Goal: Task Accomplishment & Management: Manage account settings

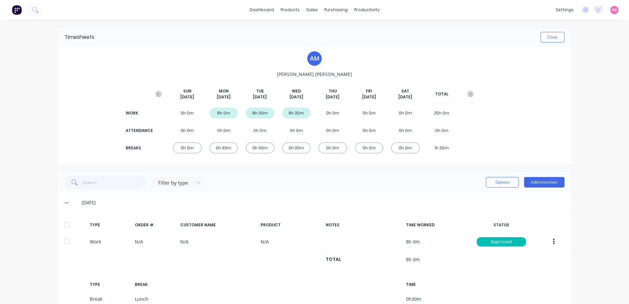
scroll to position [33, 0]
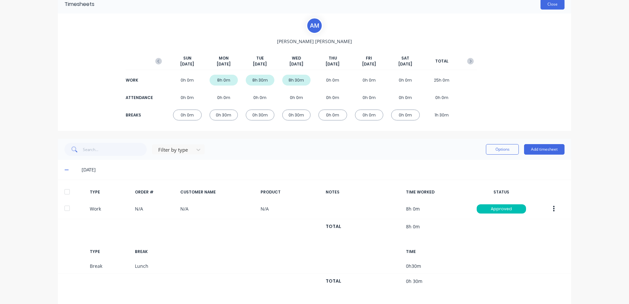
click at [552, 4] on button "Close" at bounding box center [553, 4] width 24 height 11
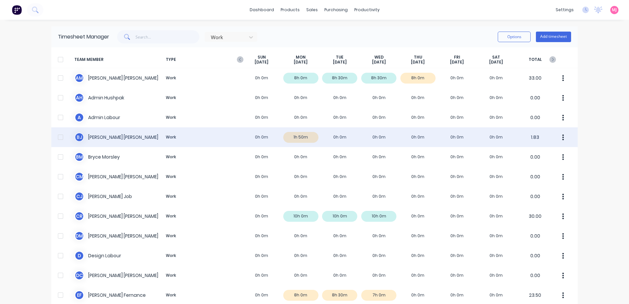
click at [301, 137] on div "[PERSON_NAME] Work 0h 0m 1h 50m 0h 0m 0h 0m 0h 0m 0h 0m 0h 0m 1.83" at bounding box center [314, 137] width 527 height 20
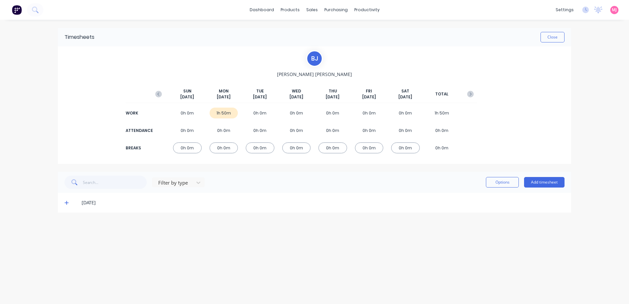
click at [67, 203] on icon at bounding box center [67, 203] width 4 height 4
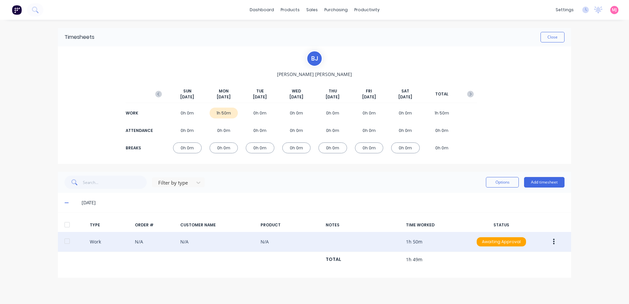
click at [555, 242] on icon "button" at bounding box center [554, 241] width 2 height 7
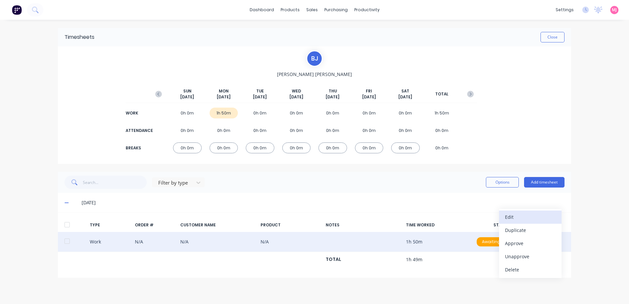
click at [512, 218] on div "Edit" at bounding box center [530, 217] width 51 height 10
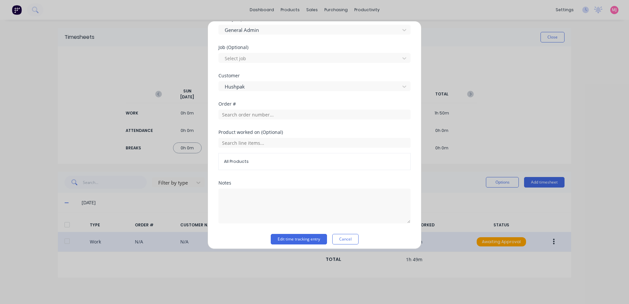
scroll to position [264, 0]
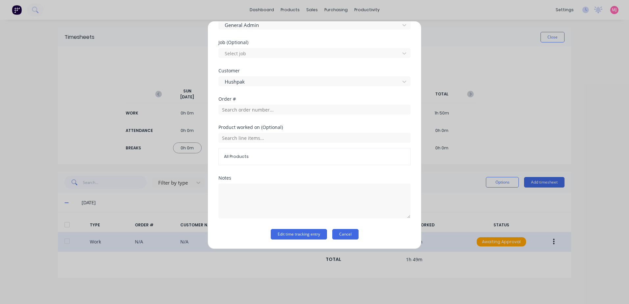
click at [346, 235] on button "Cancel" at bounding box center [345, 234] width 26 height 11
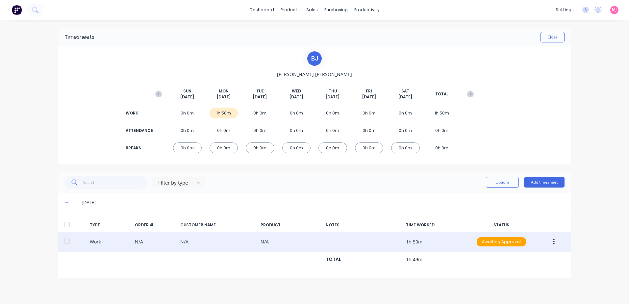
click at [553, 243] on icon "button" at bounding box center [554, 241] width 2 height 7
click at [515, 271] on div "Delete" at bounding box center [530, 270] width 51 height 10
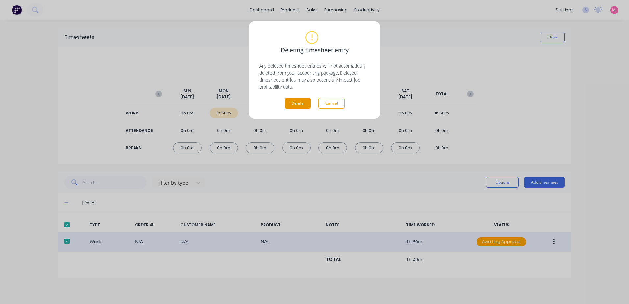
click at [294, 102] on button "Delete" at bounding box center [298, 103] width 26 height 11
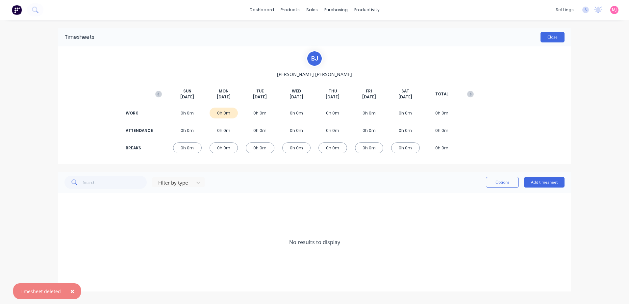
click at [552, 36] on button "Close" at bounding box center [553, 37] width 24 height 11
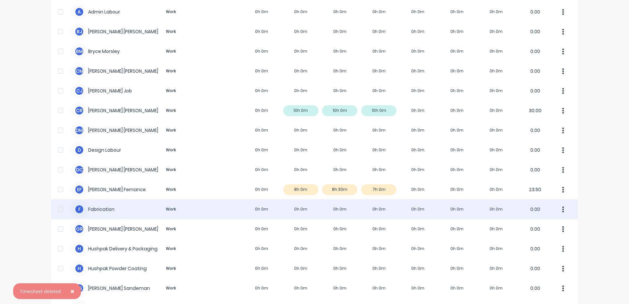
scroll to position [132, 0]
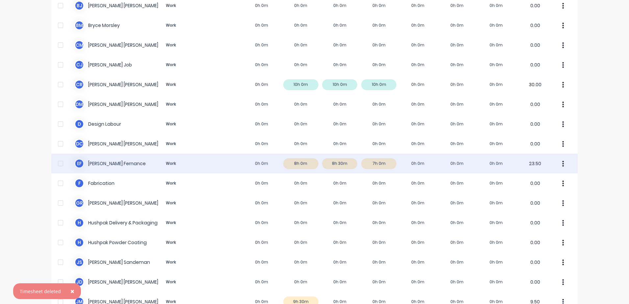
click at [296, 165] on div "E F [PERSON_NAME] Work 0h 0m 8h 0m 8h 30m 7h 0m 0h 0m 0h 0m 0h 0m 23.50" at bounding box center [314, 164] width 527 height 20
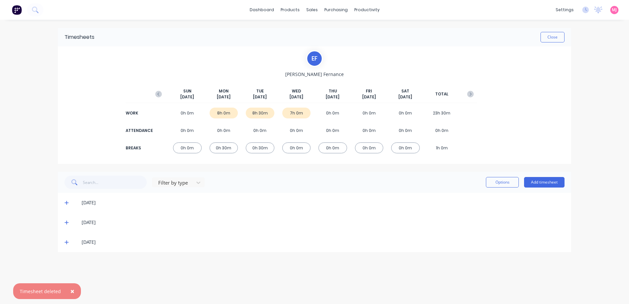
click at [67, 203] on icon at bounding box center [67, 203] width 4 height 4
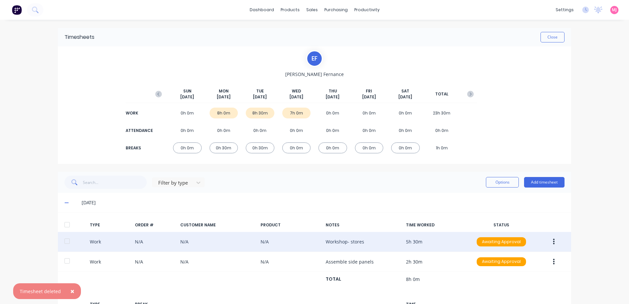
click at [550, 242] on button "button" at bounding box center [553, 242] width 15 height 12
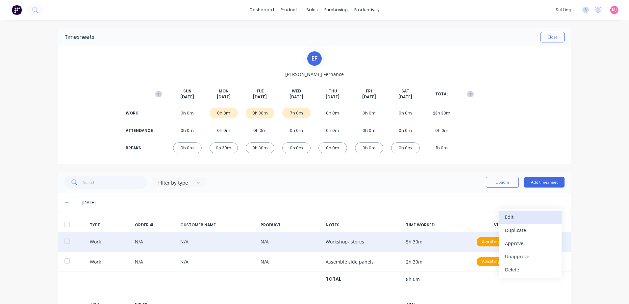
click at [522, 216] on div "Edit" at bounding box center [530, 217] width 51 height 10
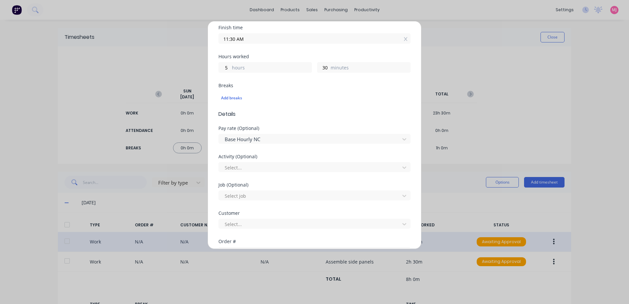
scroll to position [132, 0]
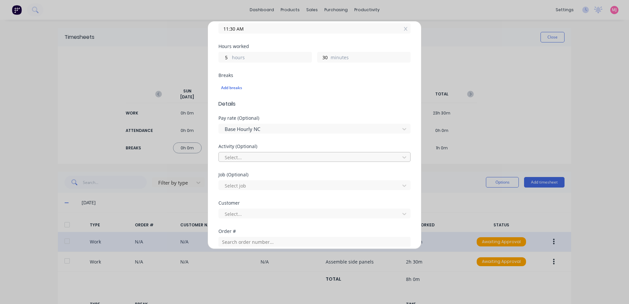
click at [244, 154] on div at bounding box center [310, 157] width 172 height 8
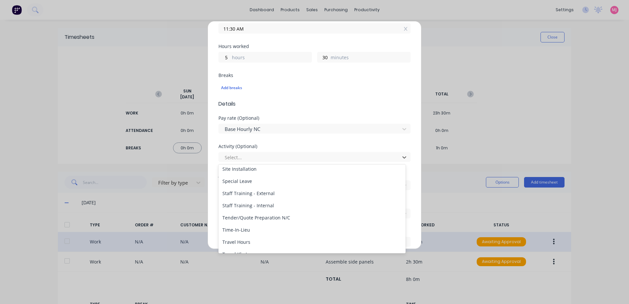
scroll to position [316, 0]
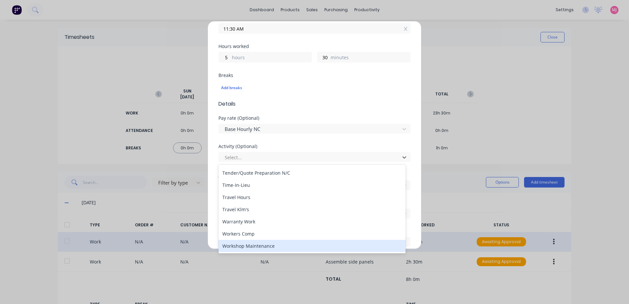
click at [241, 246] on div "Workshop Maintenance" at bounding box center [312, 246] width 187 height 12
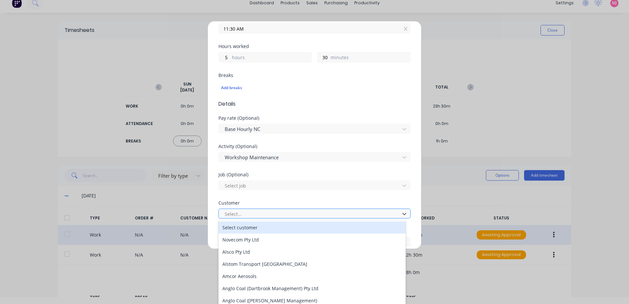
click at [251, 212] on div at bounding box center [310, 214] width 172 height 8
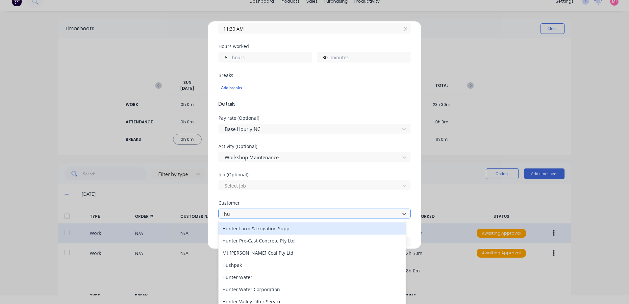
type input "hus"
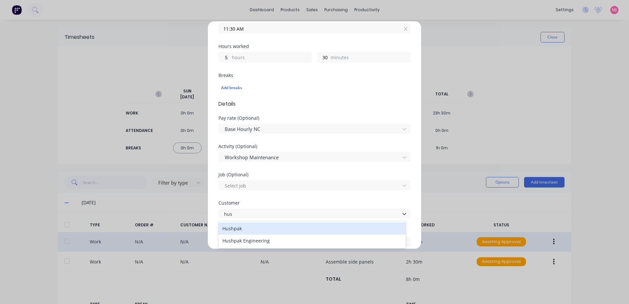
click at [241, 229] on div "Hushpak" at bounding box center [312, 229] width 187 height 12
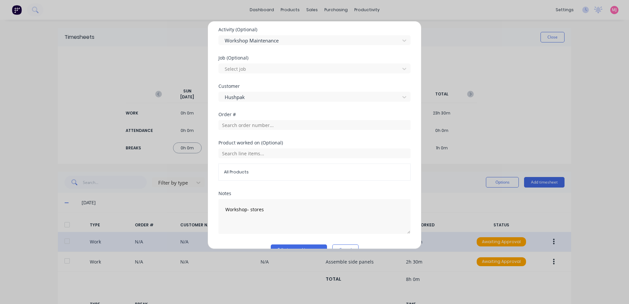
scroll to position [264, 0]
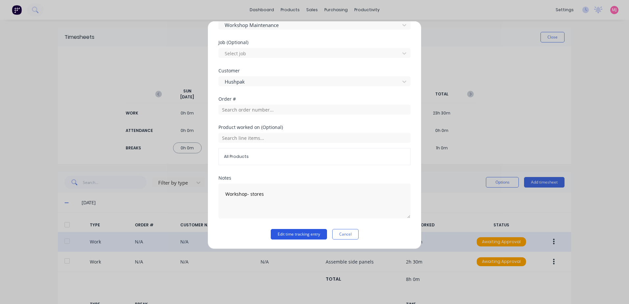
click at [289, 235] on button "Edit time tracking entry" at bounding box center [299, 234] width 56 height 11
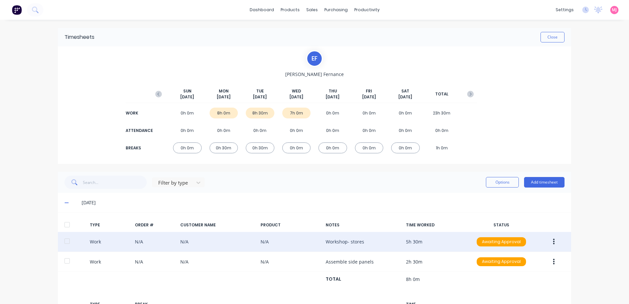
click at [553, 241] on icon "button" at bounding box center [554, 241] width 2 height 7
click at [514, 244] on div "Approve" at bounding box center [530, 244] width 51 height 10
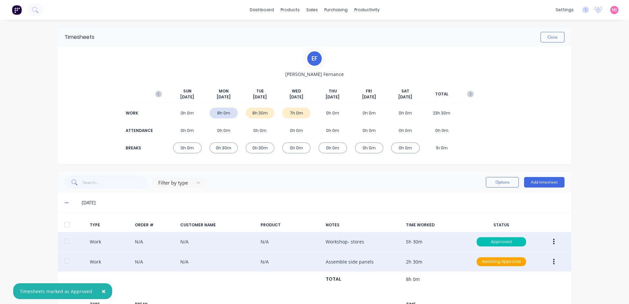
click at [553, 262] on icon "button" at bounding box center [554, 262] width 2 height 6
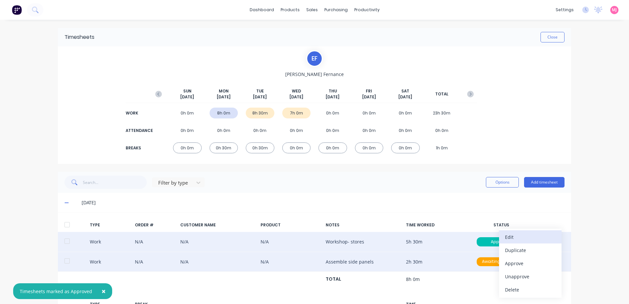
click at [509, 237] on div "Edit" at bounding box center [530, 237] width 51 height 10
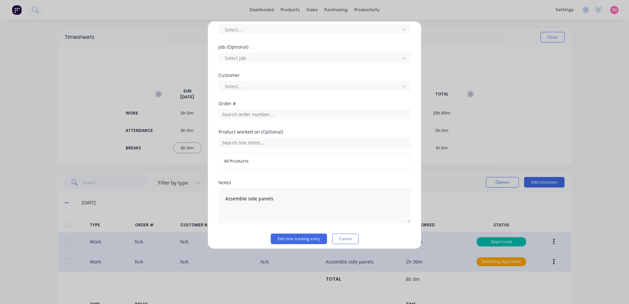
scroll to position [274, 0]
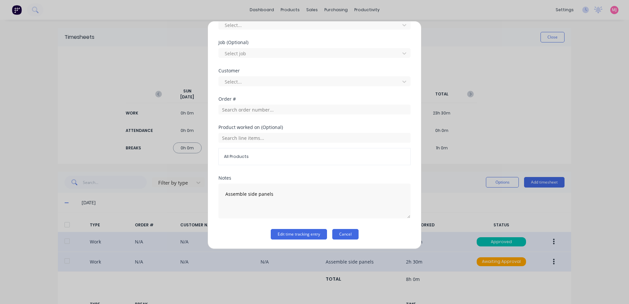
click at [349, 233] on button "Cancel" at bounding box center [345, 234] width 26 height 11
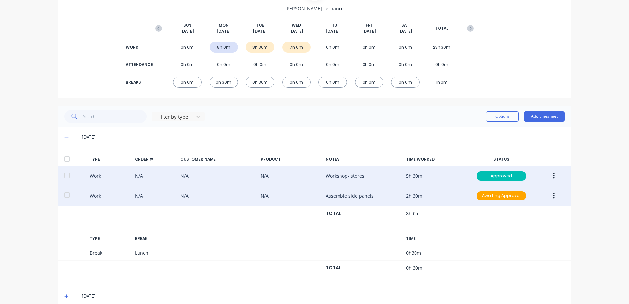
scroll to position [96, 0]
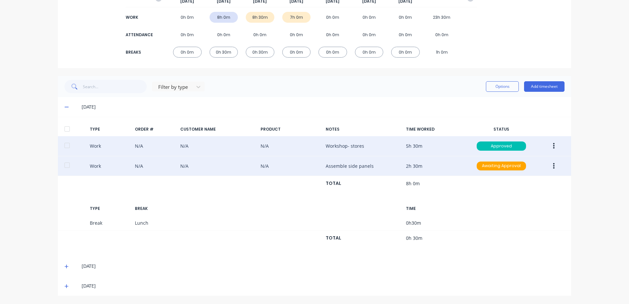
click at [65, 267] on icon at bounding box center [67, 267] width 4 height 4
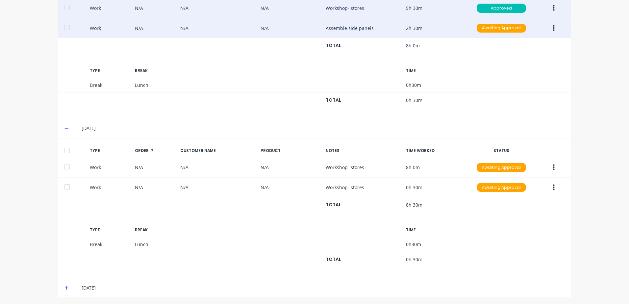
scroll to position [235, 0]
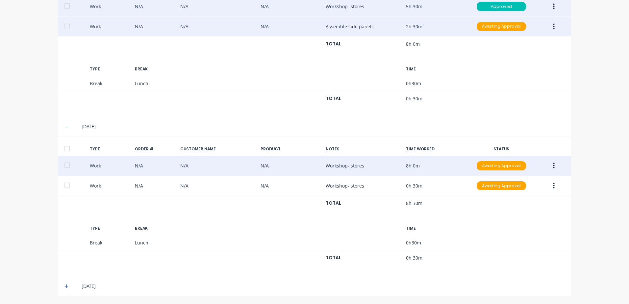
click at [553, 166] on button "button" at bounding box center [553, 166] width 15 height 12
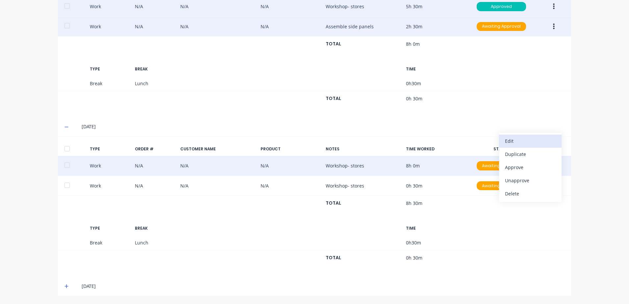
click at [516, 141] on div "Edit" at bounding box center [530, 141] width 51 height 10
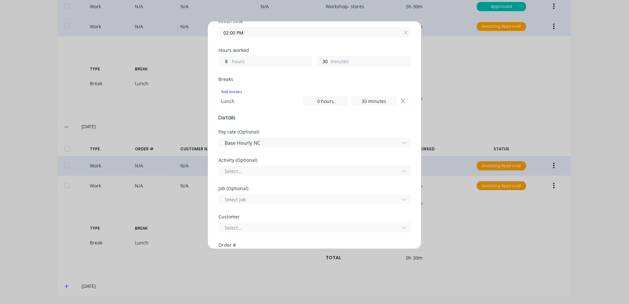
scroll to position [132, 0]
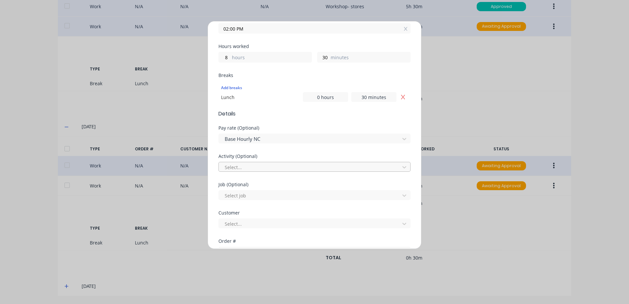
click at [241, 167] on div at bounding box center [310, 167] width 172 height 8
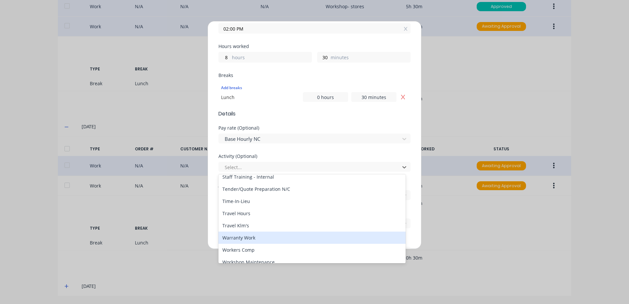
scroll to position [316, 0]
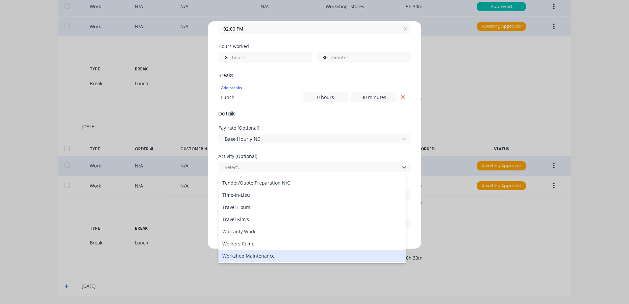
click at [239, 256] on div "Workshop Maintenance" at bounding box center [312, 256] width 187 height 12
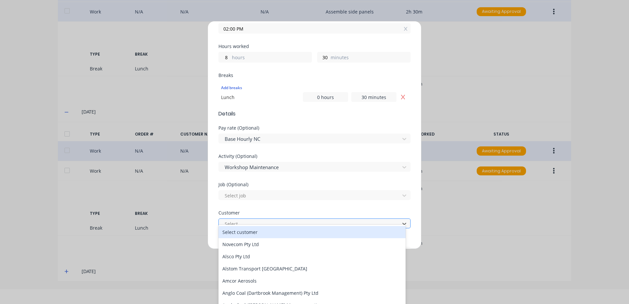
click at [235, 223] on div at bounding box center [310, 224] width 172 height 8
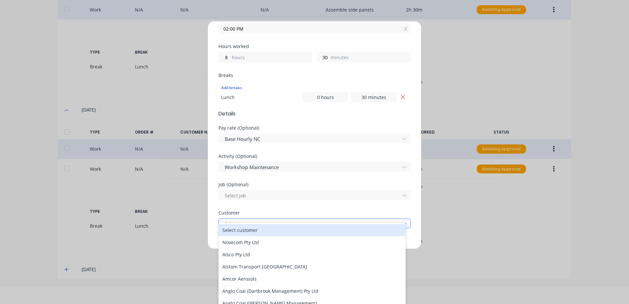
scroll to position [18, 0]
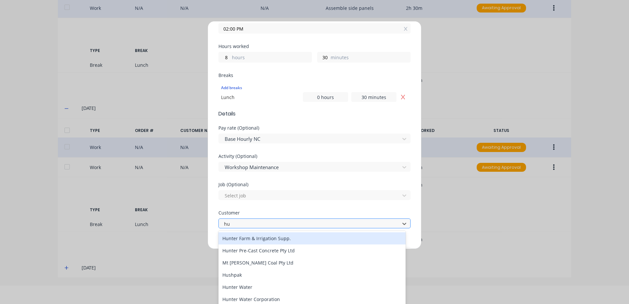
type input "hus"
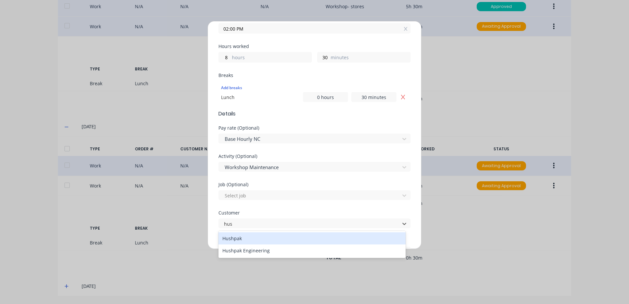
click at [243, 238] on div "Hushpak" at bounding box center [312, 238] width 187 height 12
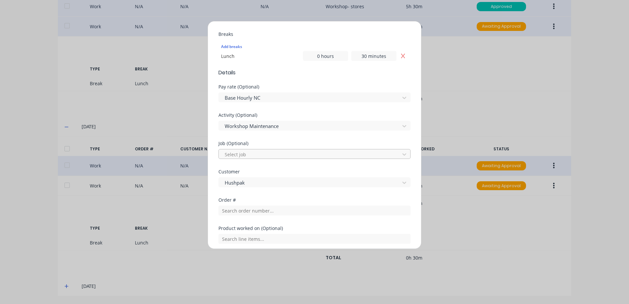
scroll to position [274, 0]
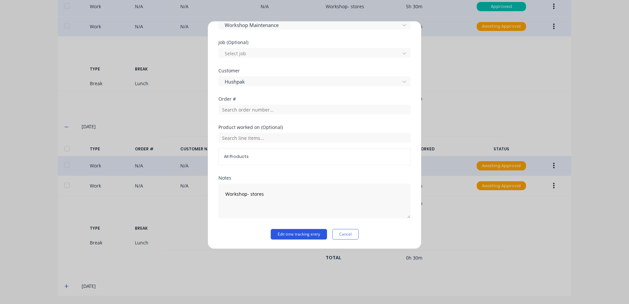
click at [282, 235] on button "Edit time tracking entry" at bounding box center [299, 234] width 56 height 11
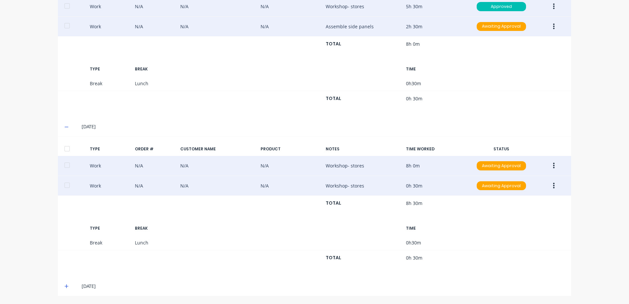
click at [553, 187] on button "button" at bounding box center [553, 186] width 15 height 12
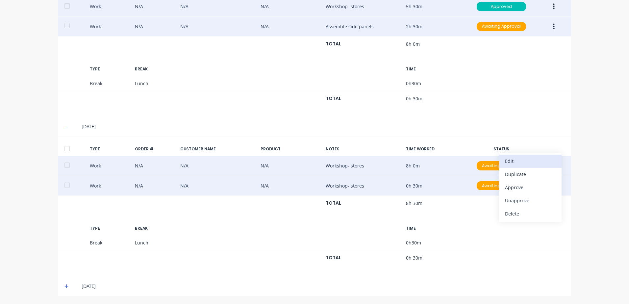
click at [509, 162] on div "Edit" at bounding box center [530, 161] width 51 height 10
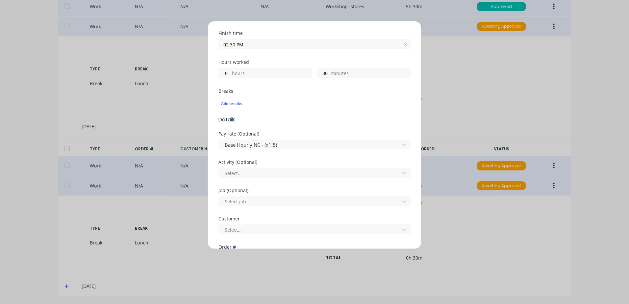
scroll to position [165, 0]
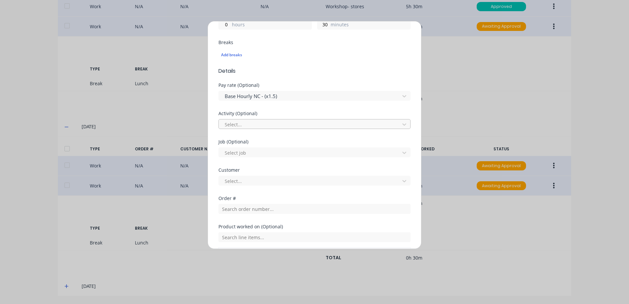
click at [232, 125] on div at bounding box center [310, 124] width 172 height 8
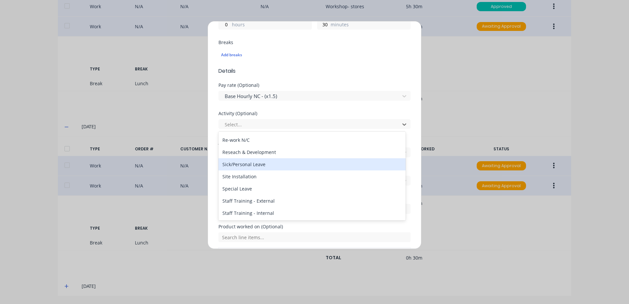
scroll to position [316, 0]
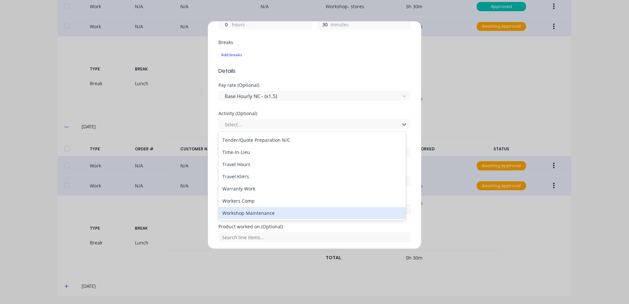
drag, startPoint x: 227, startPoint y: 214, endPoint x: 230, endPoint y: 209, distance: 6.1
click at [229, 211] on div "Workshop Maintenance" at bounding box center [312, 213] width 187 height 12
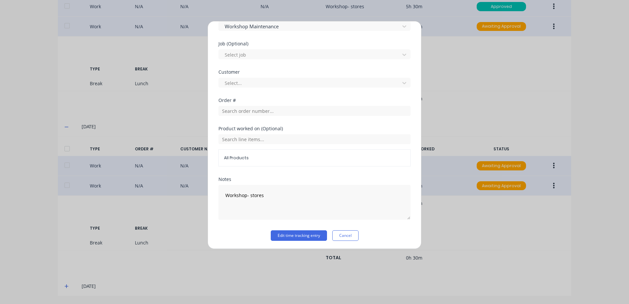
scroll to position [264, 0]
click at [235, 82] on div at bounding box center [310, 82] width 172 height 8
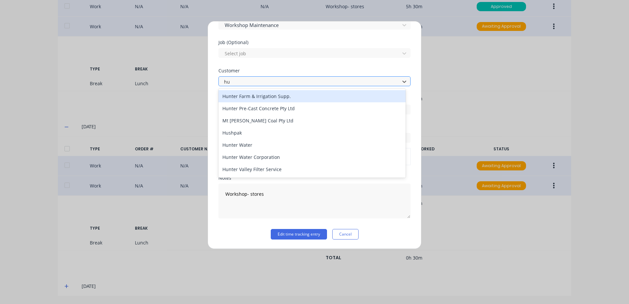
type input "hus"
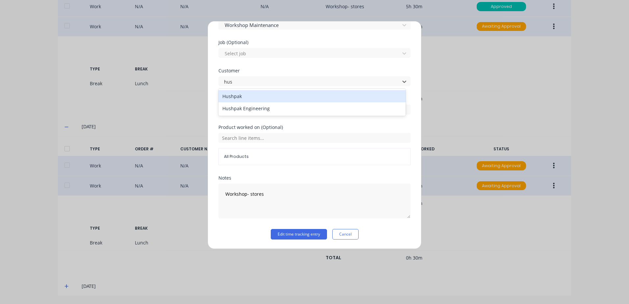
click at [238, 94] on div "Hushpak" at bounding box center [312, 96] width 187 height 12
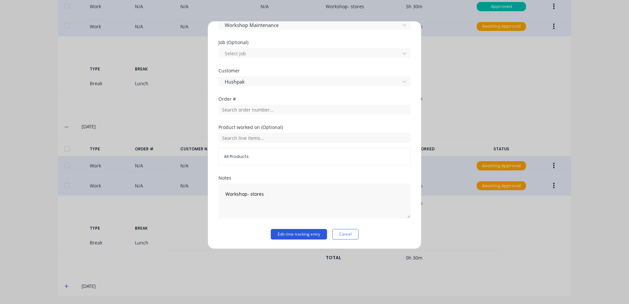
click at [281, 236] on button "Edit time tracking entry" at bounding box center [299, 234] width 56 height 11
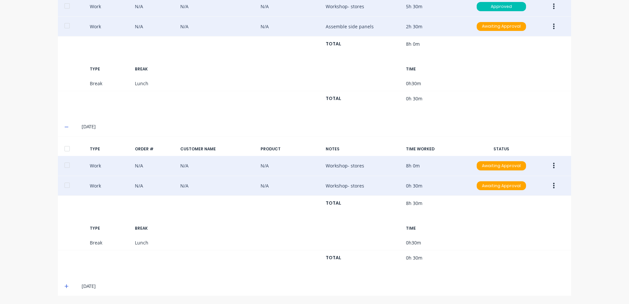
click at [553, 164] on icon "button" at bounding box center [554, 165] width 2 height 7
click at [519, 168] on div "Approve" at bounding box center [530, 168] width 51 height 10
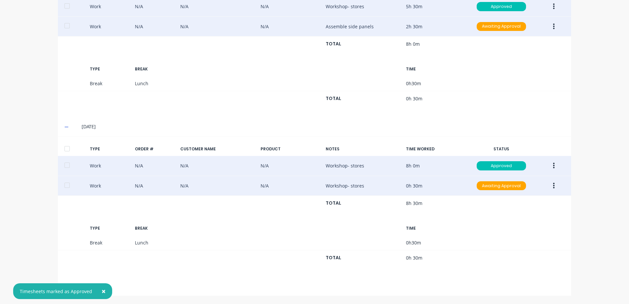
click at [553, 186] on icon "button" at bounding box center [554, 186] width 2 height 6
click at [514, 188] on div "Approve" at bounding box center [530, 188] width 51 height 10
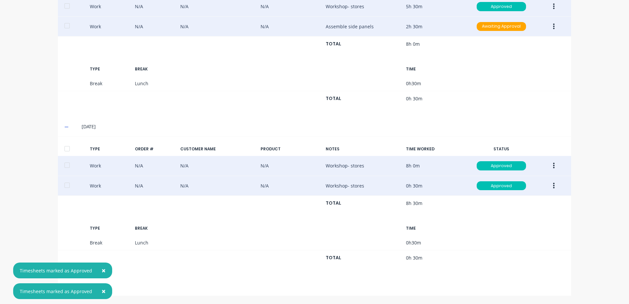
click at [102, 270] on span "×" at bounding box center [104, 270] width 4 height 9
click at [102, 291] on span "×" at bounding box center [104, 291] width 4 height 9
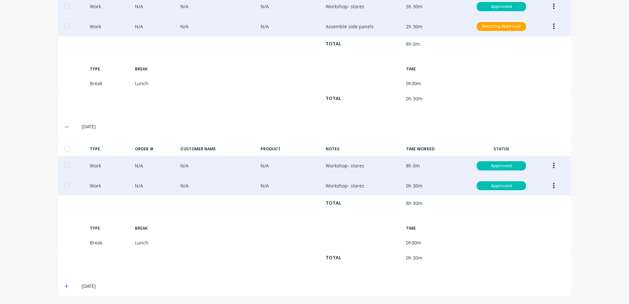
drag, startPoint x: 63, startPoint y: 286, endPoint x: 118, endPoint y: 278, distance: 56.0
click at [65, 286] on icon at bounding box center [67, 286] width 4 height 5
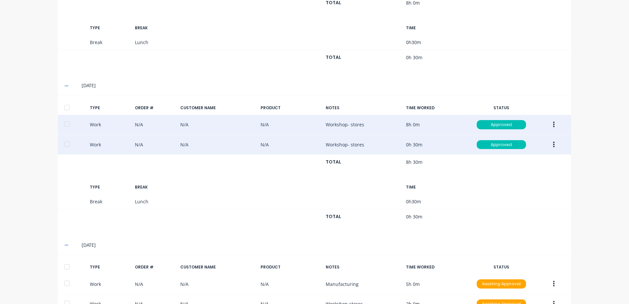
scroll to position [321, 0]
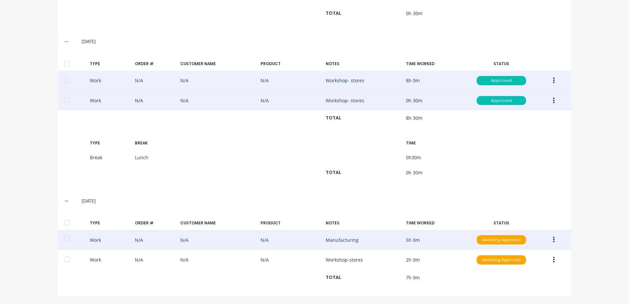
click at [553, 238] on icon "button" at bounding box center [554, 240] width 2 height 6
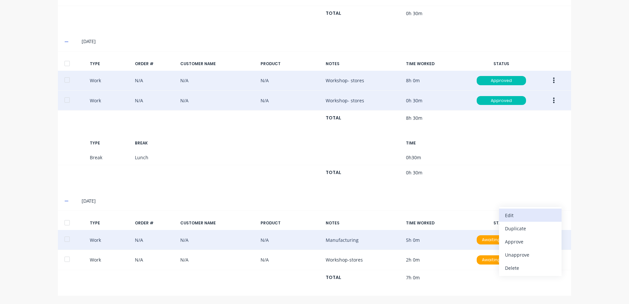
click at [514, 215] on div "Edit" at bounding box center [530, 216] width 51 height 10
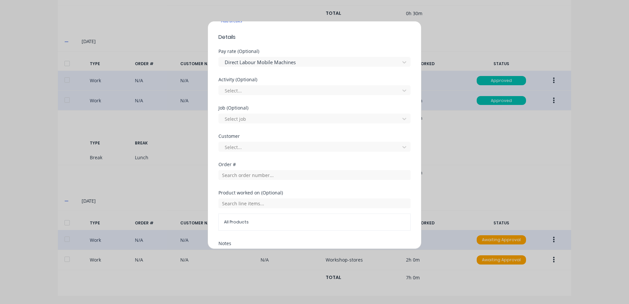
scroll to position [264, 0]
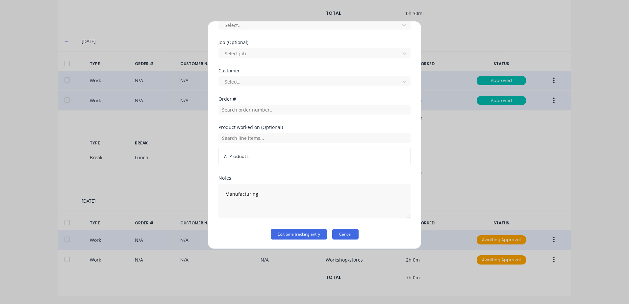
click at [345, 236] on button "Cancel" at bounding box center [345, 234] width 26 height 11
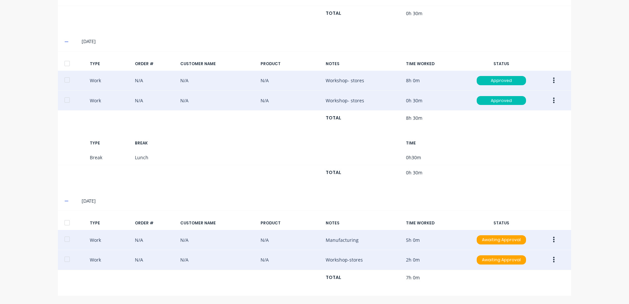
click at [553, 260] on icon "button" at bounding box center [554, 260] width 2 height 6
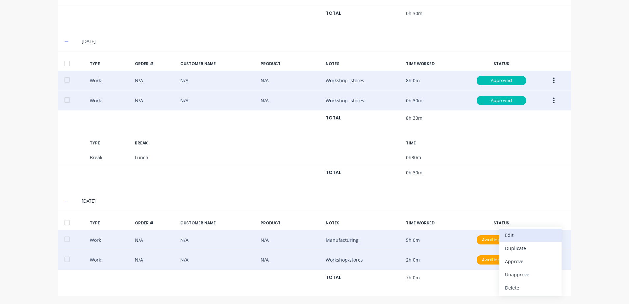
click at [511, 235] on div "Edit" at bounding box center [530, 235] width 51 height 10
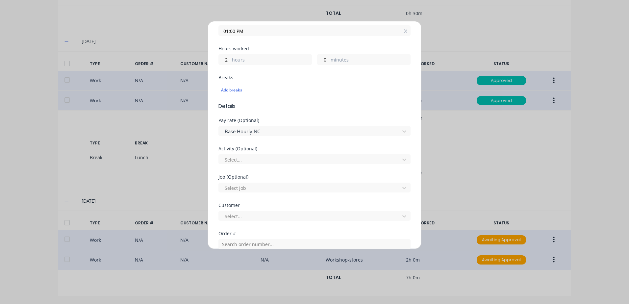
scroll to position [132, 0]
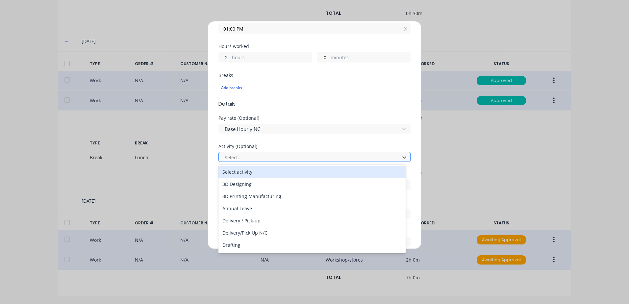
click at [242, 155] on div at bounding box center [310, 157] width 172 height 8
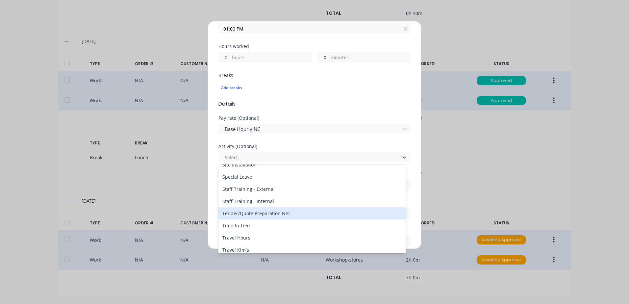
scroll to position [316, 0]
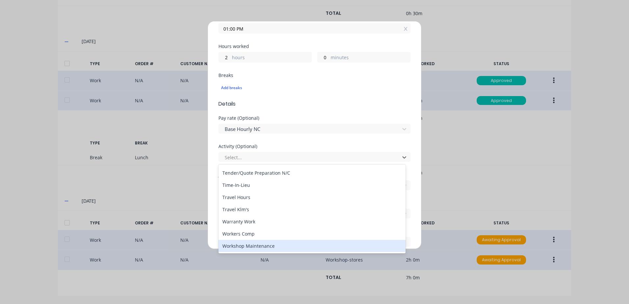
click at [234, 247] on div "Workshop Maintenance" at bounding box center [312, 246] width 187 height 12
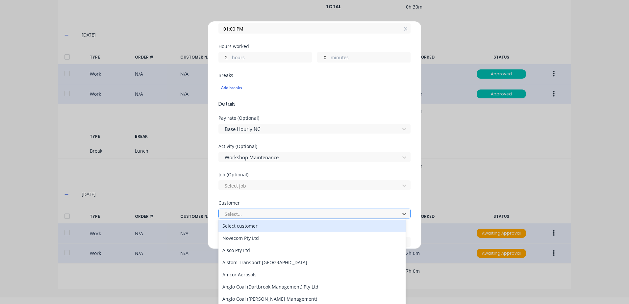
click at [236, 213] on div at bounding box center [310, 214] width 172 height 8
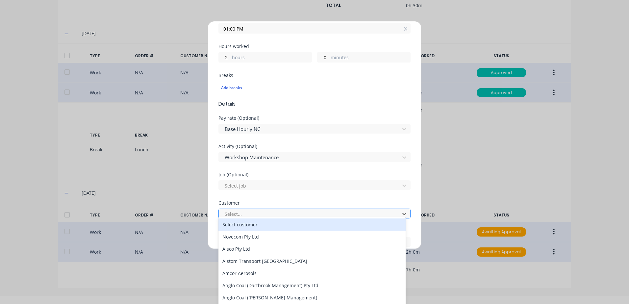
scroll to position [9, 0]
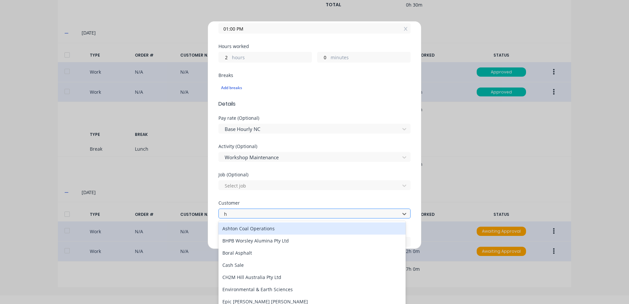
type input "hu"
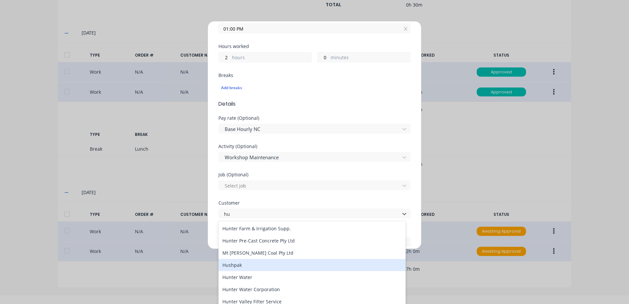
drag, startPoint x: 233, startPoint y: 267, endPoint x: 276, endPoint y: 200, distance: 79.6
click at [234, 266] on div "Hushpak" at bounding box center [312, 265] width 187 height 12
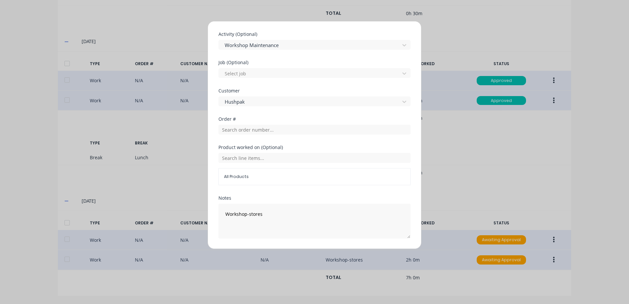
scroll to position [264, 0]
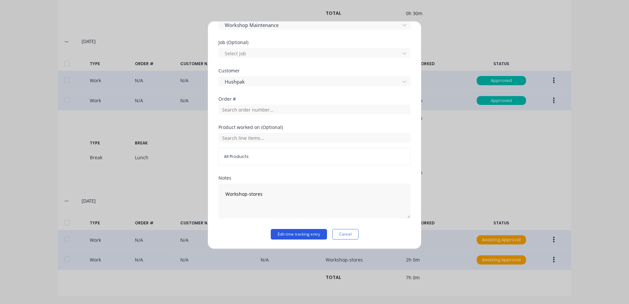
click at [300, 233] on button "Edit time tracking entry" at bounding box center [299, 234] width 56 height 11
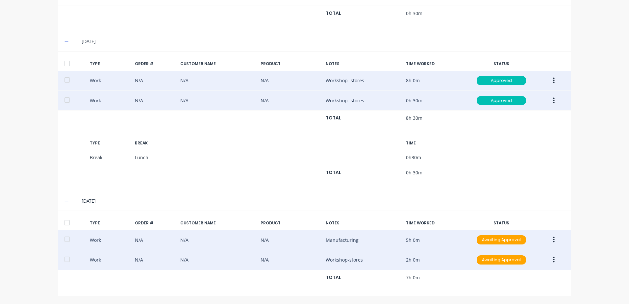
click at [553, 260] on icon "button" at bounding box center [554, 260] width 2 height 6
click at [514, 262] on div "Approve" at bounding box center [530, 262] width 51 height 10
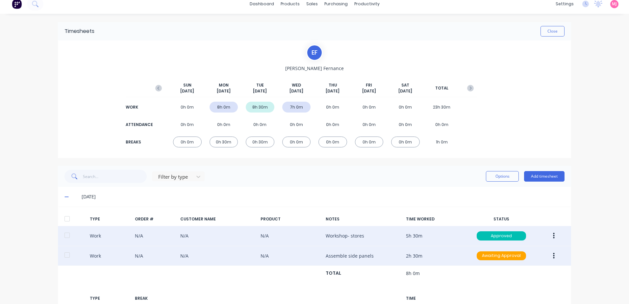
scroll to position [0, 0]
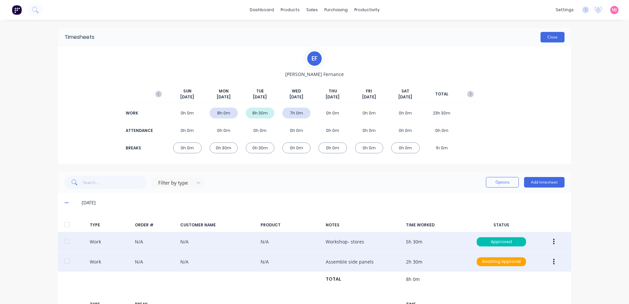
click at [550, 36] on button "Close" at bounding box center [553, 37] width 24 height 11
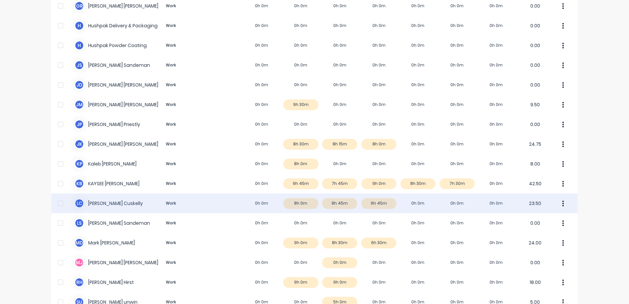
scroll to position [329, 0]
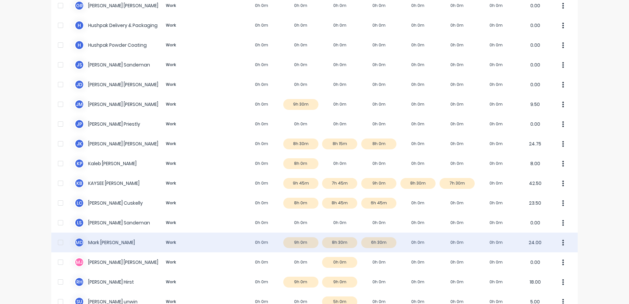
click at [301, 242] on div "M D [PERSON_NAME] Work 0h 0m 9h 0m 8h 30m 6h 30m 0h 0m 0h 0m 0h 0m 24.00" at bounding box center [314, 243] width 527 height 20
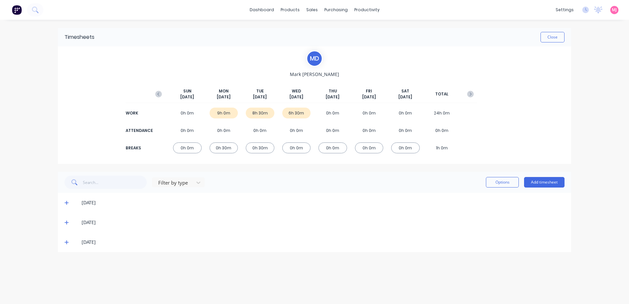
click at [65, 201] on icon at bounding box center [67, 202] width 4 height 5
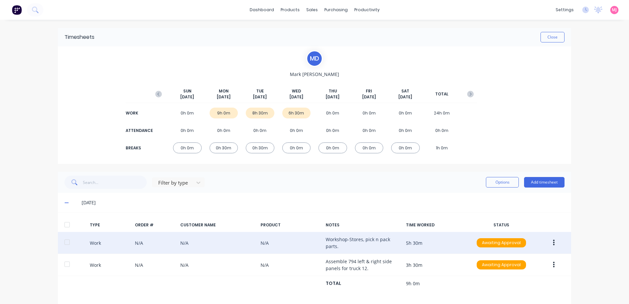
click at [553, 242] on button "button" at bounding box center [553, 243] width 15 height 12
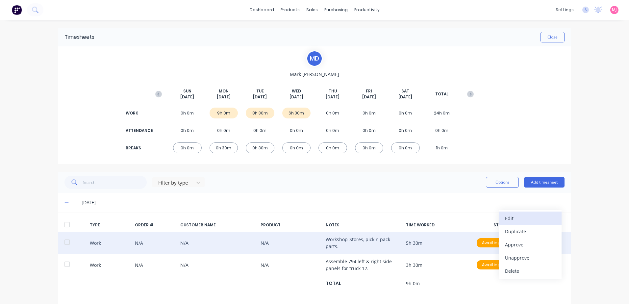
click at [517, 220] on div "Edit" at bounding box center [530, 219] width 51 height 10
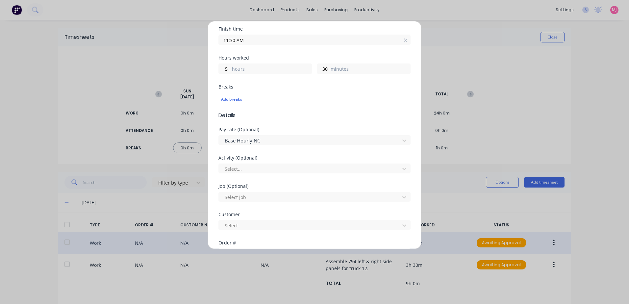
scroll to position [132, 0]
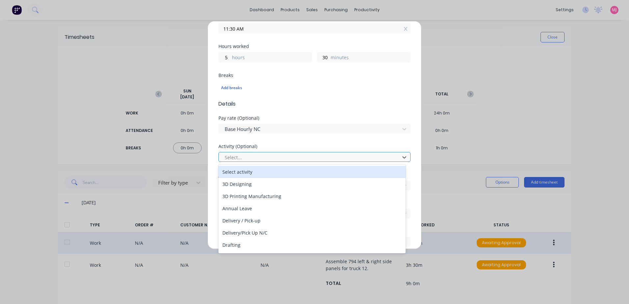
click at [250, 159] on div at bounding box center [310, 157] width 172 height 8
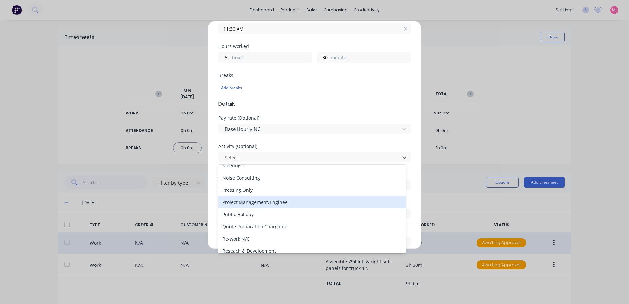
scroll to position [316, 0]
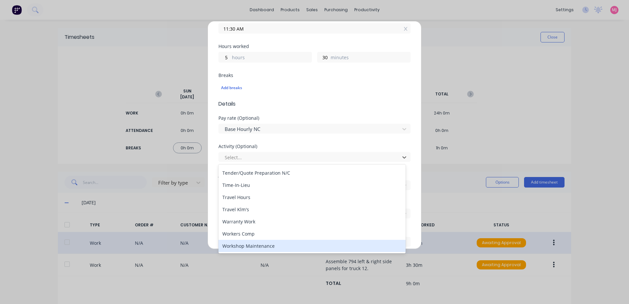
click at [251, 246] on div "Workshop Maintenance" at bounding box center [312, 246] width 187 height 12
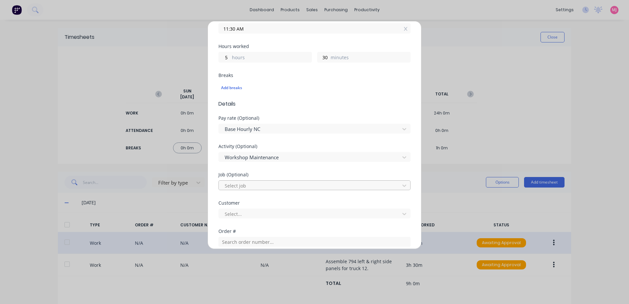
click at [236, 187] on div at bounding box center [310, 186] width 172 height 8
click at [238, 186] on div at bounding box center [310, 186] width 172 height 8
click at [239, 214] on div at bounding box center [310, 214] width 172 height 8
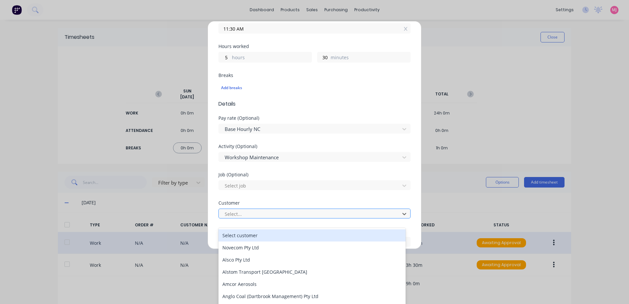
scroll to position [9, 0]
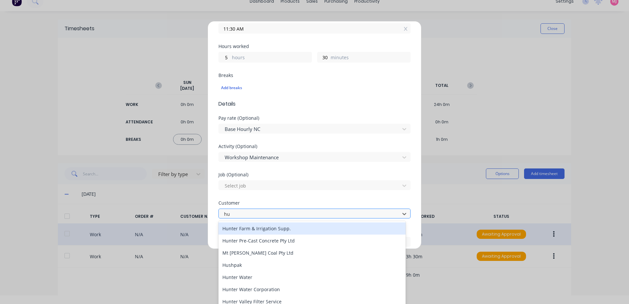
type input "hus"
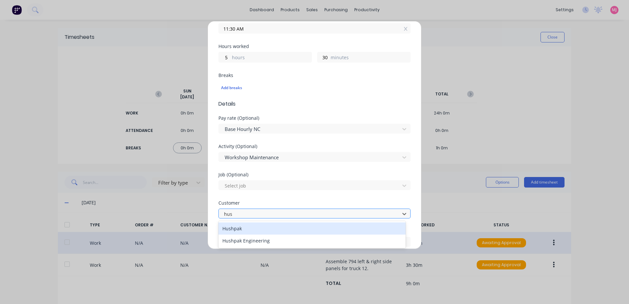
scroll to position [0, 0]
click at [247, 229] on div "Hushpak" at bounding box center [312, 229] width 187 height 12
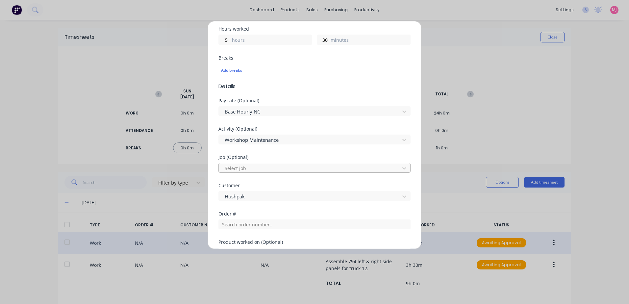
scroll to position [263, 0]
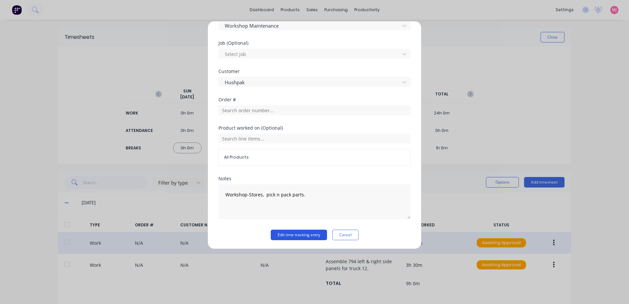
click at [287, 236] on button "Edit time tracking entry" at bounding box center [299, 235] width 56 height 11
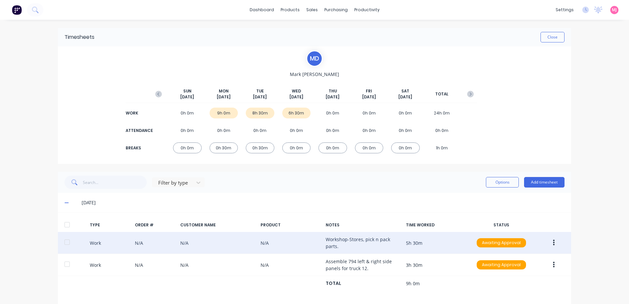
click at [553, 243] on icon "button" at bounding box center [554, 243] width 2 height 6
click at [514, 246] on div "Approve" at bounding box center [530, 245] width 51 height 10
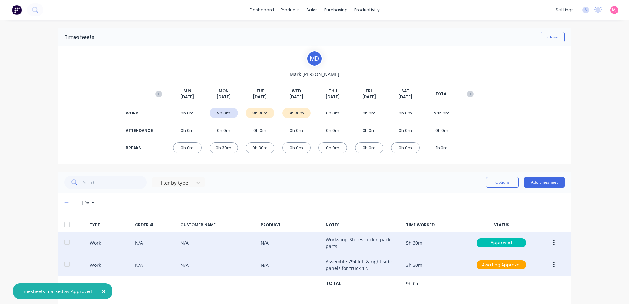
click at [553, 266] on icon "button" at bounding box center [554, 264] width 2 height 7
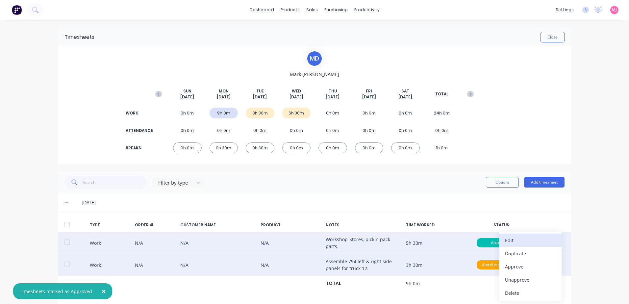
click at [511, 240] on div "Edit" at bounding box center [530, 241] width 51 height 10
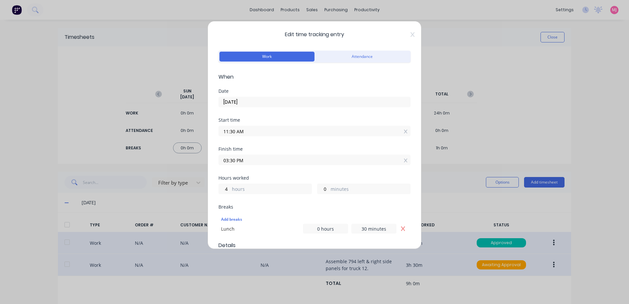
click at [256, 158] on input "03:30 PM" at bounding box center [315, 160] width 192 height 10
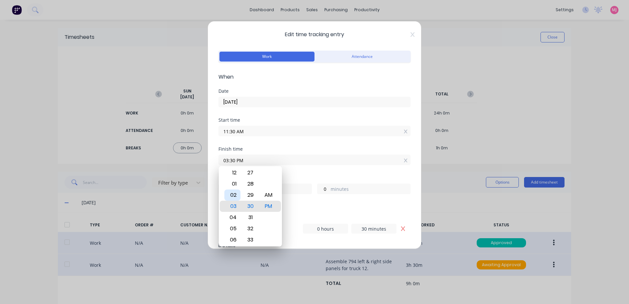
click at [232, 196] on div "02" at bounding box center [232, 195] width 16 height 11
type input "02:30 PM"
type input "3"
click at [293, 206] on div "Breaks" at bounding box center [315, 207] width 192 height 5
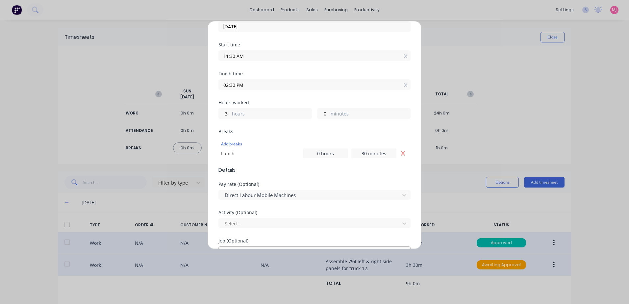
scroll to position [99, 0]
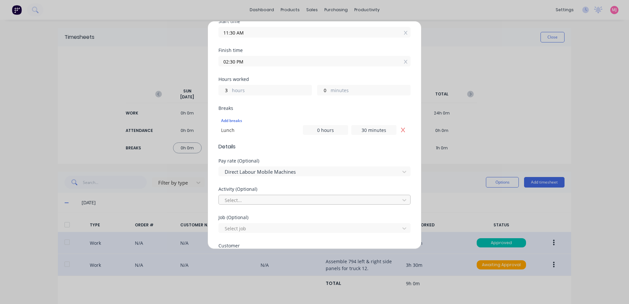
click at [241, 199] on div at bounding box center [310, 200] width 172 height 8
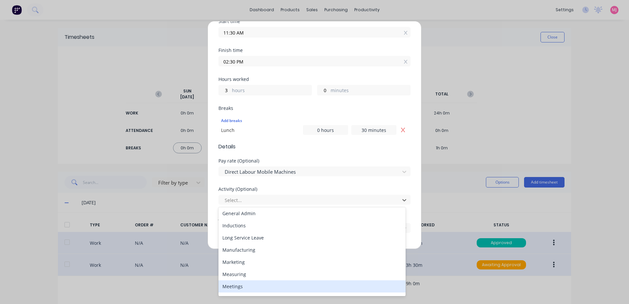
scroll to position [85, 0]
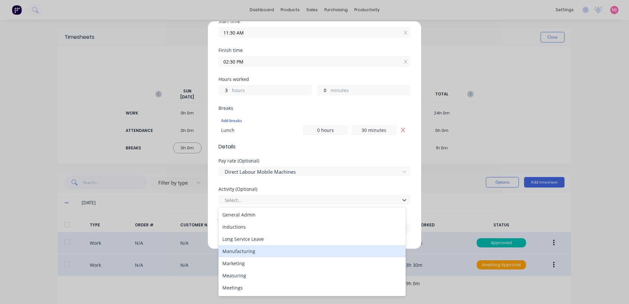
click at [236, 250] on div "Manufacturing" at bounding box center [312, 251] width 187 height 12
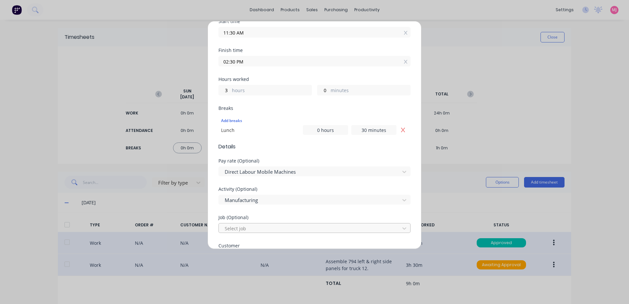
click at [242, 228] on div at bounding box center [310, 228] width 172 height 8
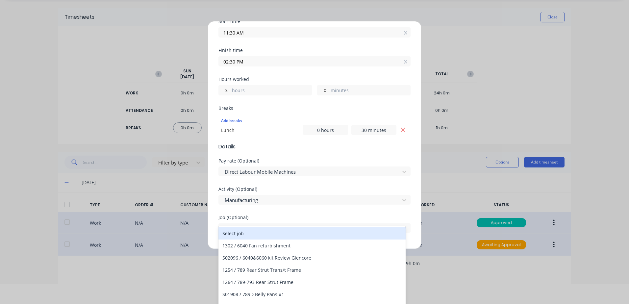
scroll to position [23, 0]
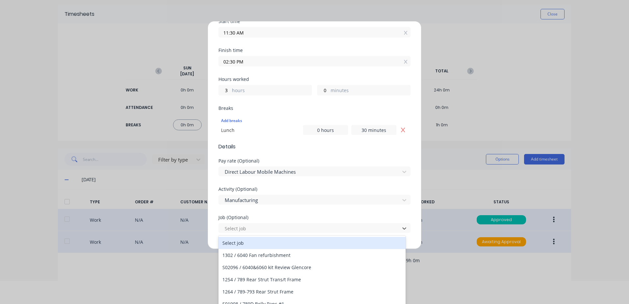
click at [362, 243] on div "Select job" at bounding box center [312, 243] width 187 height 12
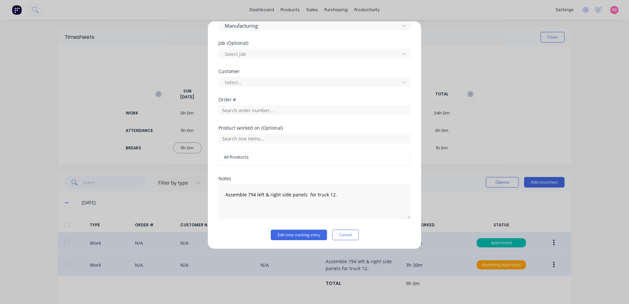
scroll to position [274, 0]
click at [236, 111] on input "text" at bounding box center [315, 110] width 192 height 10
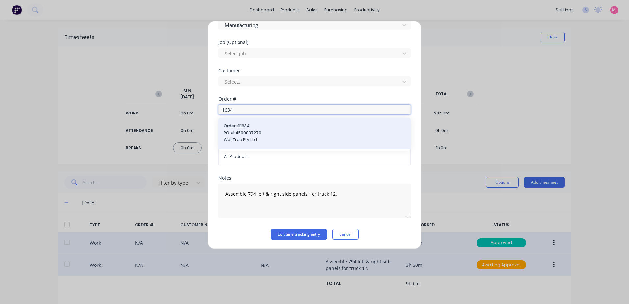
type input "1634"
click at [246, 131] on span "PO #: 4500837270" at bounding box center [315, 133] width 182 height 6
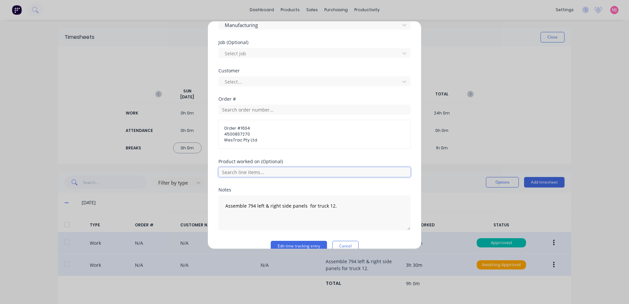
click at [250, 175] on input "text" at bounding box center [315, 172] width 192 height 10
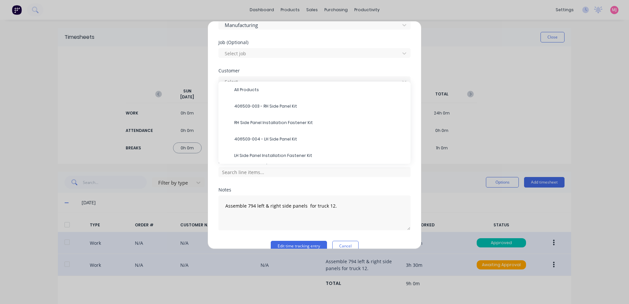
click at [328, 195] on div "Assemble 794 left & right side panels for truck 12." at bounding box center [315, 212] width 192 height 37
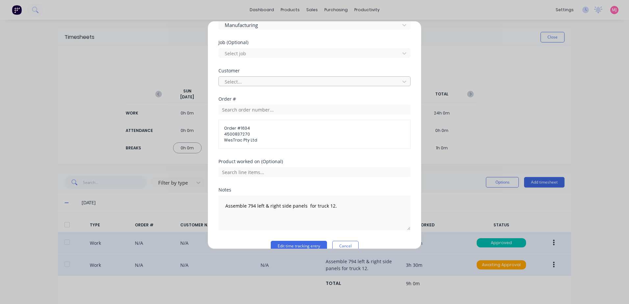
click at [245, 80] on div at bounding box center [310, 82] width 172 height 8
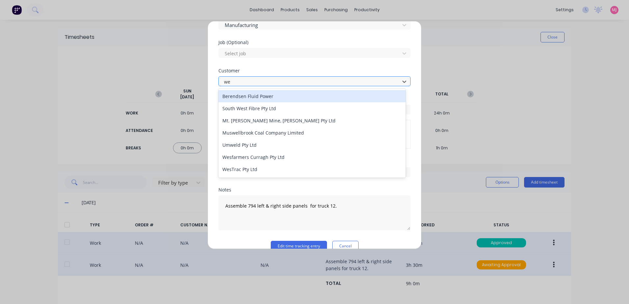
type input "[PERSON_NAME]"
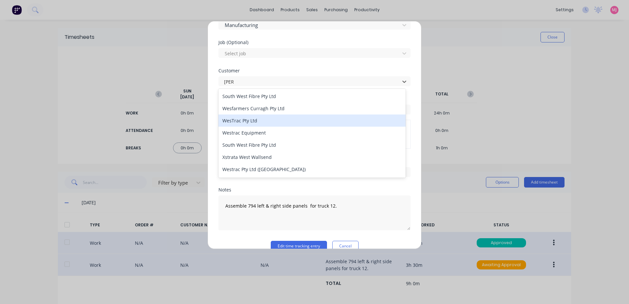
click at [249, 121] on div "WesTrac Pty Ltd" at bounding box center [312, 121] width 187 height 12
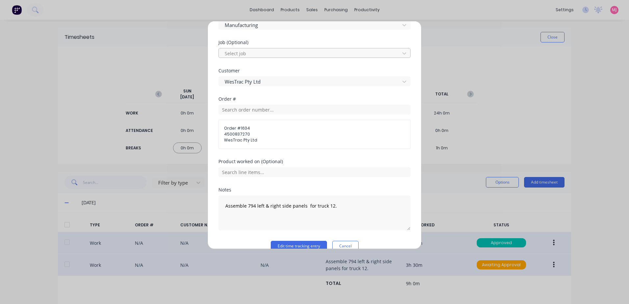
click at [243, 55] on div at bounding box center [310, 53] width 172 height 8
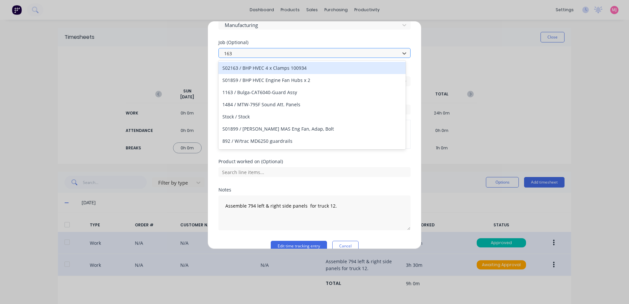
type input "1634"
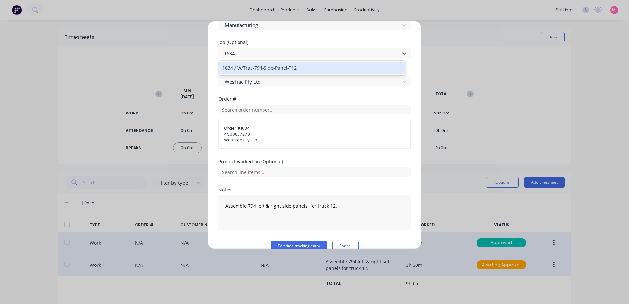
click at [254, 69] on div "1634 / W/Trac-794-Side-Panel-T12" at bounding box center [312, 68] width 187 height 12
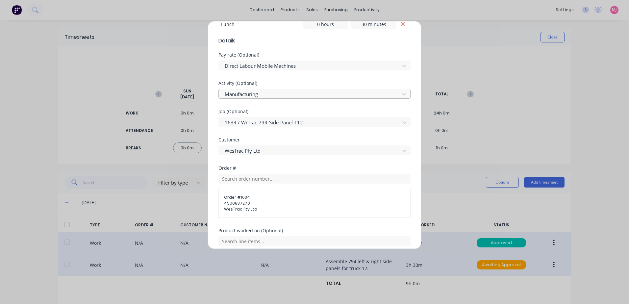
scroll to position [286, 0]
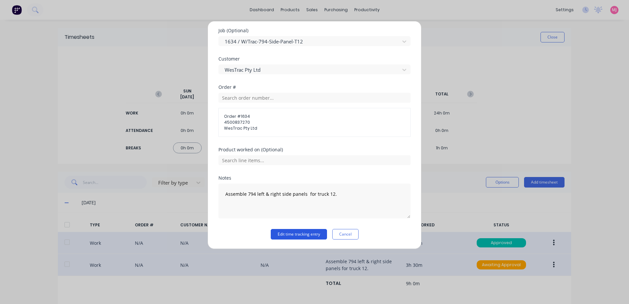
click at [279, 234] on button "Edit time tracking entry" at bounding box center [299, 234] width 56 height 11
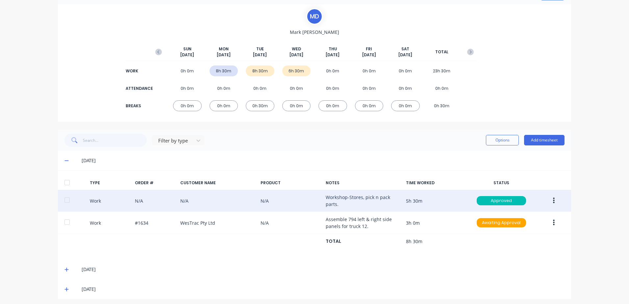
scroll to position [45, 0]
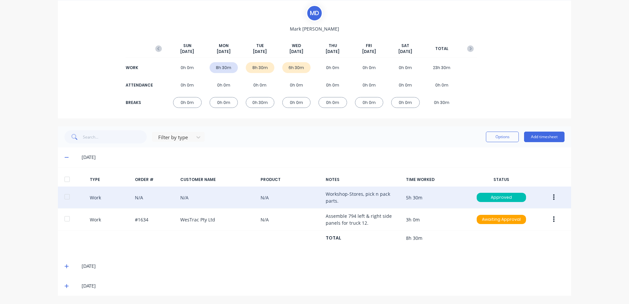
click at [553, 198] on button "button" at bounding box center [553, 198] width 15 height 12
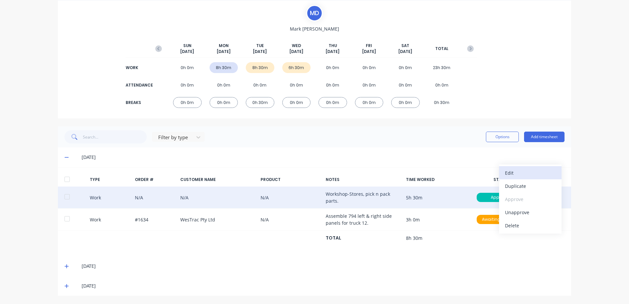
click at [508, 171] on div "Edit" at bounding box center [530, 173] width 51 height 10
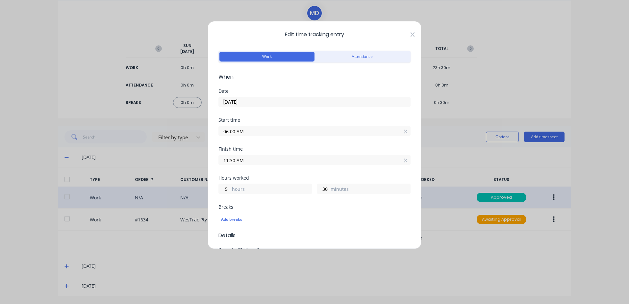
click at [411, 33] on icon at bounding box center [413, 34] width 4 height 5
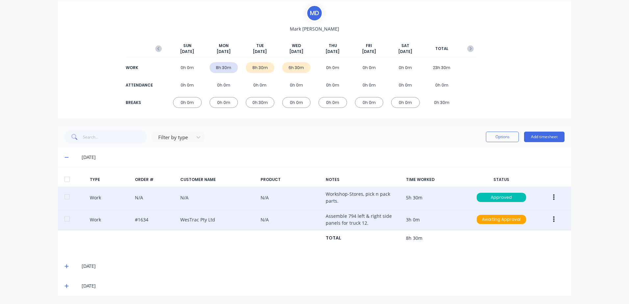
click at [550, 220] on button "button" at bounding box center [553, 220] width 15 height 12
click at [509, 194] on div "Edit" at bounding box center [530, 195] width 51 height 10
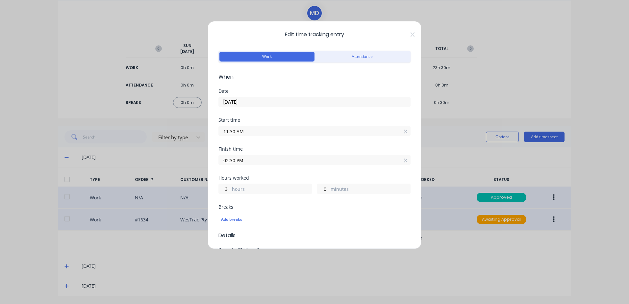
scroll to position [33, 0]
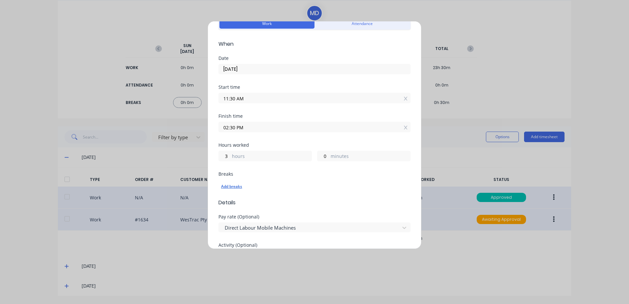
click at [231, 185] on div "Add breaks" at bounding box center [314, 186] width 187 height 9
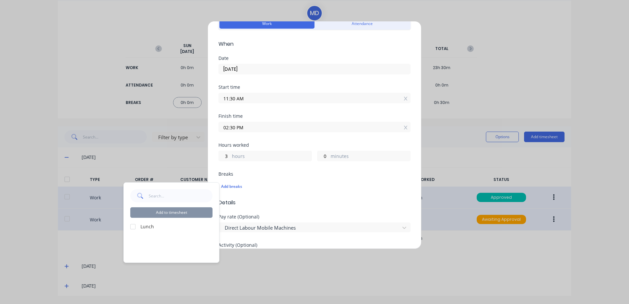
click at [132, 225] on div at bounding box center [132, 226] width 13 height 13
click at [181, 214] on button "Add to timesheet" at bounding box center [171, 212] width 82 height 11
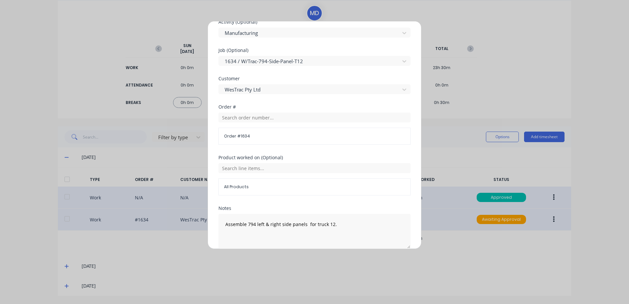
scroll to position [296, 0]
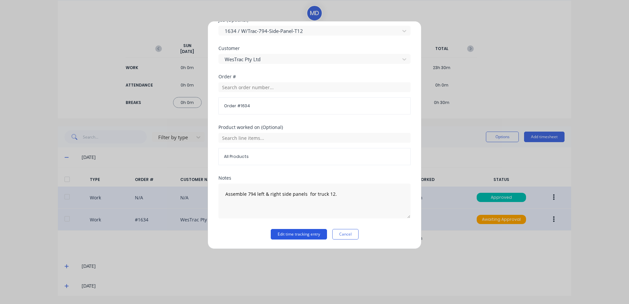
click at [286, 234] on button "Edit time tracking entry" at bounding box center [299, 234] width 56 height 11
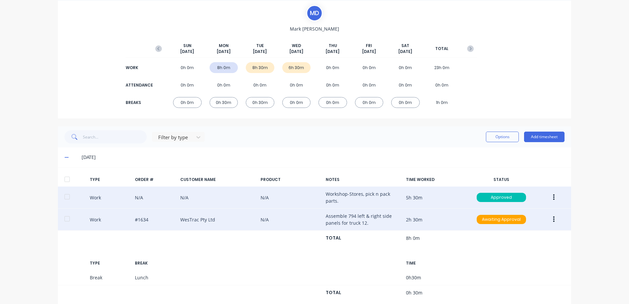
click at [553, 219] on icon "button" at bounding box center [554, 219] width 2 height 7
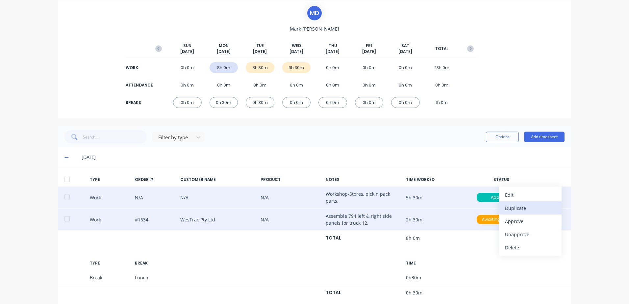
click at [510, 208] on div "Duplicate" at bounding box center [530, 208] width 51 height 10
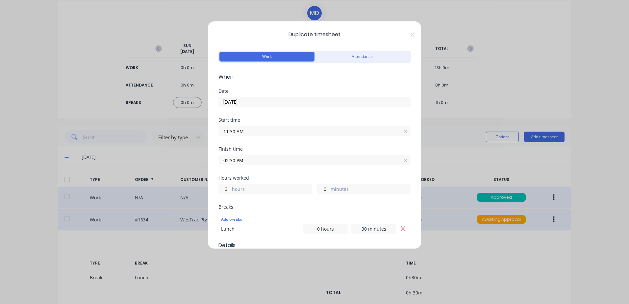
click at [248, 131] on input "11:30 AM" at bounding box center [315, 131] width 192 height 10
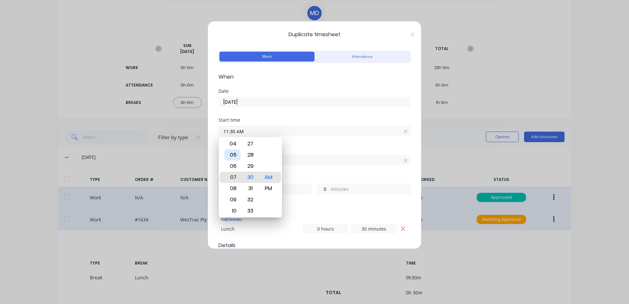
type input "07:30 AM"
type input "7"
type input "04:30 AM"
type input "10"
click at [233, 156] on div "02" at bounding box center [232, 154] width 16 height 11
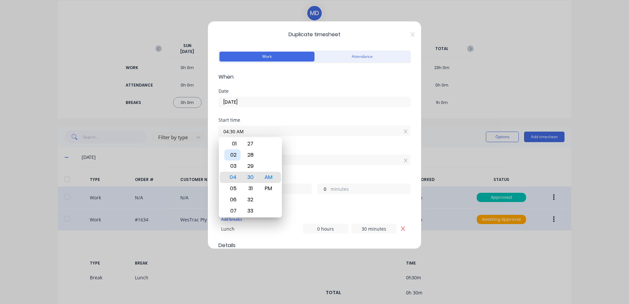
type input "02:30 AM"
type input "12"
click at [302, 158] on input "02:30 PM" at bounding box center [315, 160] width 192 height 10
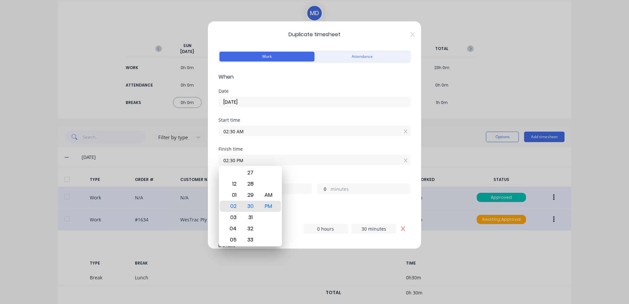
click at [258, 125] on div "02:30 AM" at bounding box center [315, 130] width 192 height 12
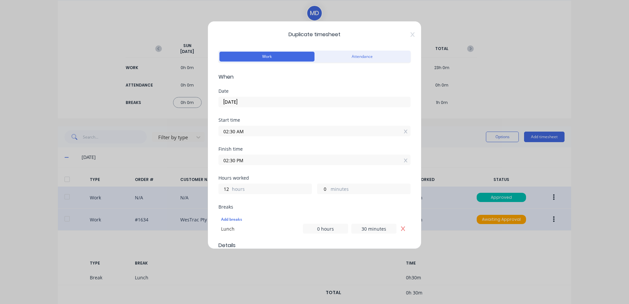
click at [255, 132] on input "02:30 AM" at bounding box center [315, 131] width 192 height 10
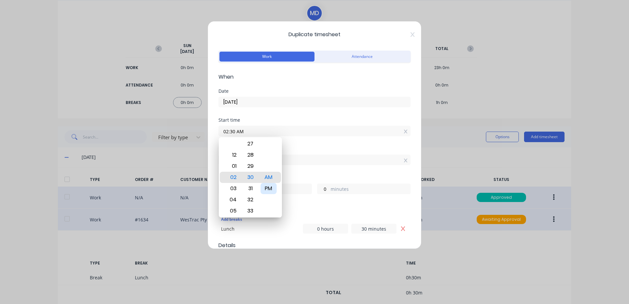
click at [271, 187] on div "PM" at bounding box center [269, 188] width 16 height 11
click at [269, 190] on div "PM" at bounding box center [269, 188] width 16 height 11
type input "02:30 PM"
type input "0"
drag, startPoint x: 293, startPoint y: 157, endPoint x: 262, endPoint y: 152, distance: 31.7
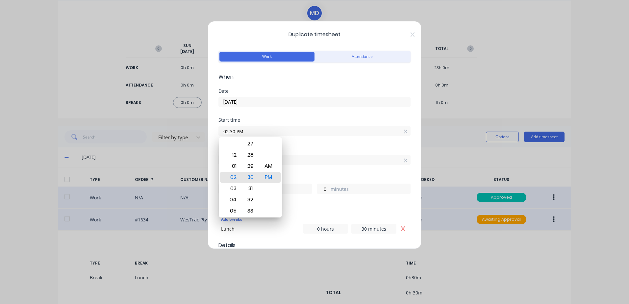
click at [293, 157] on input "02:30 PM" at bounding box center [315, 160] width 192 height 10
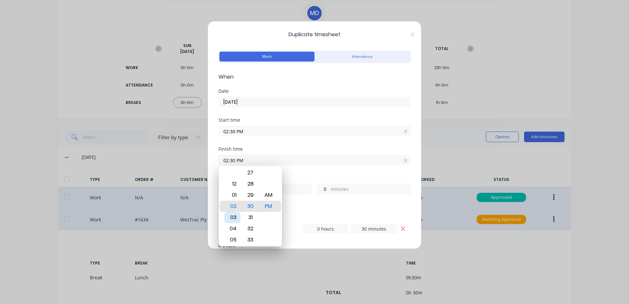
click at [235, 217] on div "03" at bounding box center [232, 217] width 16 height 11
type input "03:30 PM"
type input "1"
click at [289, 159] on input "03:30 PM" at bounding box center [315, 160] width 192 height 10
click at [296, 218] on div "Add breaks" at bounding box center [314, 219] width 187 height 9
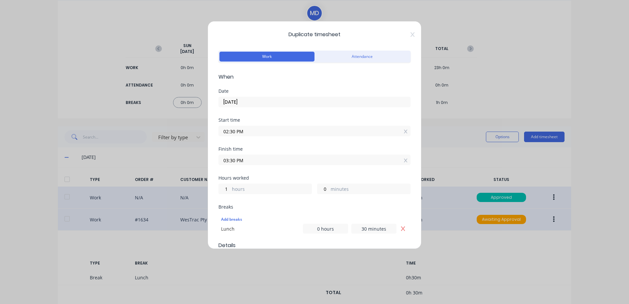
scroll to position [99, 0]
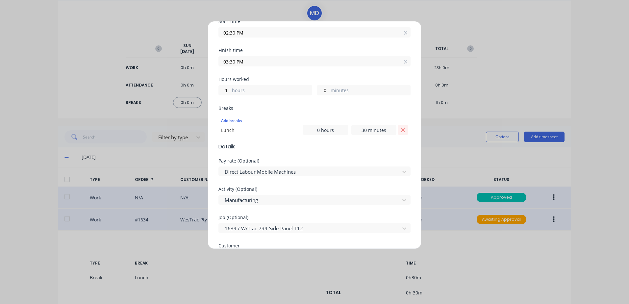
click at [401, 131] on icon "Remove Lunch" at bounding box center [403, 129] width 5 height 5
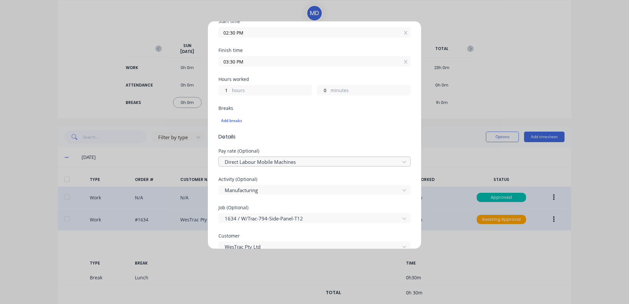
click at [301, 164] on div at bounding box center [310, 162] width 172 height 8
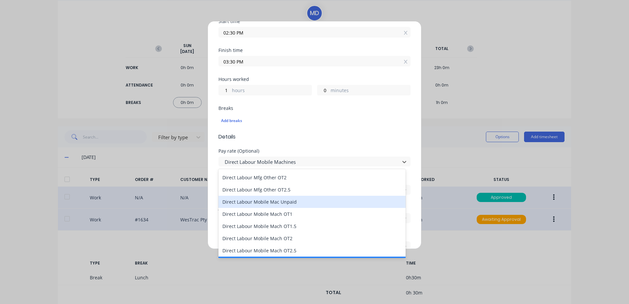
scroll to position [428, 0]
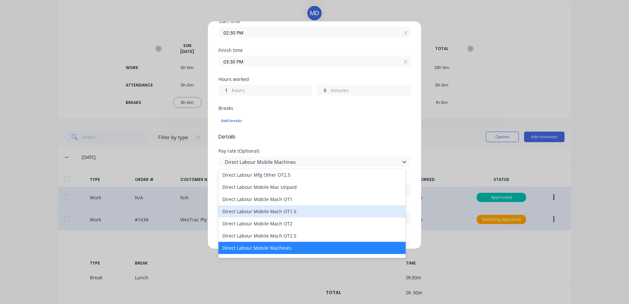
click at [264, 213] on div "Direct Labour Mobile Mach OT1.5" at bounding box center [312, 211] width 187 height 12
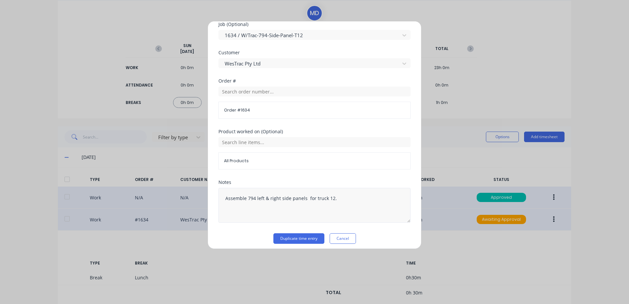
scroll to position [286, 0]
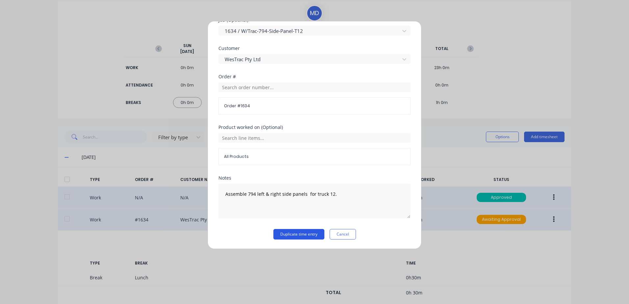
click at [283, 233] on button "Duplicate time entry" at bounding box center [299, 234] width 51 height 11
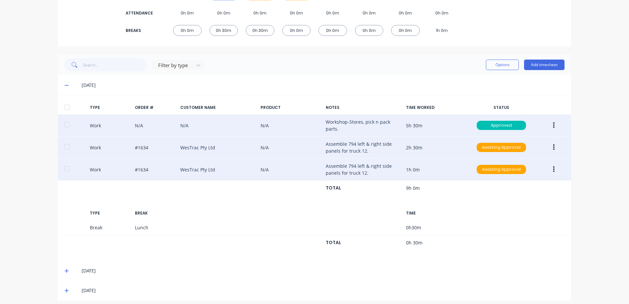
scroll to position [122, 0]
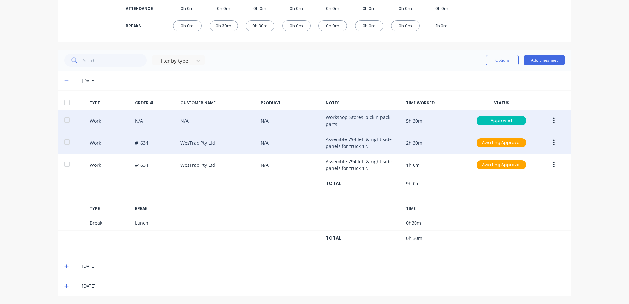
click at [65, 265] on icon at bounding box center [67, 267] width 4 height 4
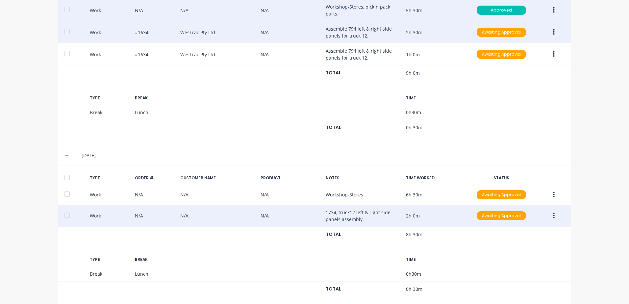
scroll to position [254, 0]
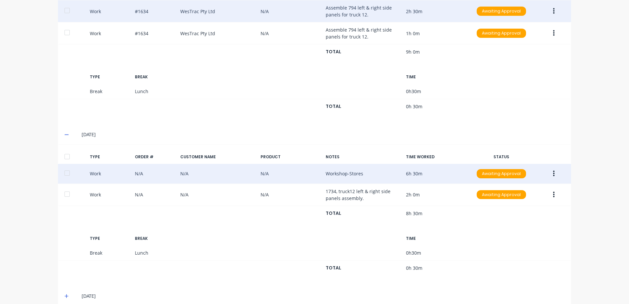
click at [550, 172] on button "button" at bounding box center [553, 174] width 15 height 12
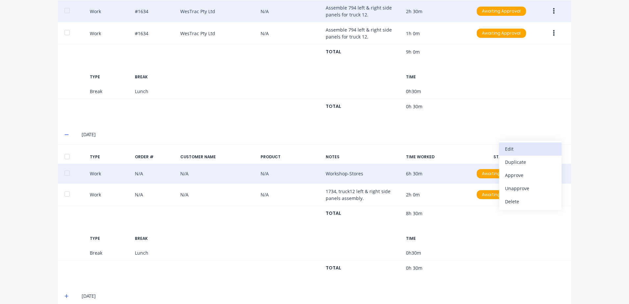
click at [509, 150] on div "Edit" at bounding box center [530, 149] width 51 height 10
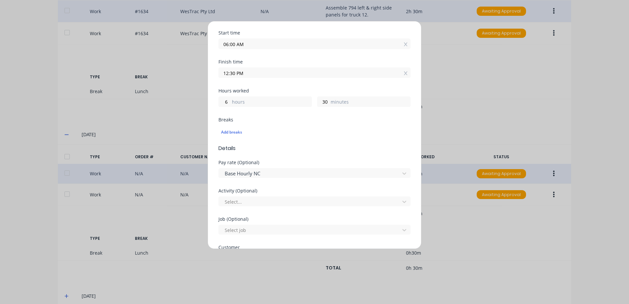
scroll to position [99, 0]
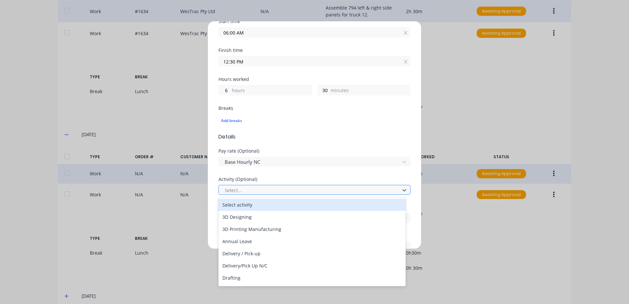
click at [245, 188] on div at bounding box center [310, 190] width 172 height 8
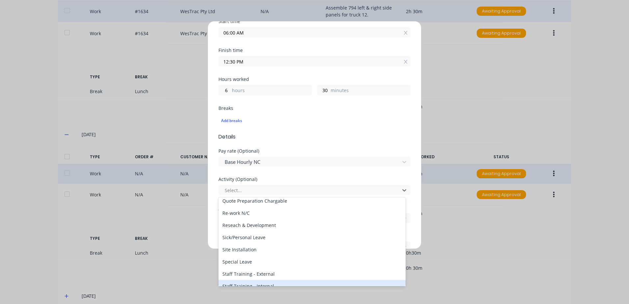
scroll to position [316, 0]
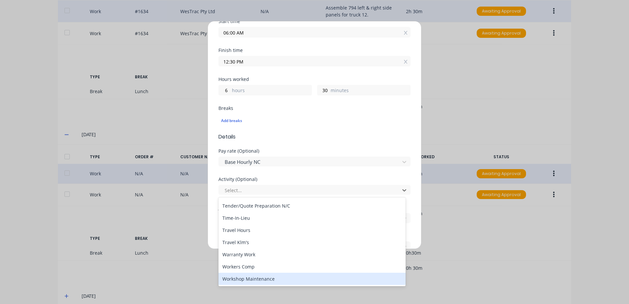
click at [246, 279] on div "Workshop Maintenance" at bounding box center [312, 279] width 187 height 12
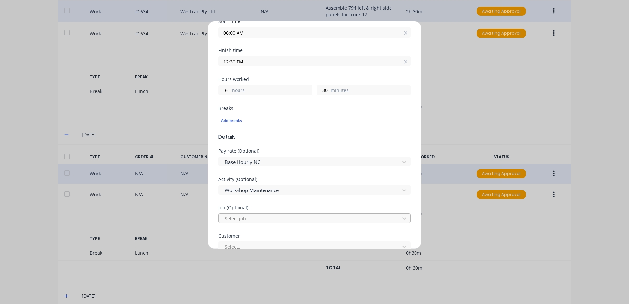
click at [237, 219] on div at bounding box center [310, 219] width 172 height 8
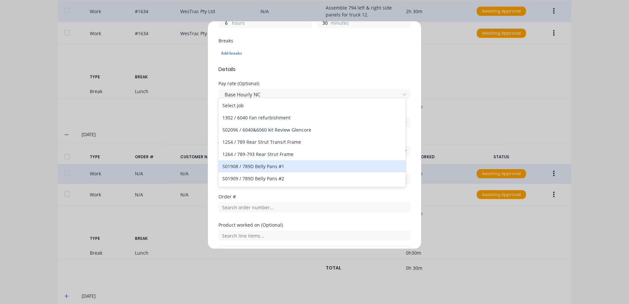
scroll to position [230, 0]
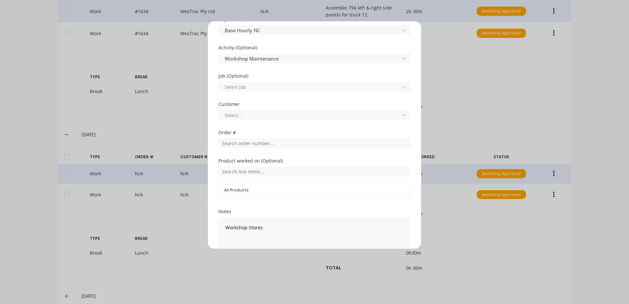
drag, startPoint x: 283, startPoint y: 201, endPoint x: 262, endPoint y: 166, distance: 41.3
click at [284, 201] on div "Product worked on (Optional) All Products" at bounding box center [315, 184] width 192 height 51
click at [246, 111] on div at bounding box center [310, 115] width 172 height 8
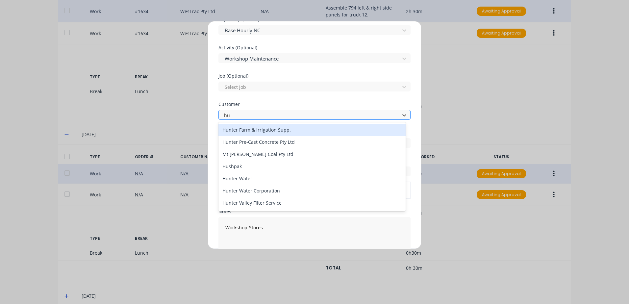
type input "hus"
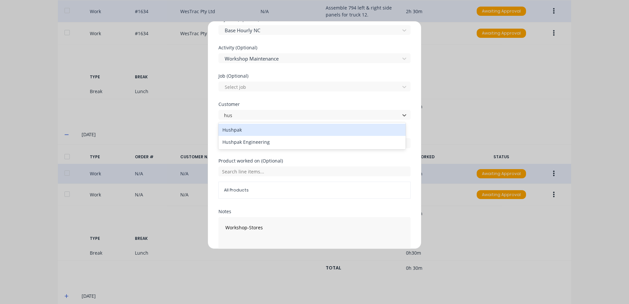
click at [250, 130] on div "Hushpak" at bounding box center [312, 130] width 187 height 12
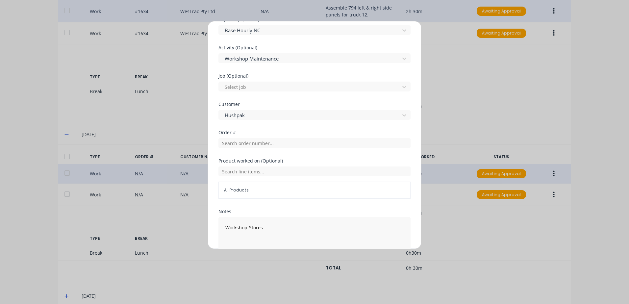
scroll to position [264, 0]
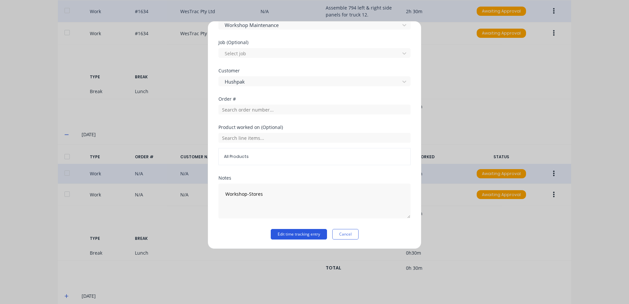
click at [305, 231] on button "Edit time tracking entry" at bounding box center [299, 234] width 56 height 11
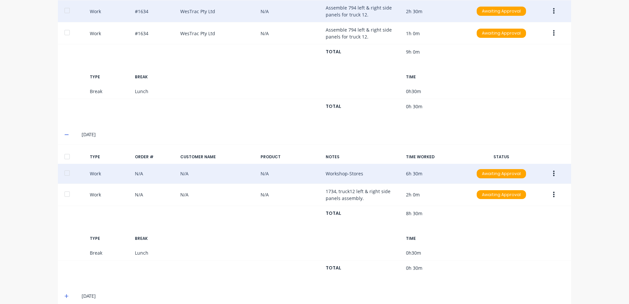
click at [553, 174] on icon "button" at bounding box center [554, 174] width 2 height 6
click at [513, 175] on div "Approve" at bounding box center [530, 176] width 51 height 10
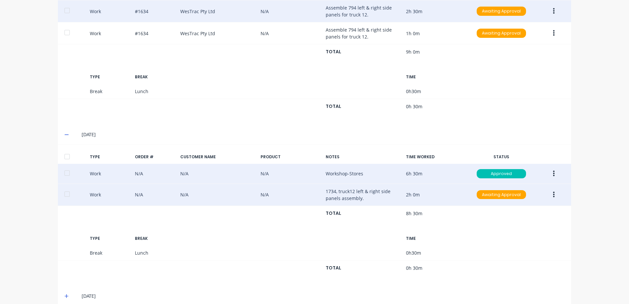
click at [553, 193] on icon "button" at bounding box center [554, 194] width 2 height 7
click at [509, 168] on div "Edit" at bounding box center [530, 170] width 51 height 10
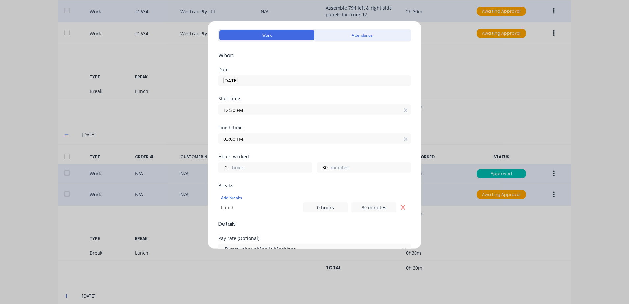
scroll to position [33, 0]
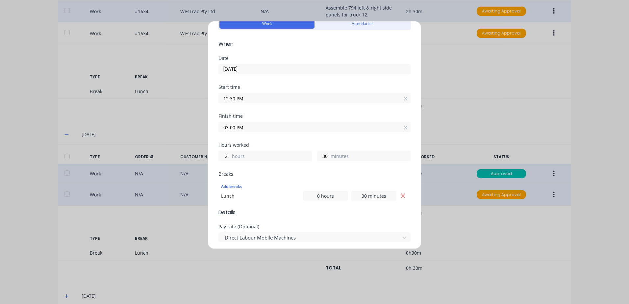
click at [257, 125] on input "03:00 PM" at bounding box center [315, 127] width 192 height 10
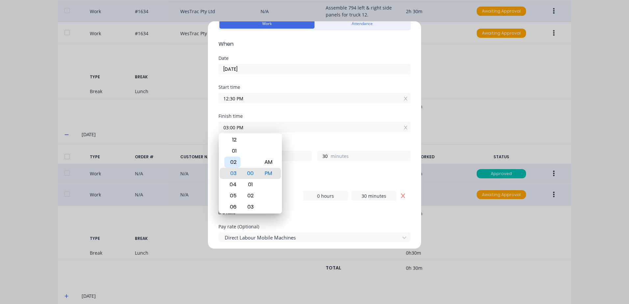
click at [234, 161] on div "02" at bounding box center [232, 162] width 16 height 11
type input "02:00 PM"
type input "1"
type input "02:05 PM"
type input "35"
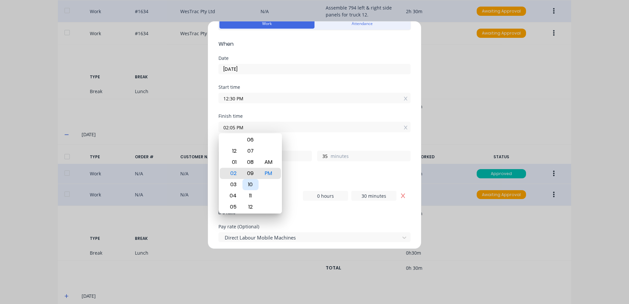
type input "02:09 PM"
type input "39"
type input "02:13 PM"
type input "43"
type input "02:19 PM"
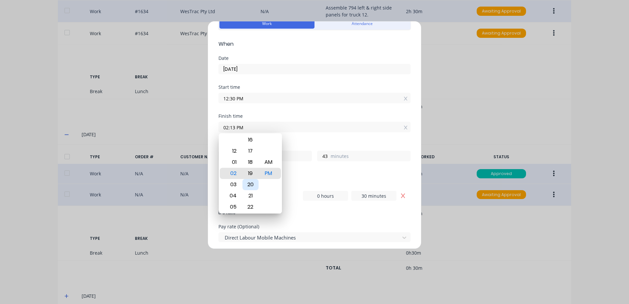
type input "49"
type input "02:23 PM"
type input "53"
type input "02:27 PM"
type input "57"
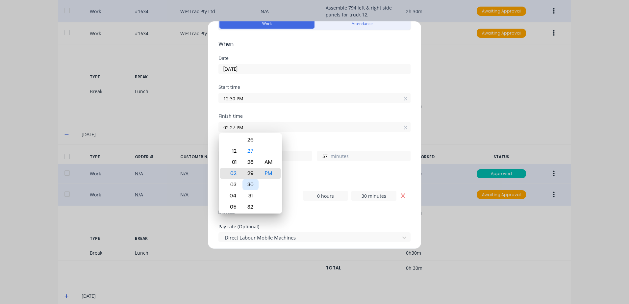
type input "02:29 PM"
type input "59"
click at [250, 182] on div "30" at bounding box center [251, 184] width 16 height 11
type input "02:30 PM"
type input "2"
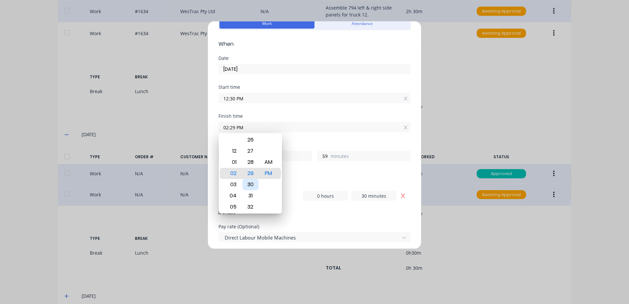
type input "0"
click at [308, 174] on div "Breaks" at bounding box center [315, 174] width 192 height 5
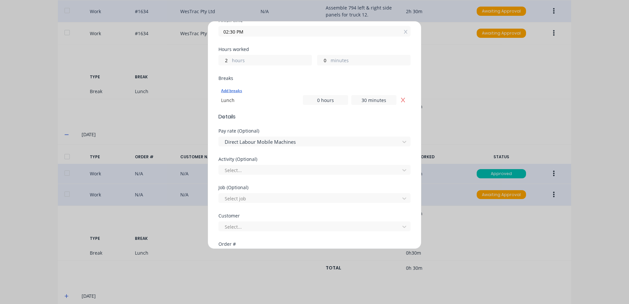
scroll to position [132, 0]
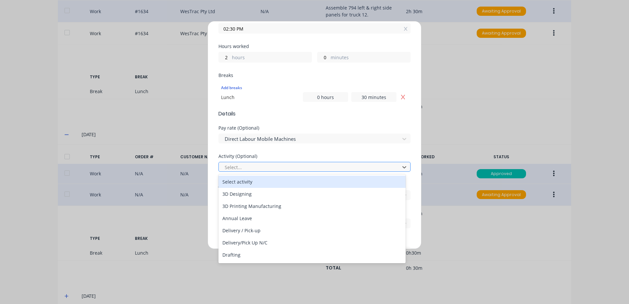
click at [243, 167] on div at bounding box center [310, 167] width 172 height 8
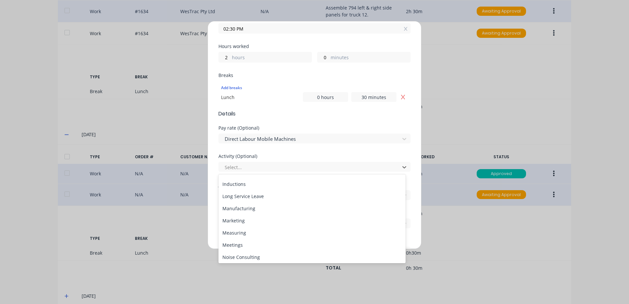
scroll to position [99, 0]
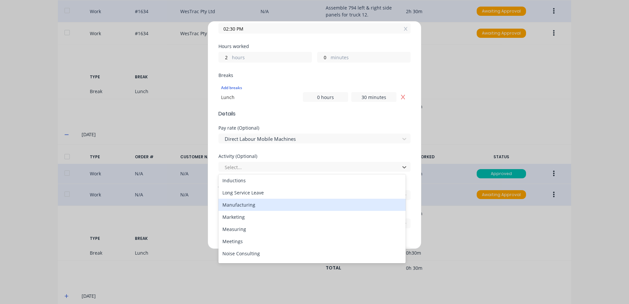
click at [247, 205] on div "Manufacturing" at bounding box center [312, 205] width 187 height 12
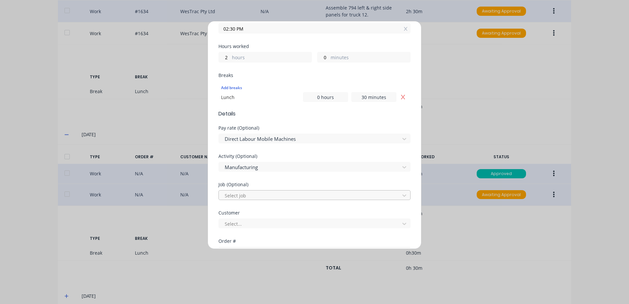
click at [251, 194] on div at bounding box center [310, 196] width 172 height 8
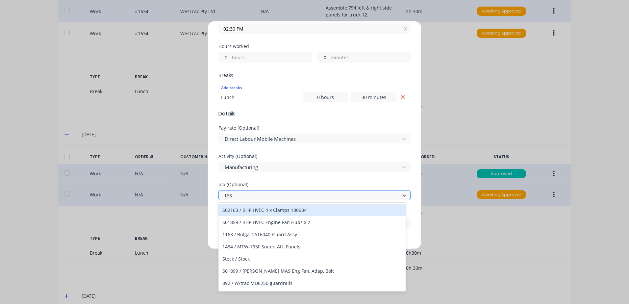
type input "1634"
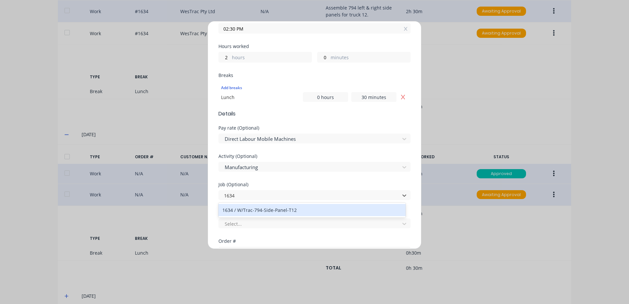
click at [271, 210] on div "1634 / W/Trac-794-Side-Panel-T12" at bounding box center [312, 210] width 187 height 12
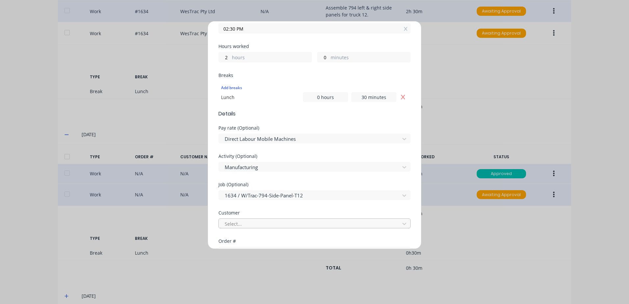
click at [248, 225] on div at bounding box center [310, 224] width 172 height 8
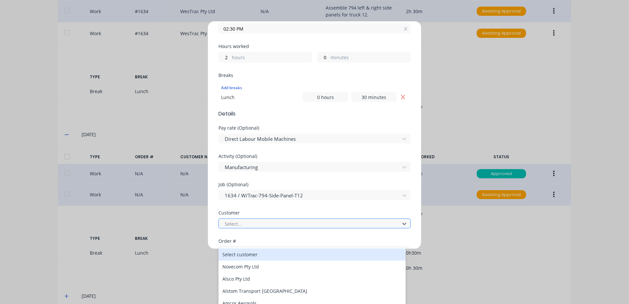
scroll to position [18, 0]
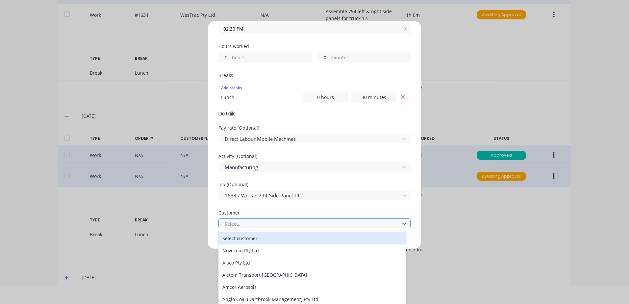
type input "r"
type input "[PERSON_NAME]"
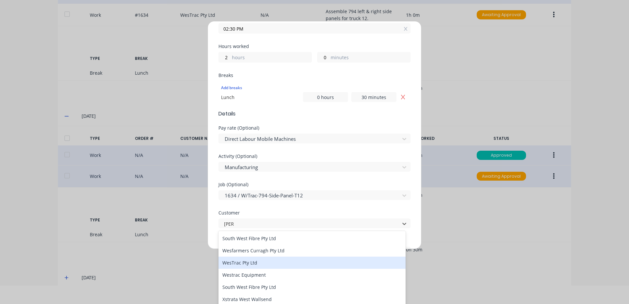
click at [242, 262] on div "WesTrac Pty Ltd" at bounding box center [312, 263] width 187 height 12
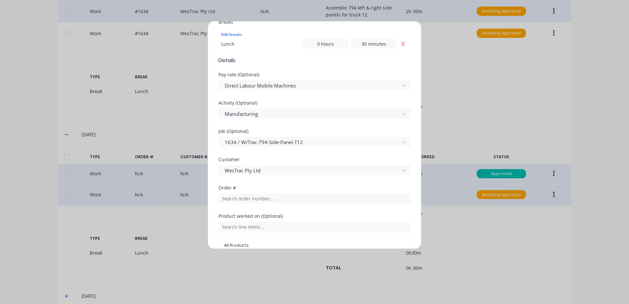
scroll to position [198, 0]
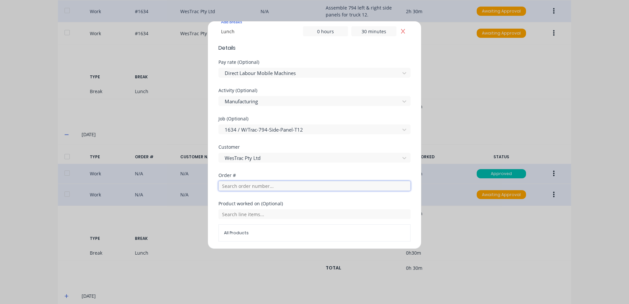
click at [231, 188] on input "text" at bounding box center [315, 186] width 192 height 10
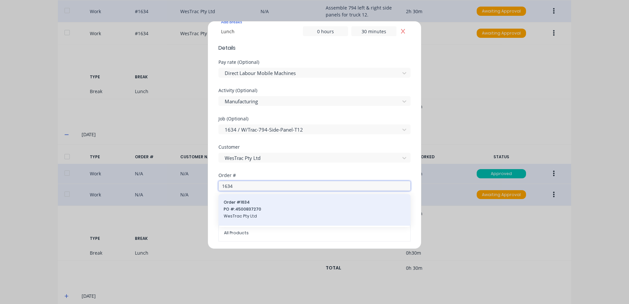
type input "1634"
click at [244, 205] on div "Order # 1634 PO #: 4500837270 WesTrac Pty Ltd" at bounding box center [315, 209] width 182 height 21
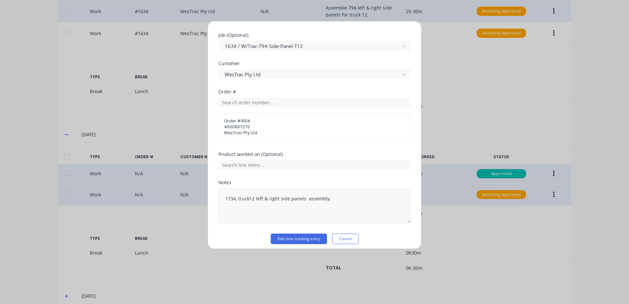
scroll to position [286, 0]
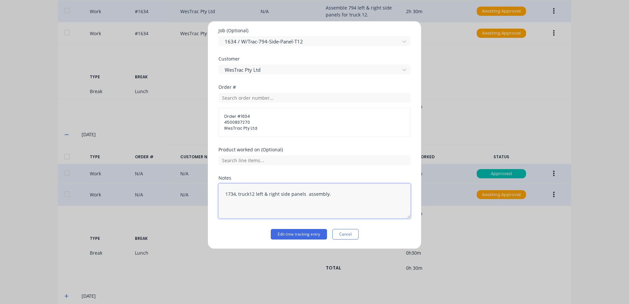
drag, startPoint x: 238, startPoint y: 194, endPoint x: 222, endPoint y: 193, distance: 16.2
click at [222, 193] on textarea "1734, truck12 left & right side panels assembly." at bounding box center [315, 201] width 192 height 35
type textarea "truck12 left & right side panels assembly."
click at [288, 234] on button "Edit time tracking entry" at bounding box center [299, 234] width 56 height 11
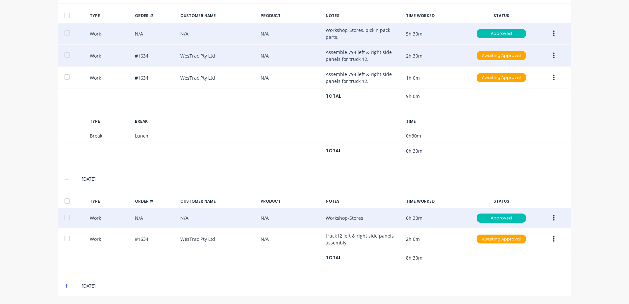
scroll to position [209, 0]
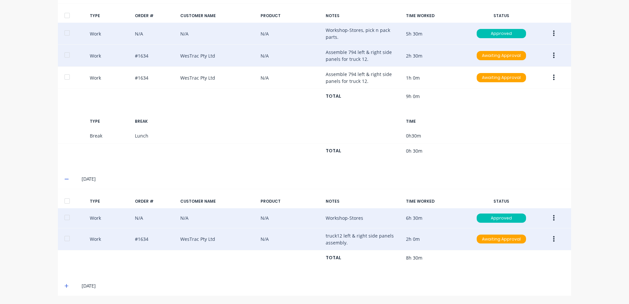
click at [553, 239] on icon "button" at bounding box center [554, 239] width 2 height 7
click at [513, 215] on div "Edit" at bounding box center [530, 215] width 51 height 10
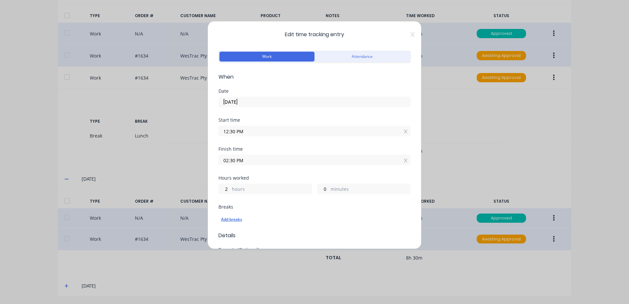
click at [234, 221] on div "Add breaks" at bounding box center [314, 219] width 187 height 9
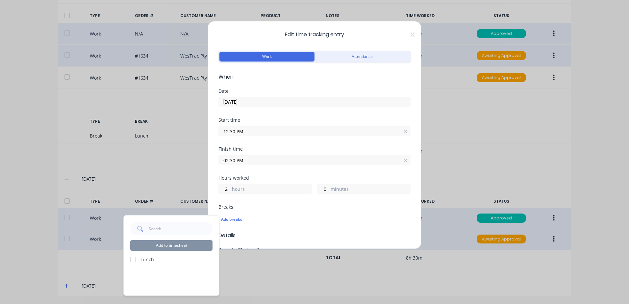
click at [132, 259] on div at bounding box center [132, 259] width 13 height 13
click at [173, 247] on button "Add to timesheet" at bounding box center [171, 245] width 82 height 11
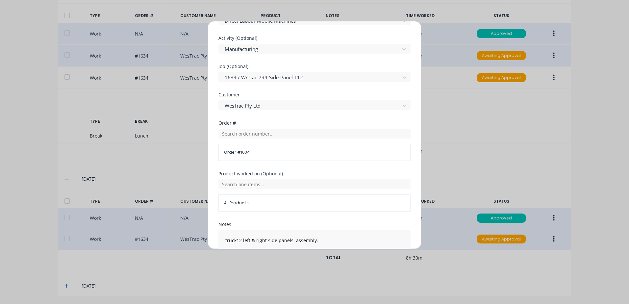
scroll to position [296, 0]
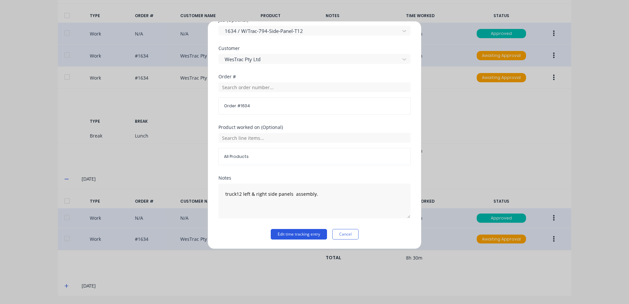
click at [286, 234] on button "Edit time tracking entry" at bounding box center [299, 234] width 56 height 11
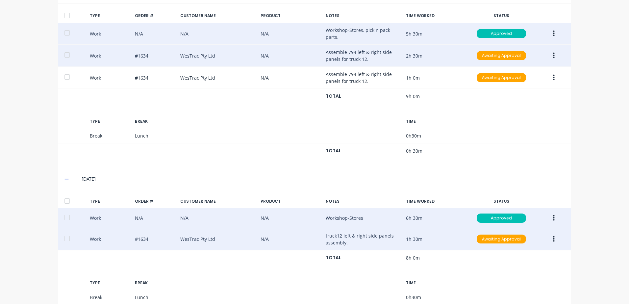
click at [553, 238] on button "button" at bounding box center [553, 239] width 15 height 12
click at [514, 227] on div "Duplicate" at bounding box center [530, 228] width 51 height 10
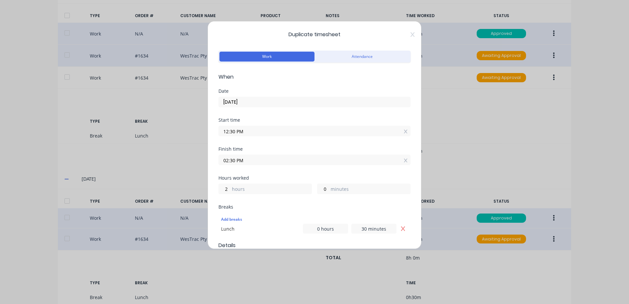
click at [247, 187] on label "hours" at bounding box center [272, 190] width 80 height 8
click at [230, 187] on input "2" at bounding box center [225, 189] width 12 height 10
click at [248, 130] on input "12:30 PM" at bounding box center [315, 131] width 192 height 10
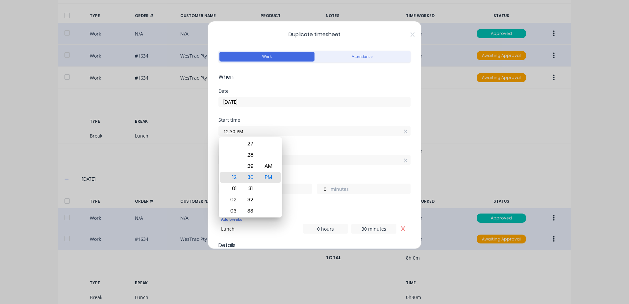
click at [307, 143] on div "Start time 12:30 PM" at bounding box center [315, 132] width 192 height 29
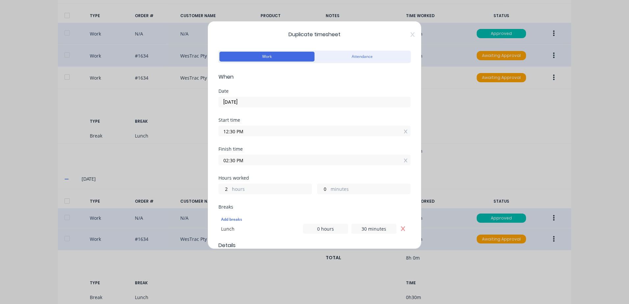
click at [245, 129] on input "12:30 PM" at bounding box center [315, 131] width 192 height 10
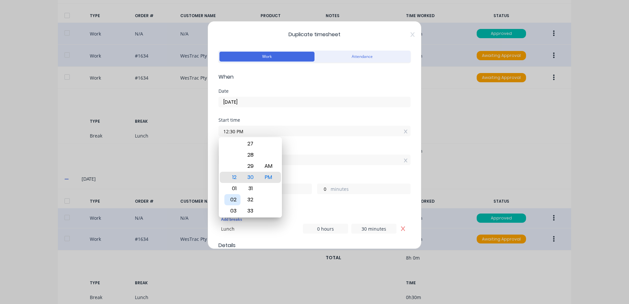
click at [234, 199] on div "02" at bounding box center [232, 199] width 16 height 11
type input "02:30 PM"
type input "0"
click at [315, 165] on div "Finish time 02:30 PM" at bounding box center [315, 161] width 192 height 29
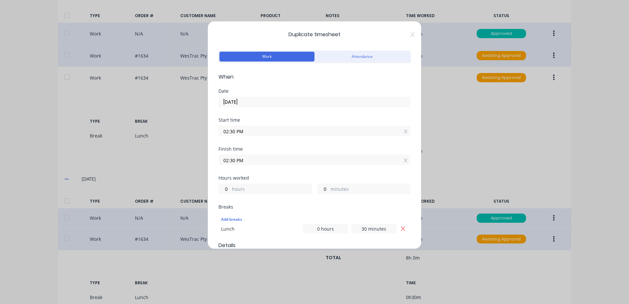
click at [248, 160] on input "02:30 PM" at bounding box center [315, 160] width 192 height 10
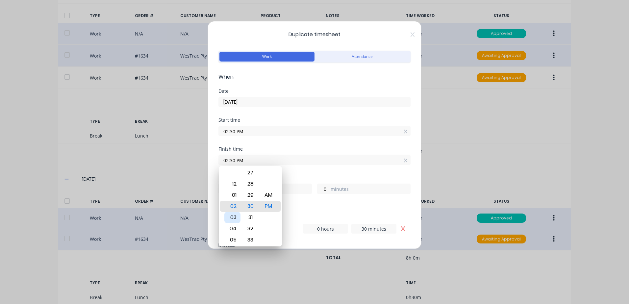
drag, startPoint x: 232, startPoint y: 218, endPoint x: 243, endPoint y: 215, distance: 11.6
click at [232, 217] on div "03" at bounding box center [232, 217] width 16 height 11
type input "03:30 PM"
type input "1"
type input "03:24 PM"
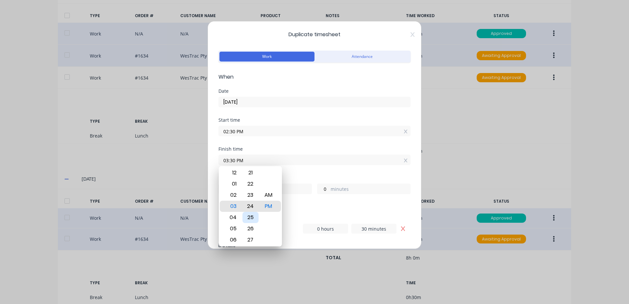
type input "0"
type input "54"
type input "03:20 PM"
type input "50"
type input "03:15 PM"
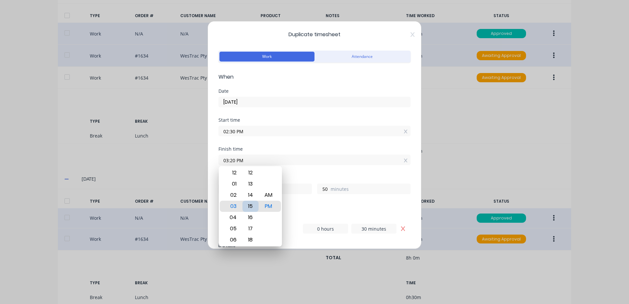
type input "45"
type input "03:00 PM"
type input "30"
click at [250, 205] on div "00" at bounding box center [251, 206] width 16 height 11
click at [324, 173] on div "Finish time 03:00 PM" at bounding box center [315, 161] width 192 height 29
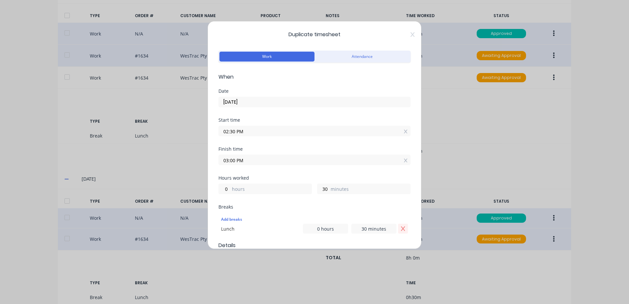
click at [401, 230] on icon "Remove Lunch" at bounding box center [403, 228] width 5 height 5
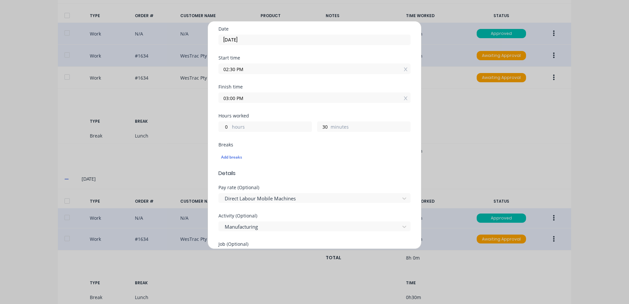
scroll to position [66, 0]
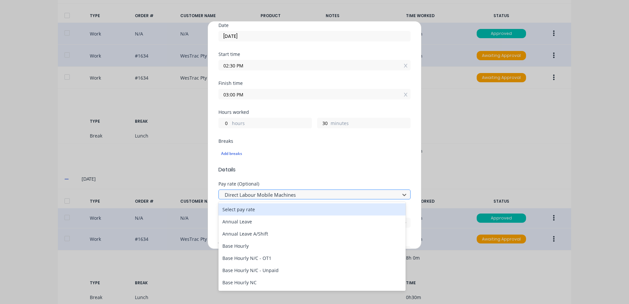
click at [280, 195] on div at bounding box center [310, 195] width 172 height 8
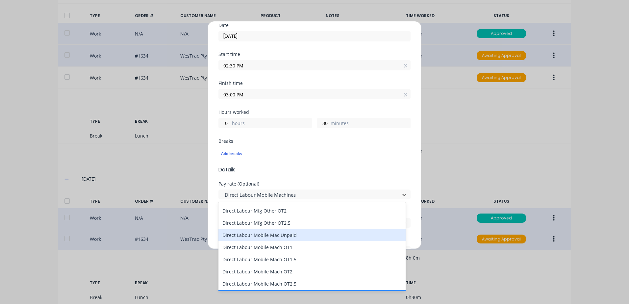
scroll to position [428, 0]
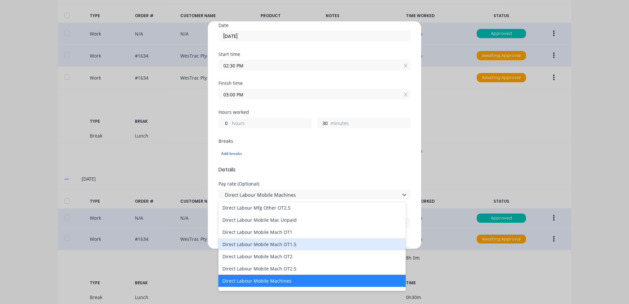
click at [256, 246] on div "Direct Labour Mobile Mach OT1.5" at bounding box center [312, 244] width 187 height 12
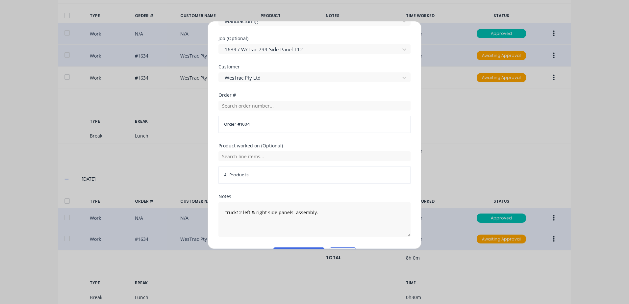
scroll to position [286, 0]
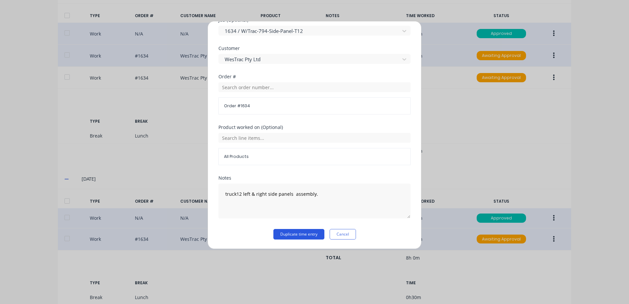
click at [283, 234] on button "Duplicate time entry" at bounding box center [299, 234] width 51 height 11
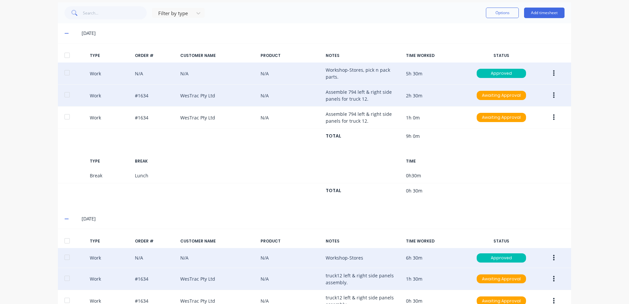
scroll to position [286, 0]
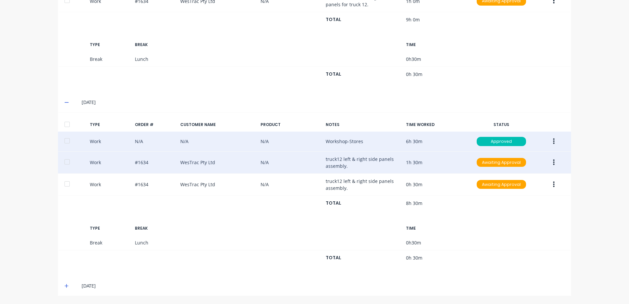
click at [65, 286] on icon at bounding box center [67, 286] width 4 height 4
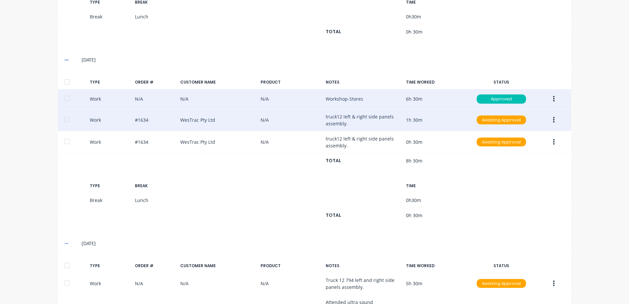
scroll to position [382, 0]
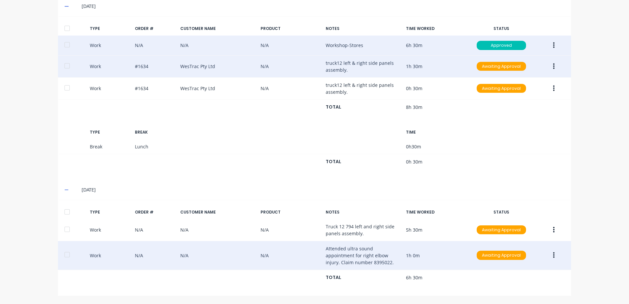
click at [553, 255] on icon "button" at bounding box center [554, 255] width 2 height 6
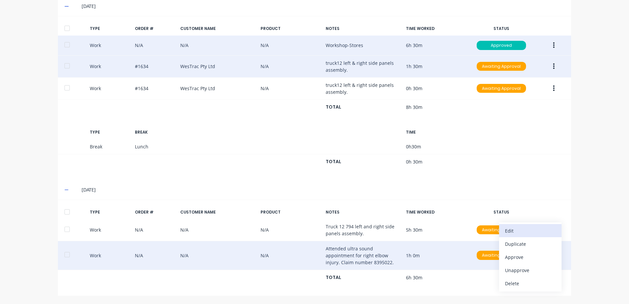
click at [515, 230] on div "Edit" at bounding box center [530, 231] width 51 height 10
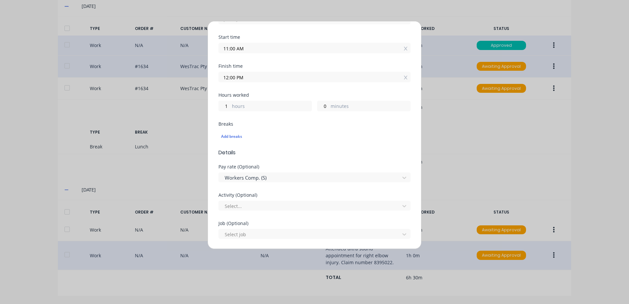
scroll to position [99, 0]
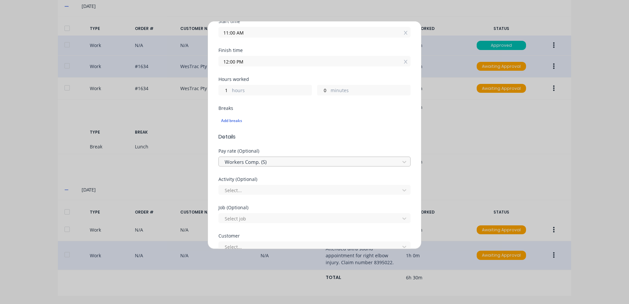
click at [269, 160] on div at bounding box center [310, 162] width 172 height 8
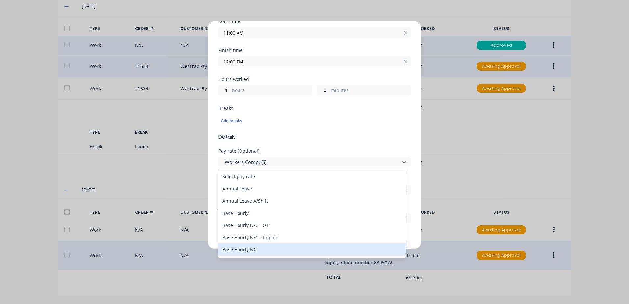
drag, startPoint x: 246, startPoint y: 250, endPoint x: 257, endPoint y: 237, distance: 17.5
click at [246, 249] on div "Base Hourly NC" at bounding box center [312, 250] width 187 height 12
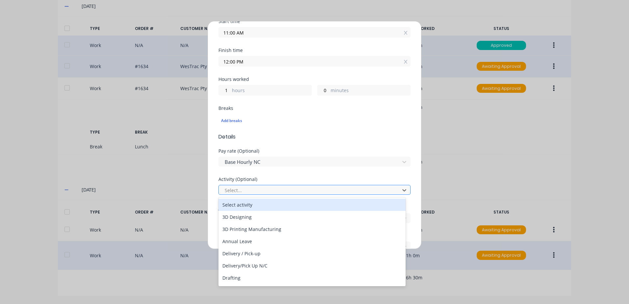
click at [241, 190] on div at bounding box center [310, 190] width 172 height 8
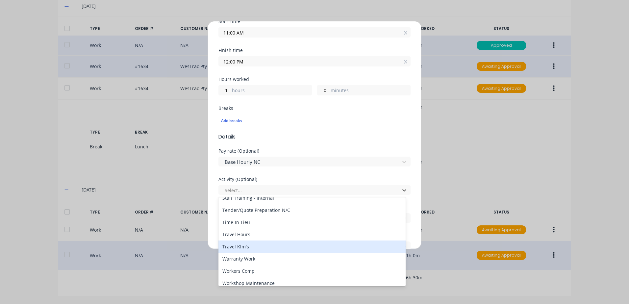
scroll to position [316, 0]
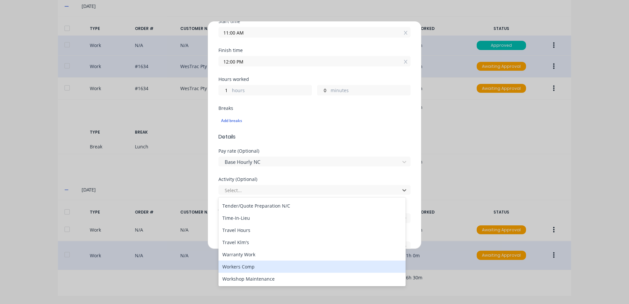
click at [241, 267] on div "Workers Comp" at bounding box center [312, 267] width 187 height 12
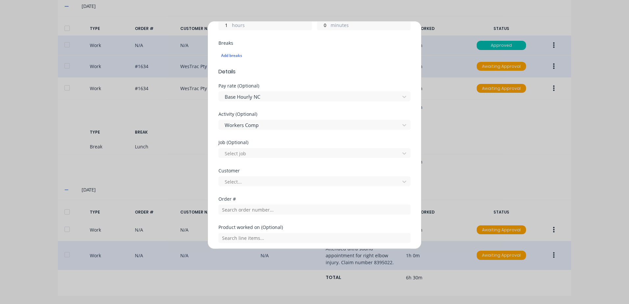
scroll to position [165, 0]
click at [234, 180] on div at bounding box center [310, 181] width 172 height 8
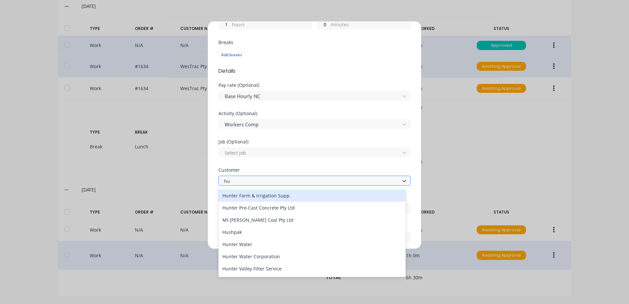
type input "hus"
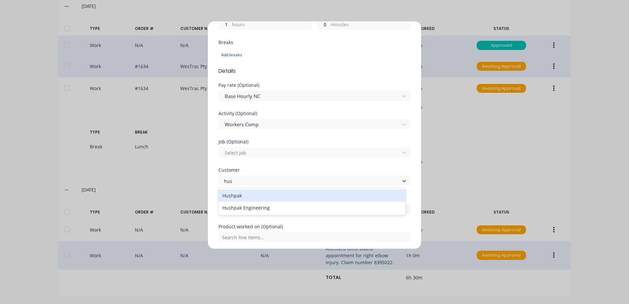
click at [243, 196] on div "Hushpak" at bounding box center [312, 196] width 187 height 12
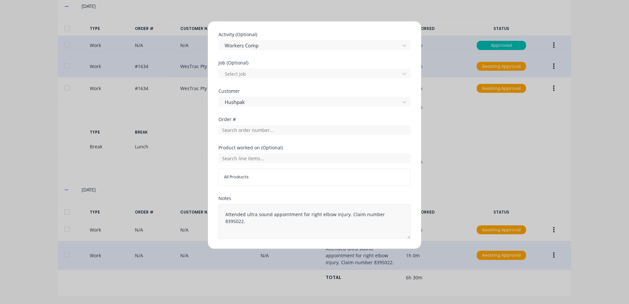
scroll to position [264, 0]
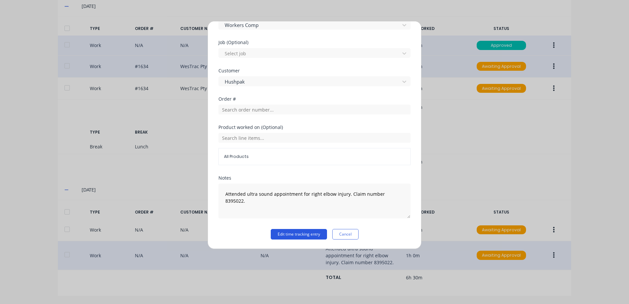
click at [287, 235] on button "Edit time tracking entry" at bounding box center [299, 234] width 56 height 11
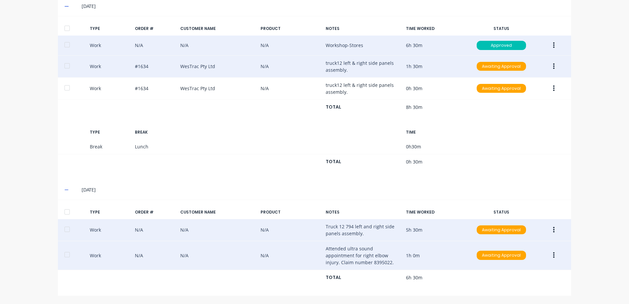
click at [553, 228] on icon "button" at bounding box center [554, 230] width 2 height 6
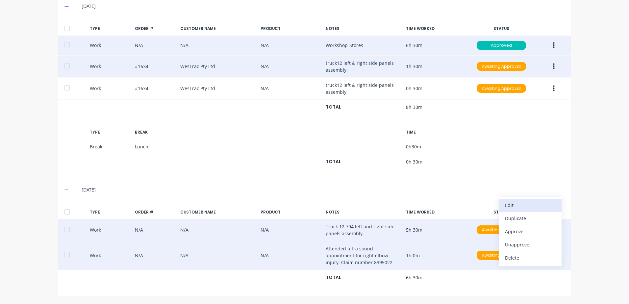
click at [512, 204] on div "Edit" at bounding box center [530, 205] width 51 height 10
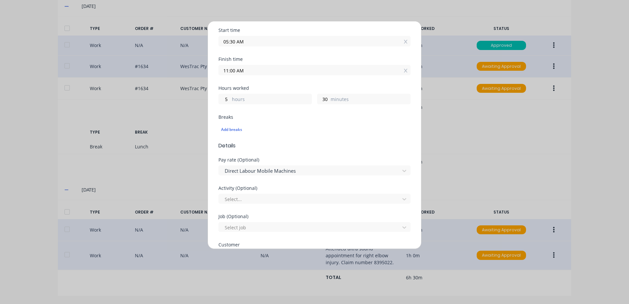
scroll to position [99, 0]
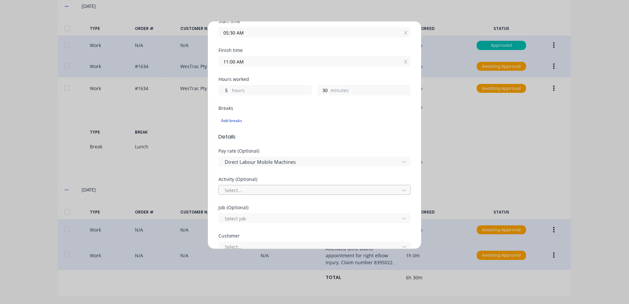
click at [224, 189] on div "Select..." at bounding box center [310, 190] width 176 height 10
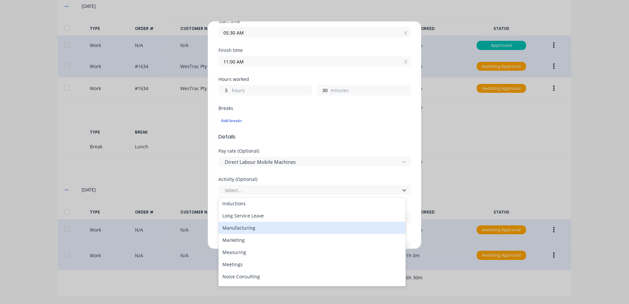
click at [237, 228] on div "Manufacturing" at bounding box center [312, 228] width 187 height 12
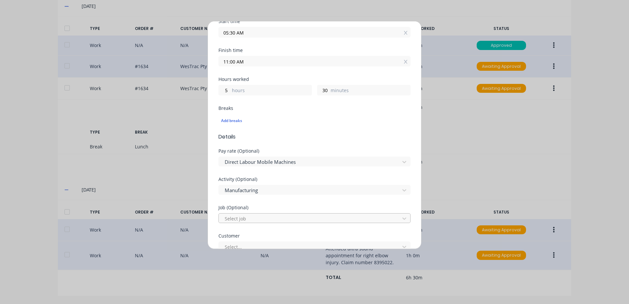
click at [242, 217] on div at bounding box center [310, 219] width 172 height 8
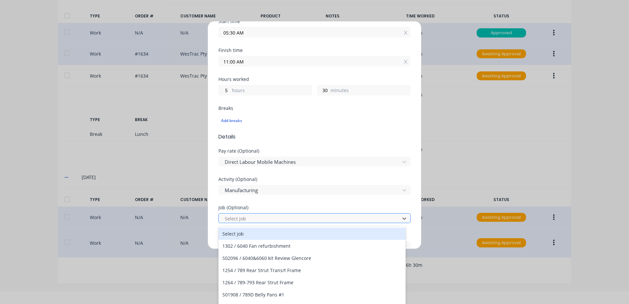
scroll to position [13, 0]
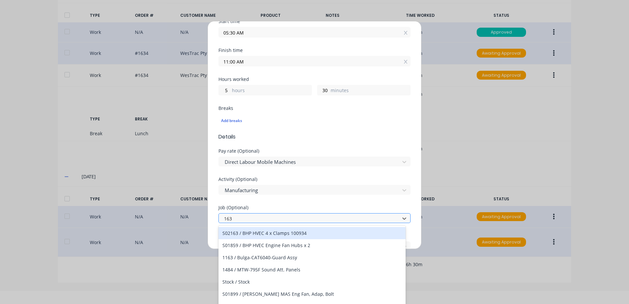
type input "1634"
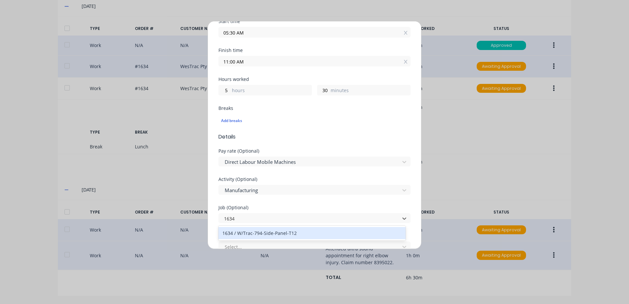
click at [248, 232] on div "1634 / W/Trac-794-Side-Panel-T12" at bounding box center [312, 233] width 187 height 12
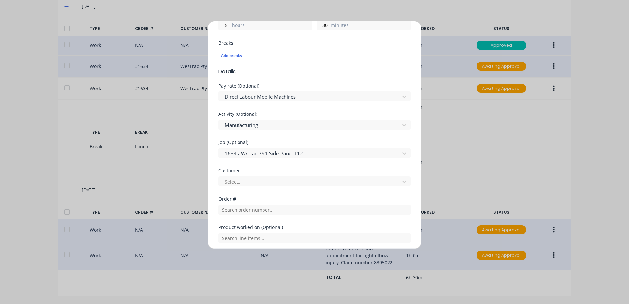
scroll to position [165, 0]
click at [232, 181] on div at bounding box center [310, 181] width 172 height 8
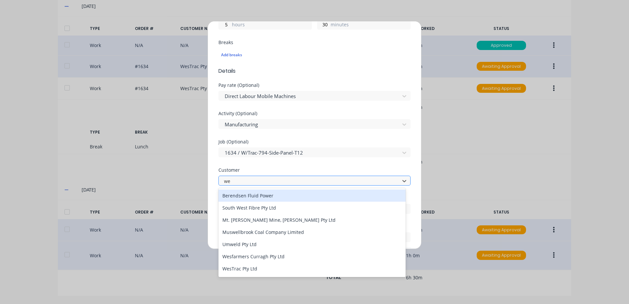
type input "[PERSON_NAME]"
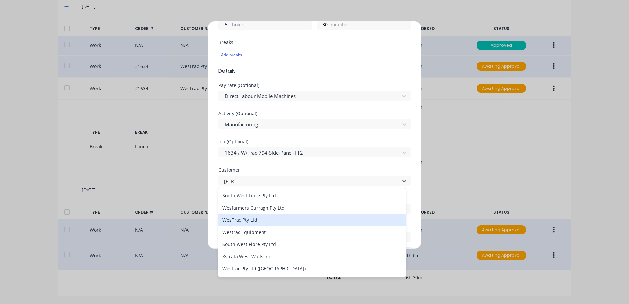
click at [241, 222] on div "WesTrac Pty Ltd" at bounding box center [312, 220] width 187 height 12
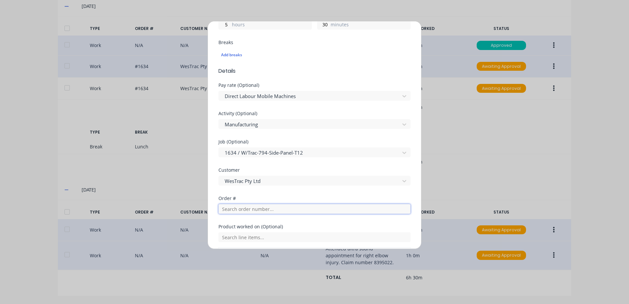
click at [236, 211] on input "text" at bounding box center [315, 209] width 192 height 10
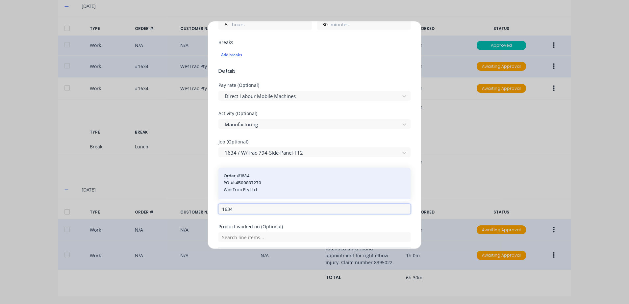
type input "1634"
click at [241, 185] on span "PO #: 4500837270" at bounding box center [315, 183] width 182 height 6
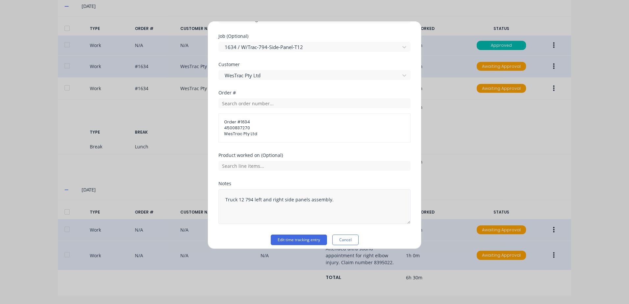
scroll to position [276, 0]
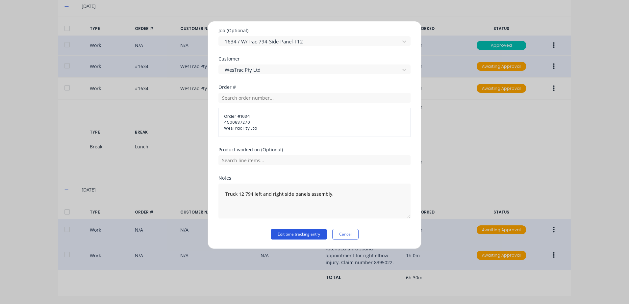
click at [298, 236] on button "Edit time tracking entry" at bounding box center [299, 234] width 56 height 11
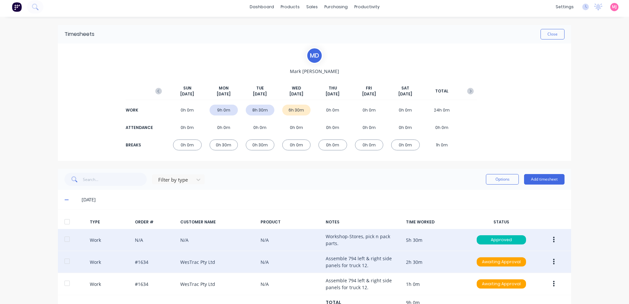
scroll to position [0, 0]
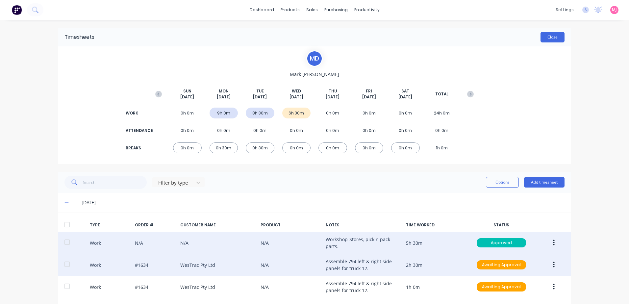
click at [548, 37] on button "Close" at bounding box center [553, 37] width 24 height 11
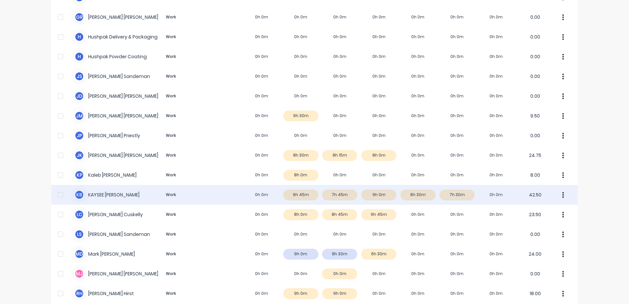
scroll to position [329, 0]
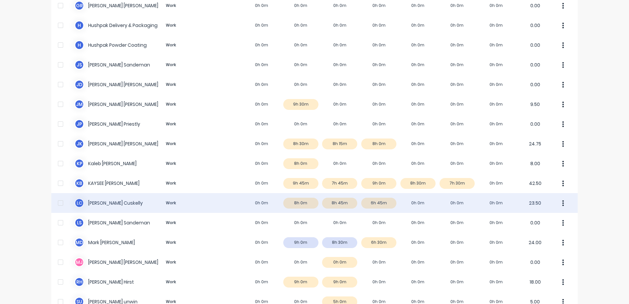
click at [99, 203] on div "L C [PERSON_NAME] Work 0h 0m 8h 0m 8h 45m 6h 45m 0h 0m 0h 0m 0h 0m 23.50" at bounding box center [314, 203] width 527 height 20
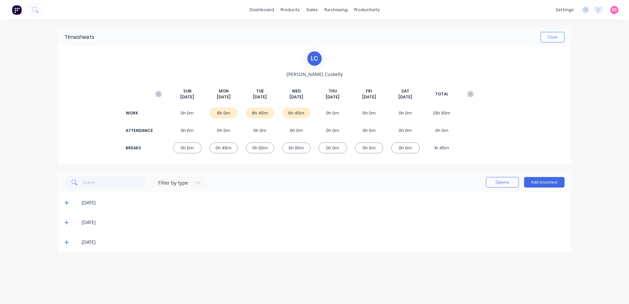
click at [66, 203] on icon at bounding box center [67, 203] width 4 height 4
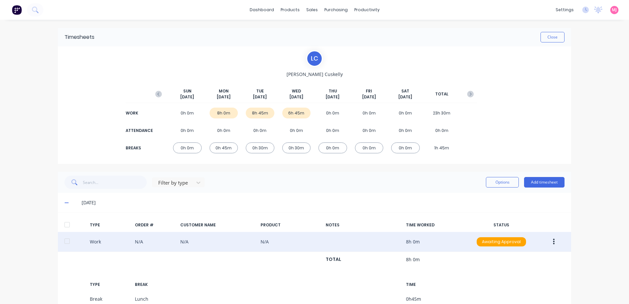
click at [553, 242] on icon "button" at bounding box center [554, 242] width 2 height 6
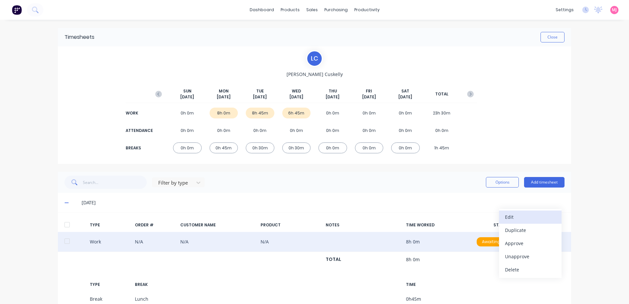
click at [516, 218] on div "Edit" at bounding box center [530, 217] width 51 height 10
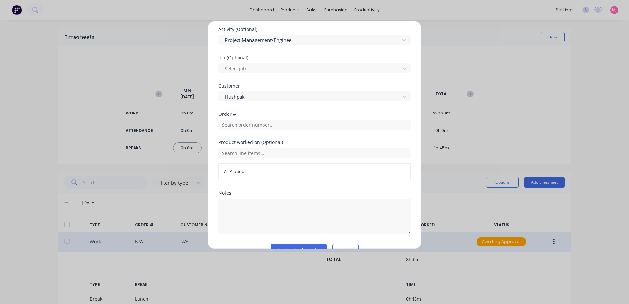
scroll to position [274, 0]
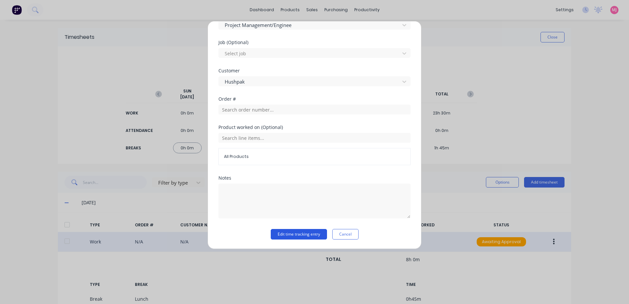
click at [292, 234] on button "Edit time tracking entry" at bounding box center [299, 234] width 56 height 11
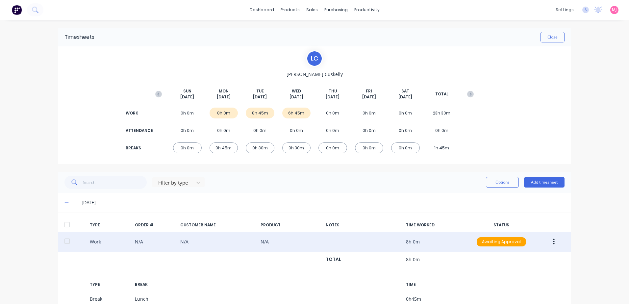
click at [553, 241] on icon "button" at bounding box center [554, 241] width 2 height 7
click at [516, 242] on div "Approve" at bounding box center [530, 244] width 51 height 10
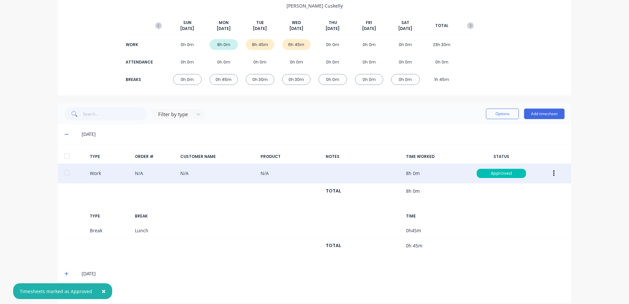
scroll to position [76, 0]
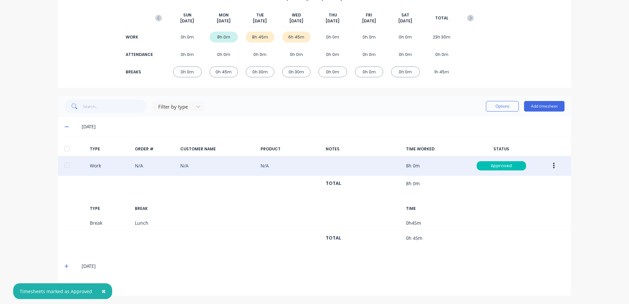
drag, startPoint x: 63, startPoint y: 266, endPoint x: 72, endPoint y: 262, distance: 10.1
click at [65, 266] on icon at bounding box center [67, 266] width 4 height 5
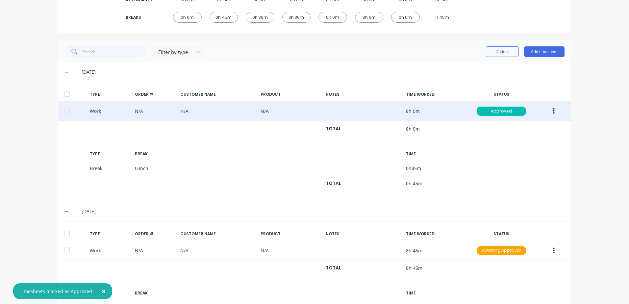
scroll to position [196, 0]
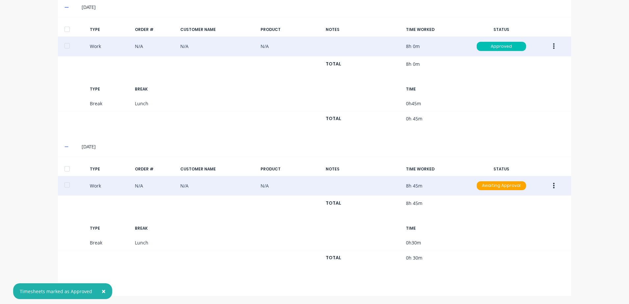
click at [553, 185] on icon "button" at bounding box center [554, 186] width 2 height 6
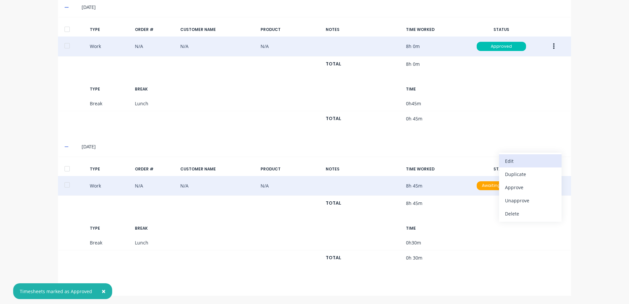
click at [511, 161] on div "Edit" at bounding box center [530, 161] width 51 height 10
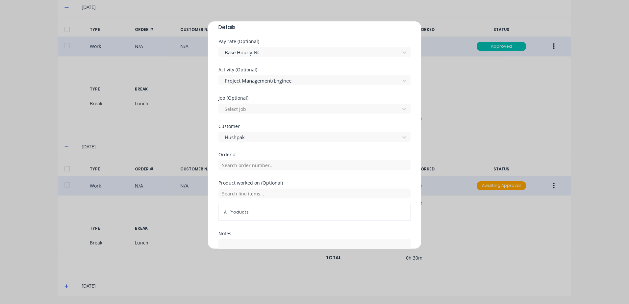
scroll to position [263, 0]
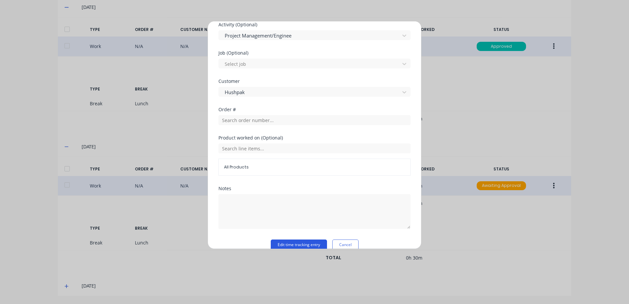
click at [277, 243] on button "Edit time tracking entry" at bounding box center [299, 245] width 56 height 11
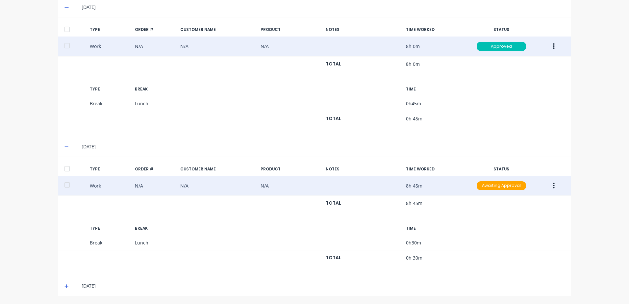
click at [553, 185] on icon "button" at bounding box center [554, 186] width 2 height 6
click at [514, 188] on div "Approve" at bounding box center [530, 188] width 51 height 10
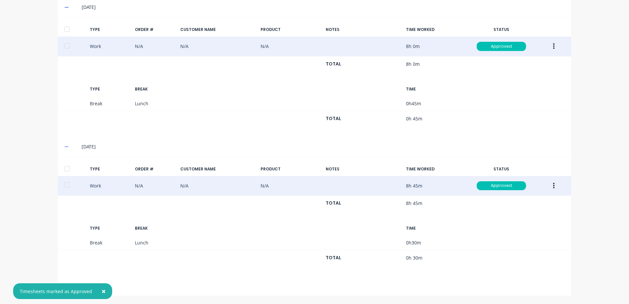
drag, startPoint x: 101, startPoint y: 290, endPoint x: 84, endPoint y: 290, distance: 17.1
click at [102, 290] on span "×" at bounding box center [104, 291] width 4 height 9
drag, startPoint x: 64, startPoint y: 285, endPoint x: 153, endPoint y: 257, distance: 93.6
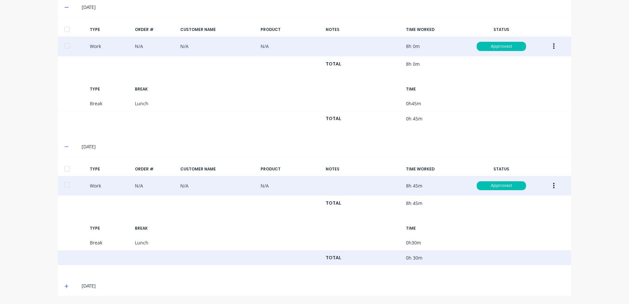
click at [66, 285] on icon at bounding box center [67, 286] width 4 height 5
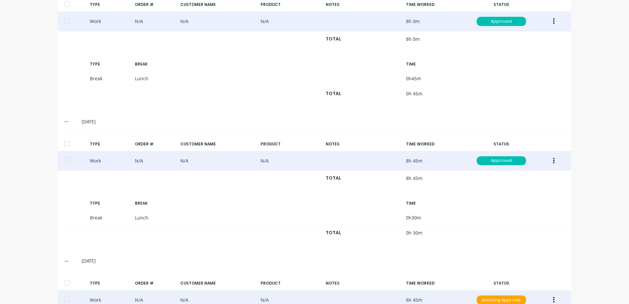
scroll to position [315, 0]
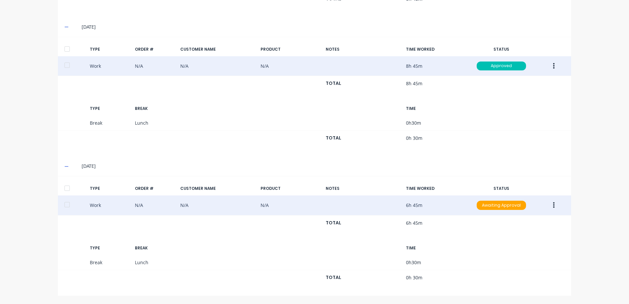
click at [553, 204] on icon "button" at bounding box center [554, 205] width 2 height 7
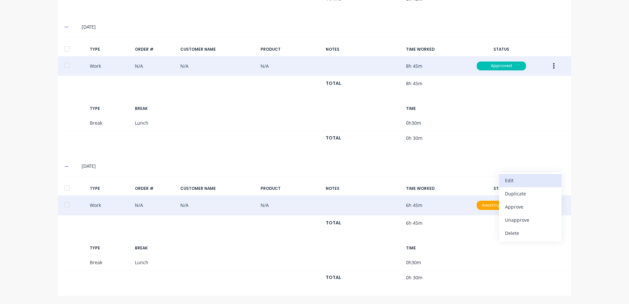
click at [514, 181] on div "Edit" at bounding box center [530, 181] width 51 height 10
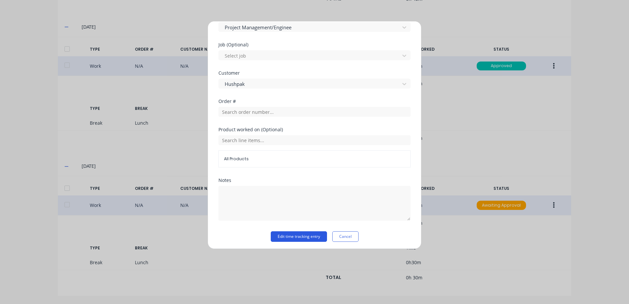
scroll to position [274, 0]
click at [282, 235] on button "Edit time tracking entry" at bounding box center [299, 234] width 56 height 11
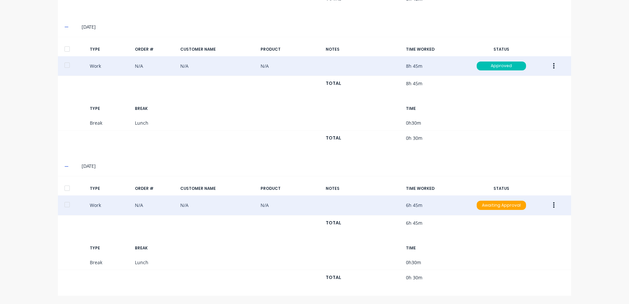
click at [553, 206] on icon "button" at bounding box center [554, 205] width 2 height 7
click at [510, 208] on div "Approve" at bounding box center [530, 207] width 51 height 10
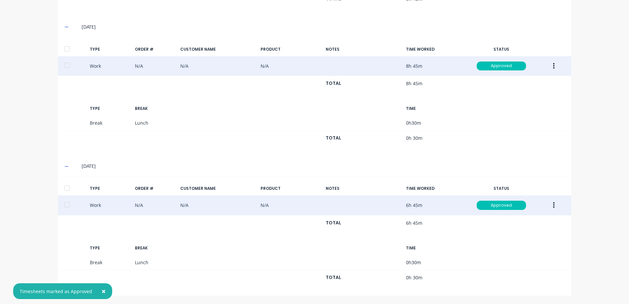
drag, startPoint x: 100, startPoint y: 292, endPoint x: 141, endPoint y: 176, distance: 122.6
click at [102, 288] on span "×" at bounding box center [104, 291] width 4 height 9
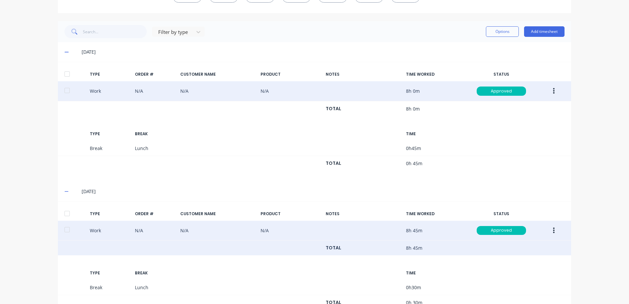
scroll to position [0, 0]
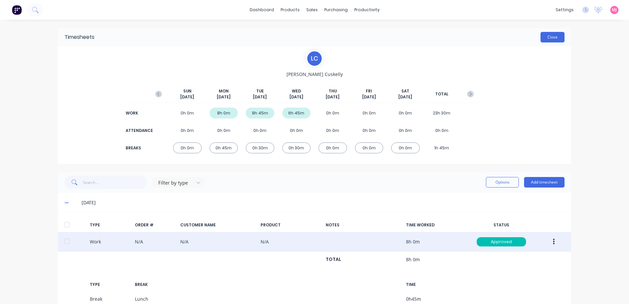
click at [551, 36] on button "Close" at bounding box center [553, 37] width 24 height 11
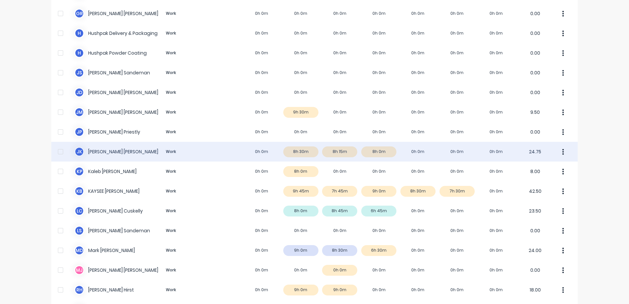
scroll to position [329, 0]
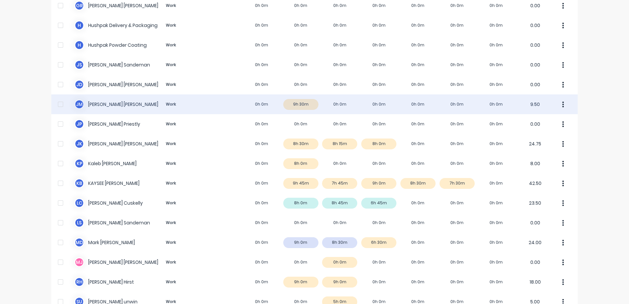
click at [303, 103] on div "[PERSON_NAME] [PERSON_NAME] Work 0h 0m 9h 30m 0h 0m 0h 0m 0h 0m 0h 0m 0h 0m 9.50" at bounding box center [314, 104] width 527 height 20
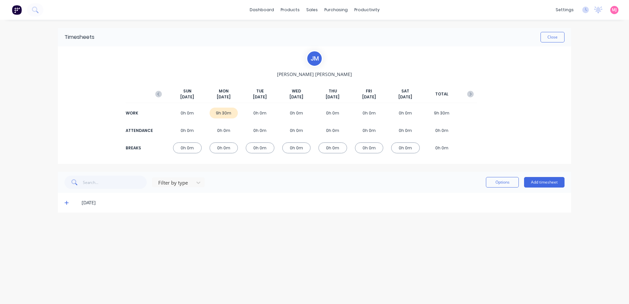
click at [65, 202] on icon at bounding box center [67, 202] width 4 height 5
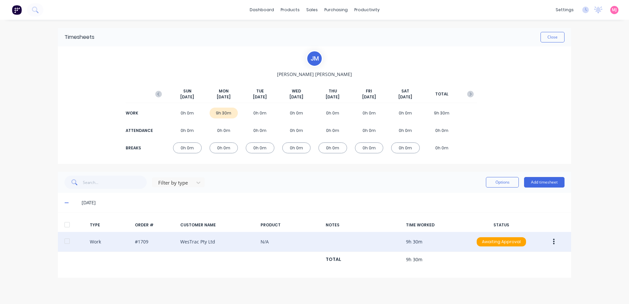
click at [555, 243] on icon "button" at bounding box center [554, 241] width 2 height 7
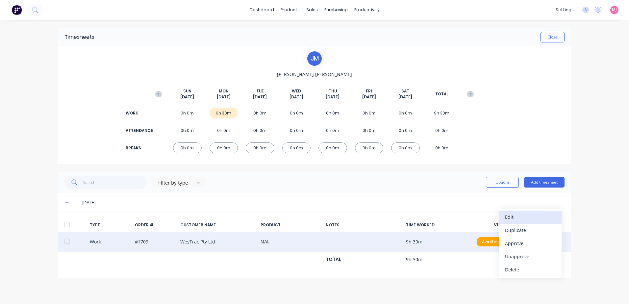
click at [516, 216] on div "Edit" at bounding box center [530, 217] width 51 height 10
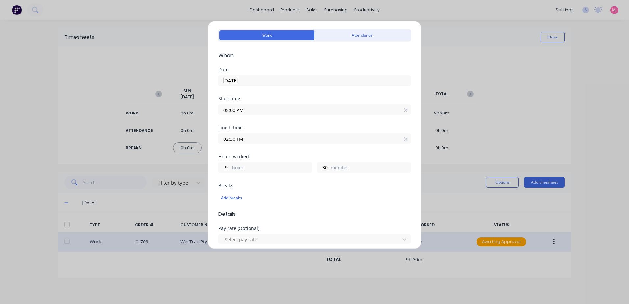
scroll to position [33, 0]
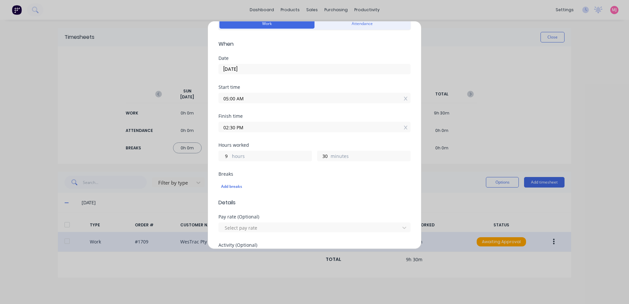
click at [251, 128] on input "02:30 PM" at bounding box center [315, 127] width 192 height 10
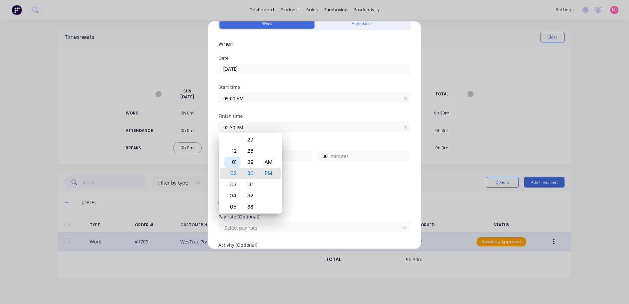
click at [233, 162] on div "01" at bounding box center [232, 162] width 16 height 11
type input "01:30 PM"
type input "8"
click at [318, 174] on div "Breaks" at bounding box center [315, 174] width 192 height 5
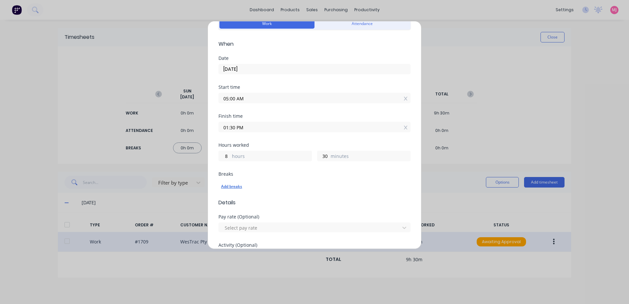
click at [230, 186] on div "Add breaks" at bounding box center [314, 186] width 187 height 9
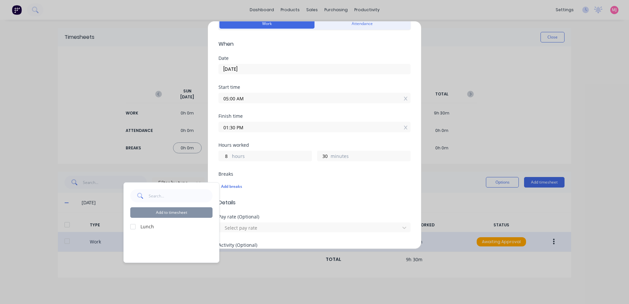
click at [133, 227] on div at bounding box center [132, 226] width 13 height 13
click at [176, 214] on button "Add to timesheet" at bounding box center [171, 212] width 82 height 11
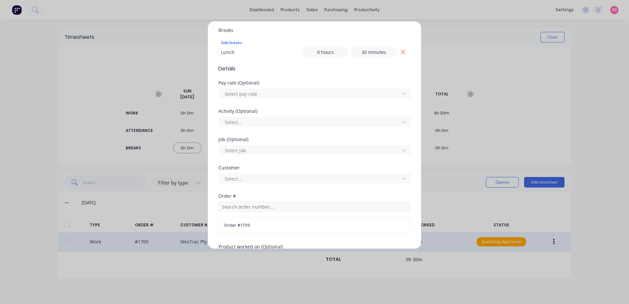
scroll to position [129, 0]
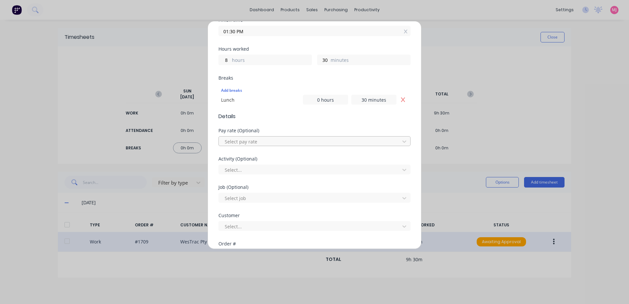
click at [236, 142] on div at bounding box center [310, 142] width 172 height 8
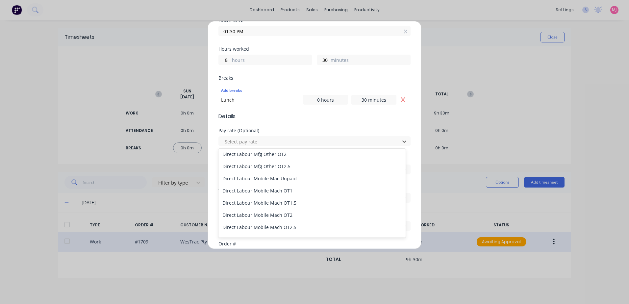
scroll to position [428, 0]
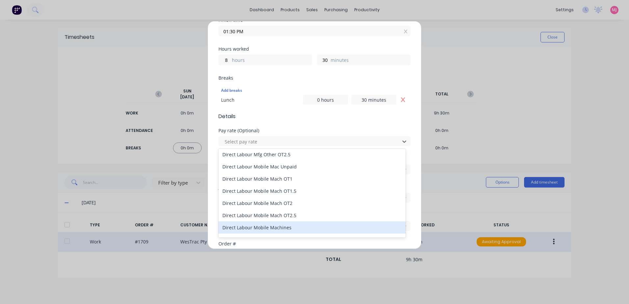
click at [282, 226] on div "Direct Labour Mobile Machines" at bounding box center [312, 228] width 187 height 12
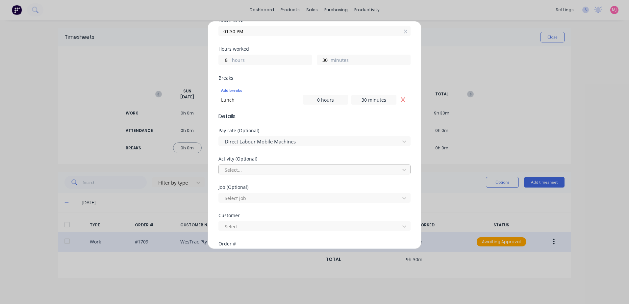
click at [230, 171] on div at bounding box center [310, 170] width 172 height 8
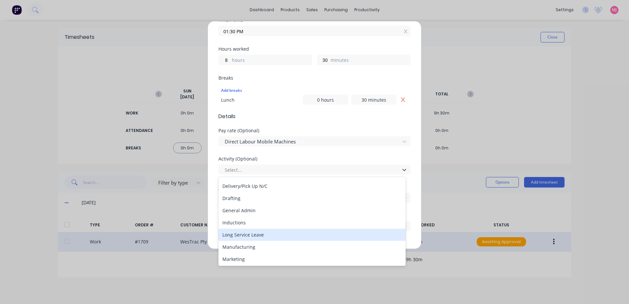
scroll to position [66, 0]
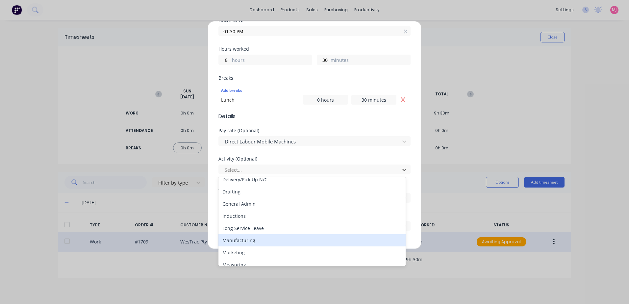
drag, startPoint x: 237, startPoint y: 241, endPoint x: 254, endPoint y: 230, distance: 20.4
click at [237, 241] on div "Manufacturing" at bounding box center [312, 240] width 187 height 12
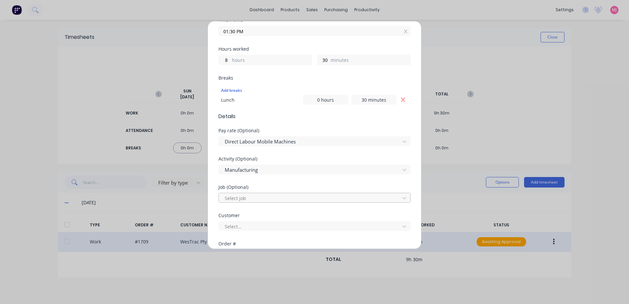
click at [240, 199] on div at bounding box center [310, 198] width 172 height 8
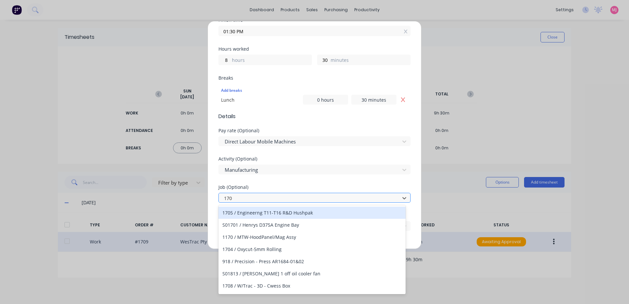
type input "1709"
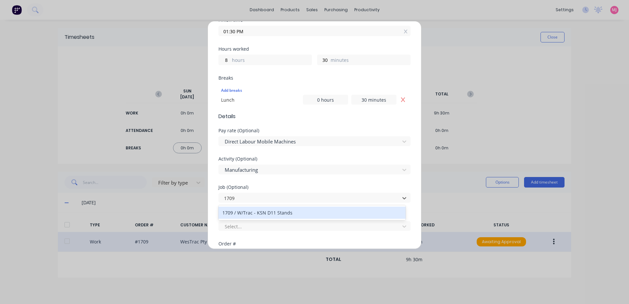
click at [267, 213] on div "1709 / W/Trac - KSN D11 Stands" at bounding box center [312, 213] width 187 height 12
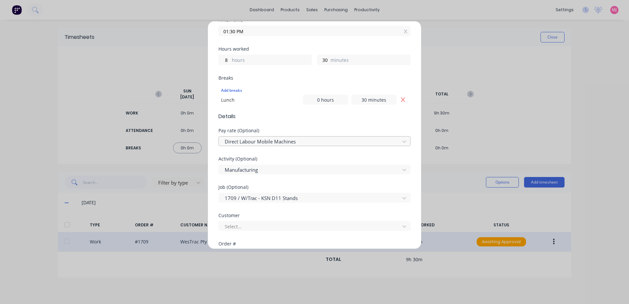
click at [299, 142] on div at bounding box center [310, 142] width 172 height 8
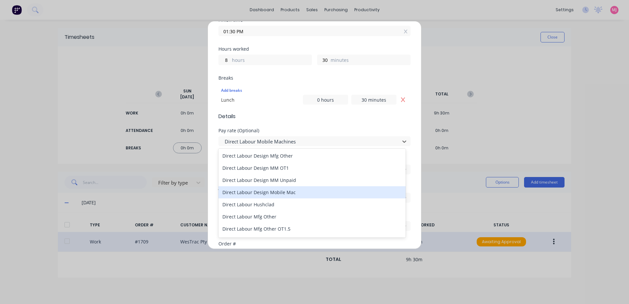
scroll to position [362, 0]
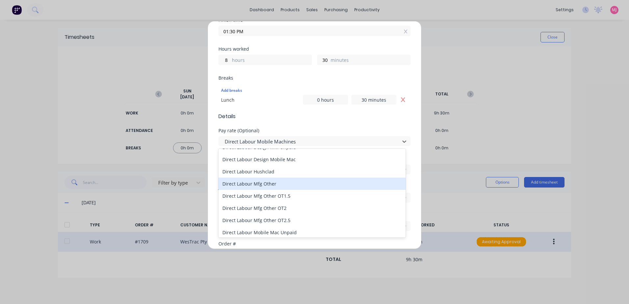
click at [266, 182] on div "Direct Labour Mfg Other" at bounding box center [312, 184] width 187 height 12
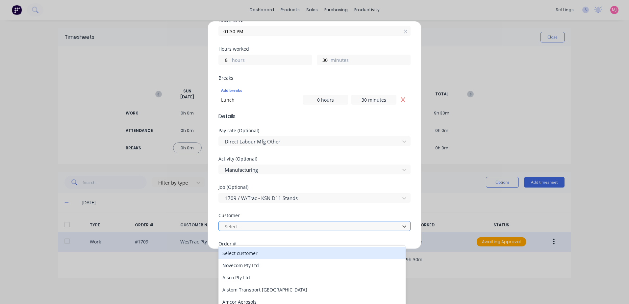
click at [259, 225] on div at bounding box center [310, 227] width 172 height 8
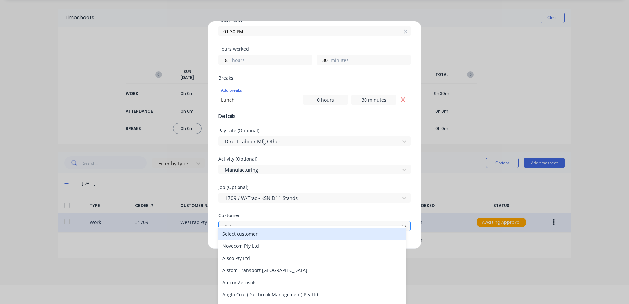
scroll to position [21, 0]
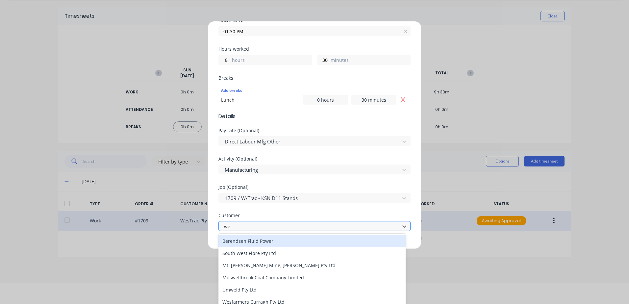
type input "[PERSON_NAME]"
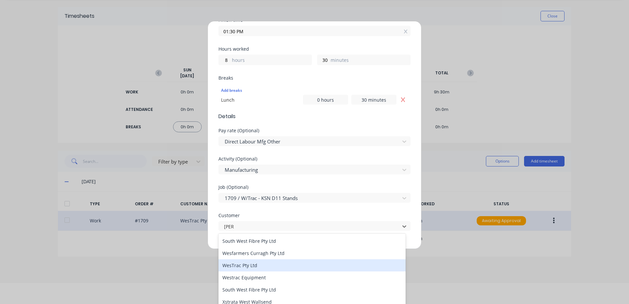
click at [249, 266] on div "WesTrac Pty Ltd" at bounding box center [312, 265] width 187 height 12
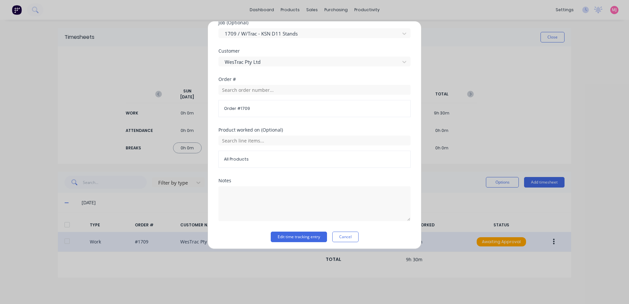
scroll to position [296, 0]
click at [280, 235] on button "Edit time tracking entry" at bounding box center [299, 234] width 56 height 11
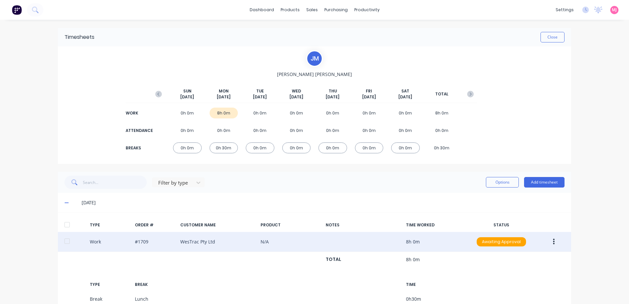
click at [553, 242] on icon "button" at bounding box center [554, 242] width 2 height 6
click at [511, 230] on div "Duplicate" at bounding box center [530, 230] width 51 height 10
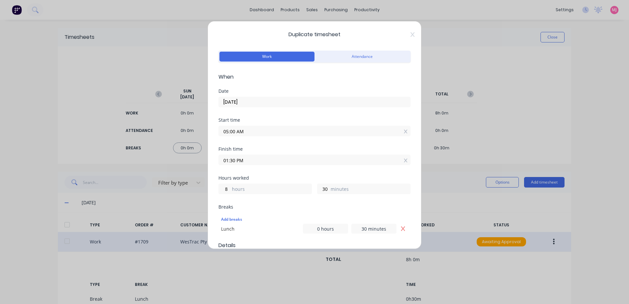
click at [247, 130] on input "05:00 AM" at bounding box center [315, 131] width 192 height 10
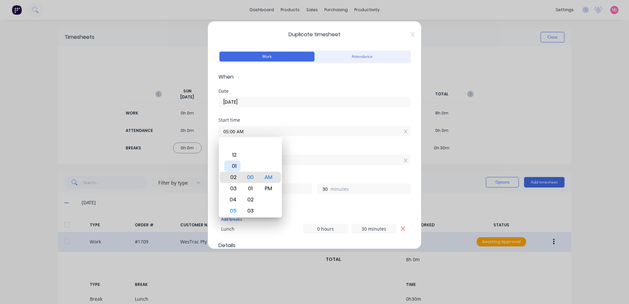
type input "01:00 AM"
type input "12"
drag, startPoint x: 232, startPoint y: 175, endPoint x: 249, endPoint y: 189, distance: 21.3
click at [233, 175] on div "01" at bounding box center [232, 177] width 16 height 11
type input "01:04 AM"
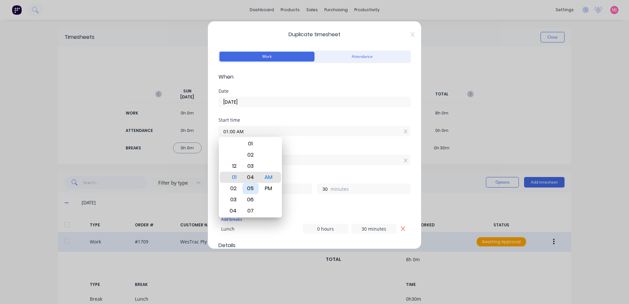
type input "26"
type input "01:08 AM"
type input "22"
type input "01:12 AM"
type input "18"
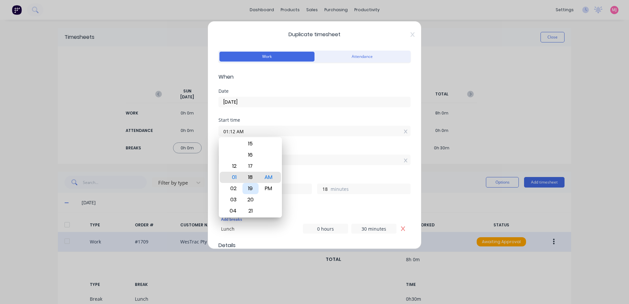
type input "01:18 AM"
type input "12"
type input "01:22 AM"
type input "8"
type input "01:26 AM"
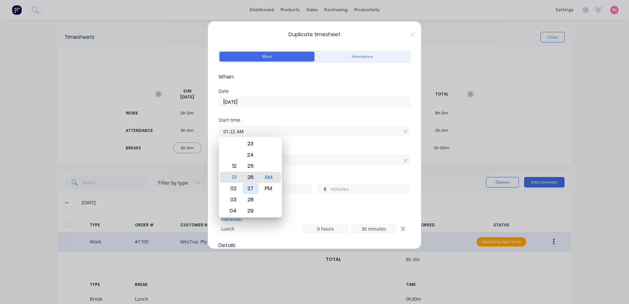
type input "4"
type input "01:27 AM"
type input "3"
type input "01:28 AM"
type input "2"
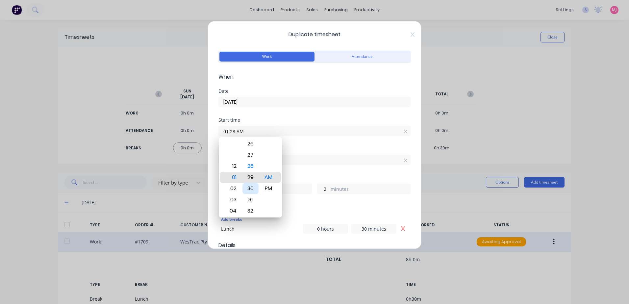
type input "01:29 AM"
type input "1"
type input "01:30 AM"
type input "0"
click at [269, 188] on div "PM" at bounding box center [269, 188] width 16 height 11
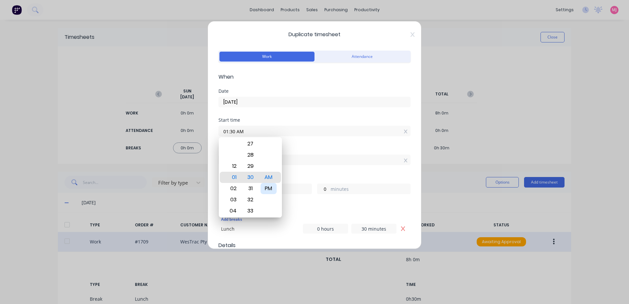
type input "01:30 PM"
type input "0"
click at [329, 169] on div "Finish time 01:30 PM" at bounding box center [315, 161] width 192 height 29
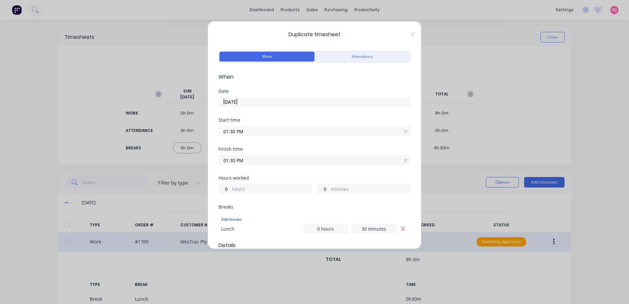
click at [250, 158] on input "01:30 PM" at bounding box center [315, 160] width 192 height 10
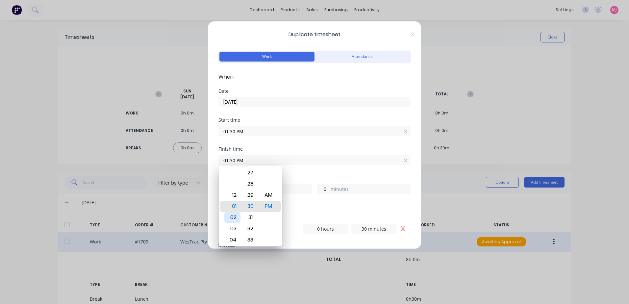
click at [234, 218] on div "02" at bounding box center [232, 217] width 16 height 11
type input "02:30 PM"
type input "1"
click at [322, 209] on div "Breaks" at bounding box center [315, 207] width 192 height 5
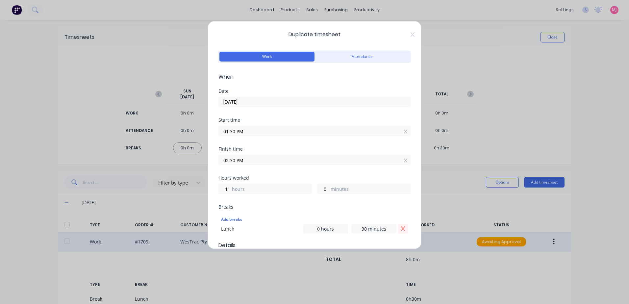
click at [401, 230] on icon "Remove Lunch" at bounding box center [403, 228] width 5 height 5
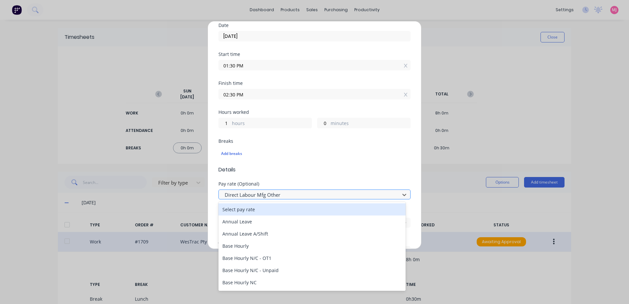
click at [285, 194] on div at bounding box center [310, 195] width 172 height 8
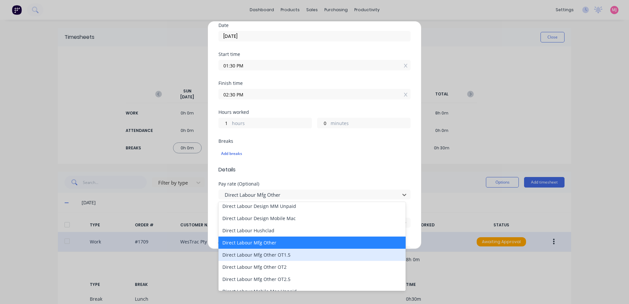
scroll to position [362, 0]
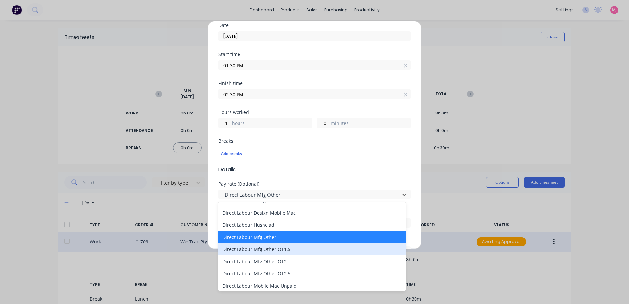
click at [265, 250] on div "Direct Labour Mfg Other OT1.5" at bounding box center [312, 249] width 187 height 12
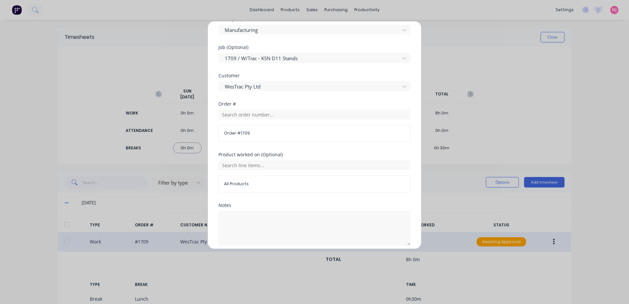
scroll to position [286, 0]
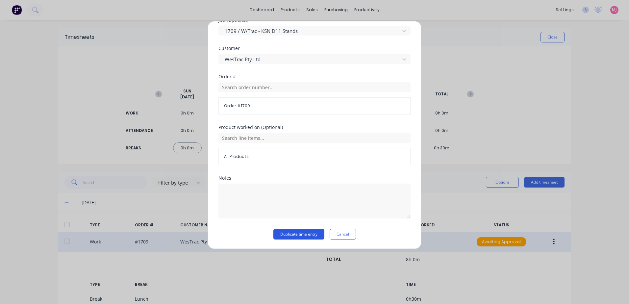
click at [289, 235] on button "Duplicate time entry" at bounding box center [299, 234] width 51 height 11
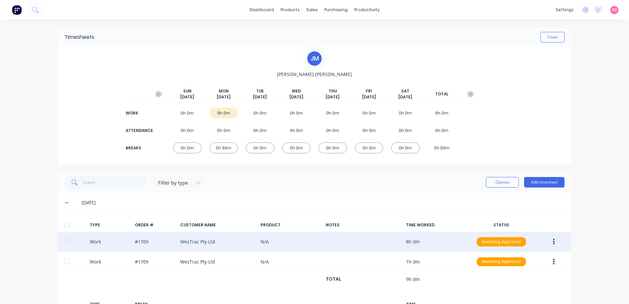
click at [553, 242] on icon "button" at bounding box center [554, 242] width 2 height 6
click at [513, 245] on div "Approve" at bounding box center [530, 244] width 51 height 10
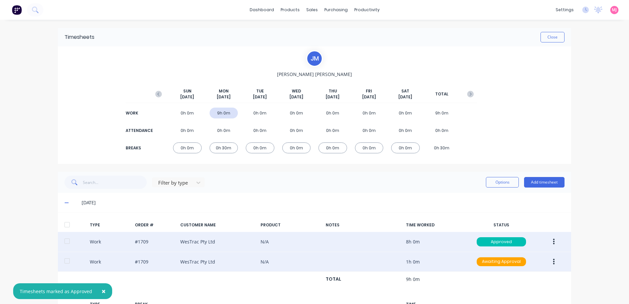
click at [553, 261] on icon "button" at bounding box center [554, 262] width 2 height 6
click at [513, 264] on div "Approve" at bounding box center [530, 264] width 51 height 10
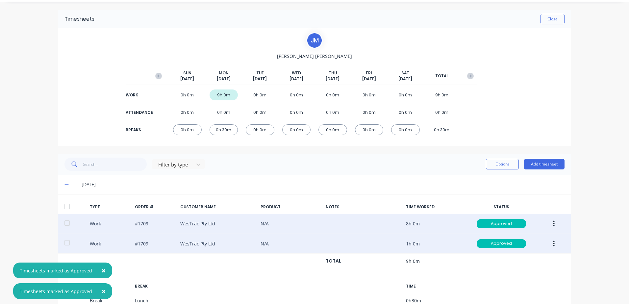
scroll to position [56, 0]
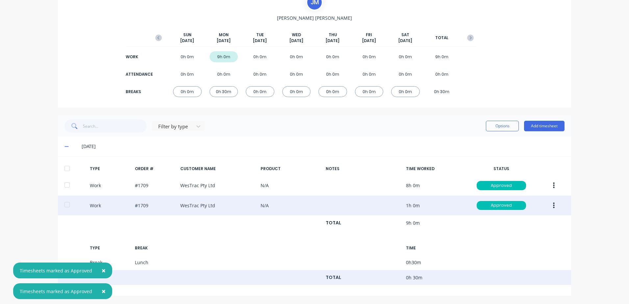
click at [102, 270] on span "×" at bounding box center [104, 270] width 4 height 9
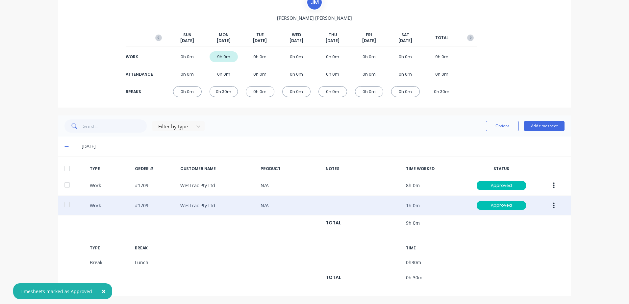
drag, startPoint x: 99, startPoint y: 291, endPoint x: 116, endPoint y: 286, distance: 17.0
click at [102, 290] on span "×" at bounding box center [104, 291] width 4 height 9
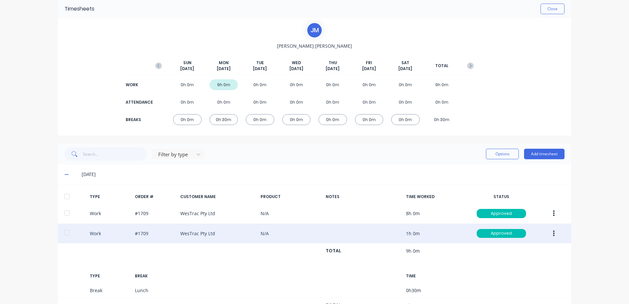
scroll to position [0, 0]
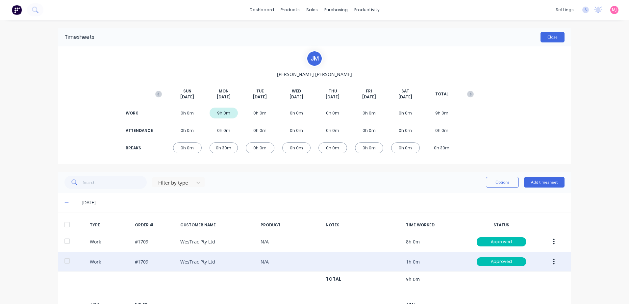
click at [549, 39] on button "Close" at bounding box center [553, 37] width 24 height 11
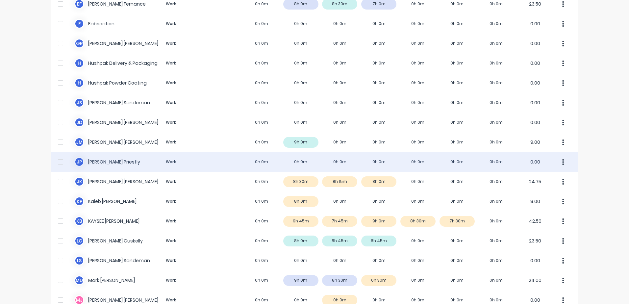
scroll to position [329, 0]
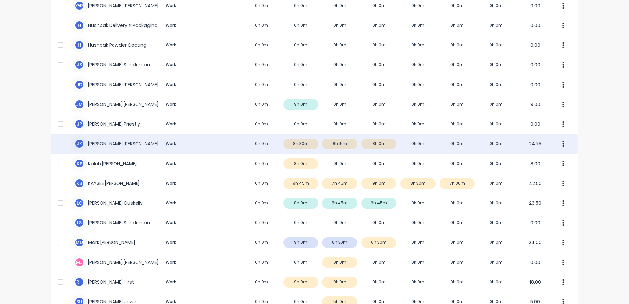
click at [108, 142] on div "J K [PERSON_NAME] Work 0h 0m 8h 30m 8h 15m 8h 0m 0h 0m 0h 0m 0h 0m 24.75" at bounding box center [314, 144] width 527 height 20
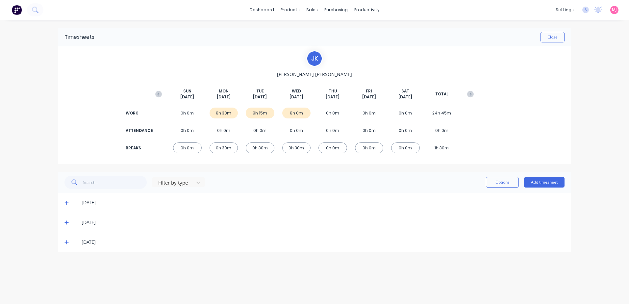
click at [65, 202] on icon at bounding box center [67, 202] width 4 height 5
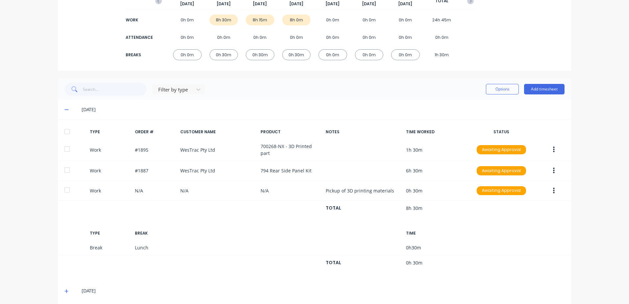
scroll to position [99, 0]
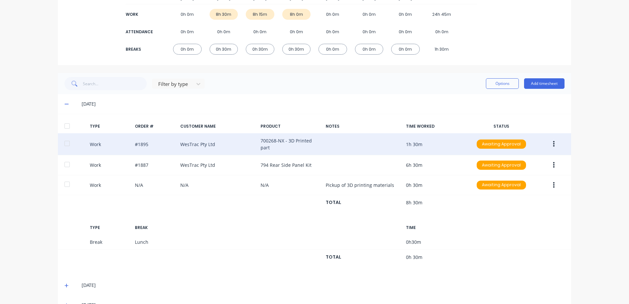
click at [553, 144] on icon "button" at bounding box center [554, 144] width 2 height 6
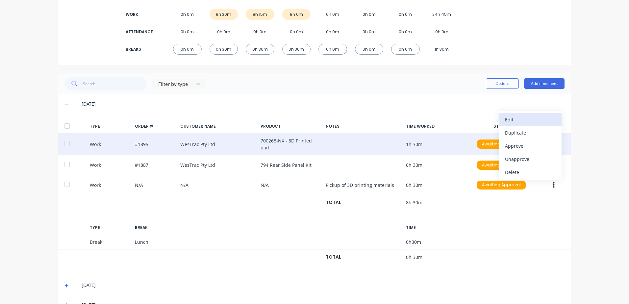
click at [511, 119] on div "Edit" at bounding box center [530, 120] width 51 height 10
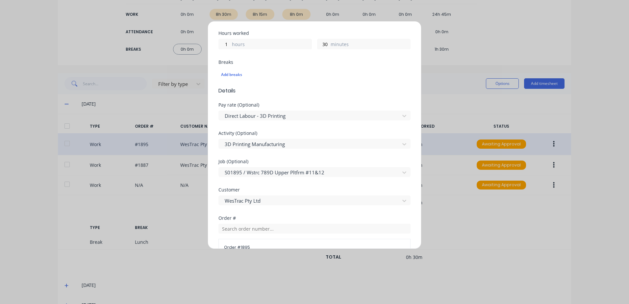
scroll to position [165, 0]
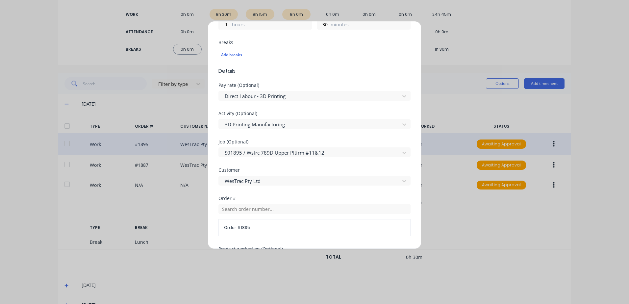
click at [462, 202] on div "Edit time tracking entry Work Attendance When Date [DATE] Start time 07:00 AM F…" at bounding box center [314, 152] width 629 height 304
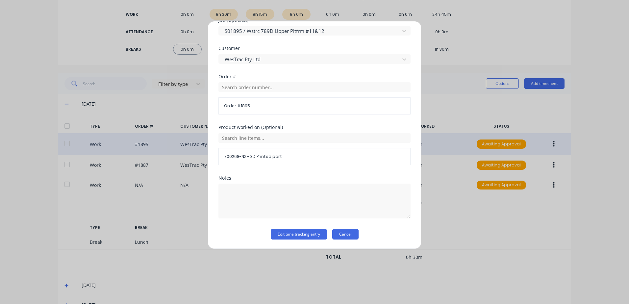
click at [347, 235] on button "Cancel" at bounding box center [345, 234] width 26 height 11
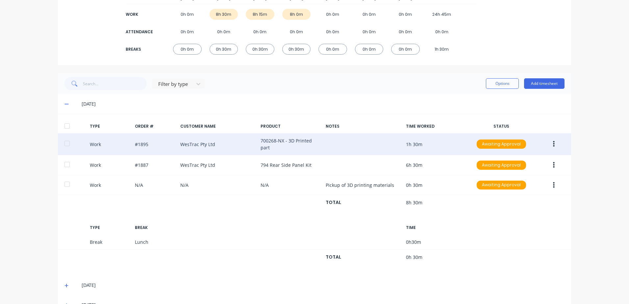
click at [553, 144] on icon "button" at bounding box center [554, 144] width 2 height 6
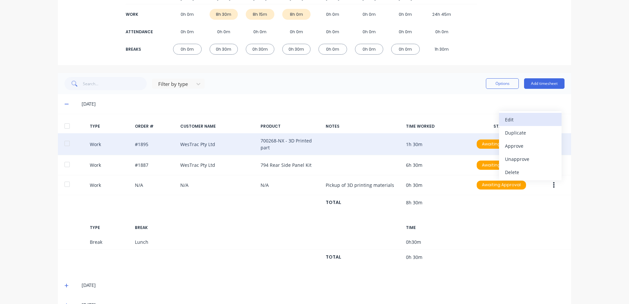
click at [517, 120] on div "Edit" at bounding box center [530, 120] width 51 height 10
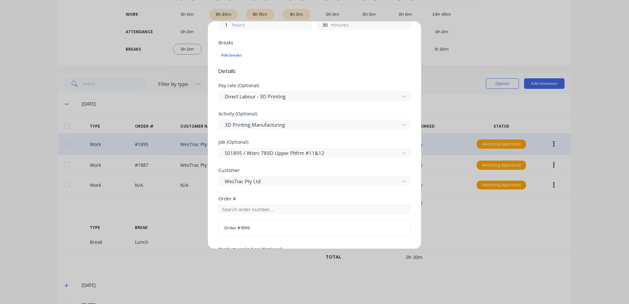
scroll to position [165, 0]
click at [252, 154] on div at bounding box center [310, 153] width 172 height 8
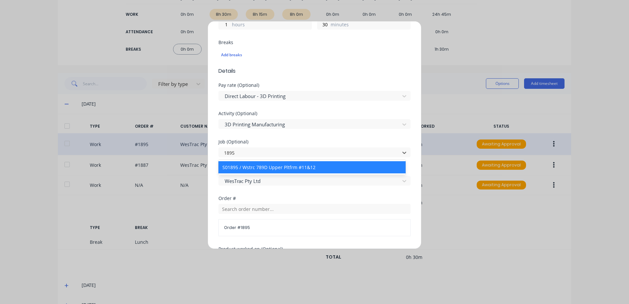
type input "1895"
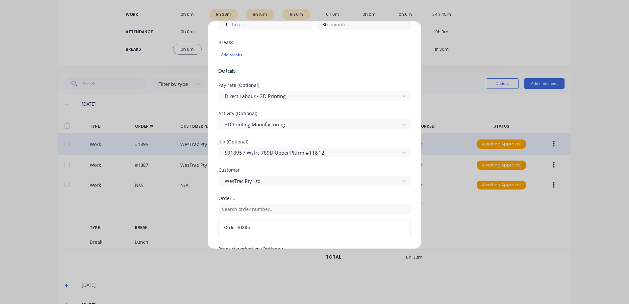
click at [161, 209] on div "Edit time tracking entry Work Attendance When Date [DATE] Start time 07:00 AM F…" at bounding box center [314, 152] width 629 height 304
click at [484, 250] on div "Edit time tracking entry Work Attendance When Date [DATE] Start time 07:00 AM F…" at bounding box center [314, 152] width 629 height 304
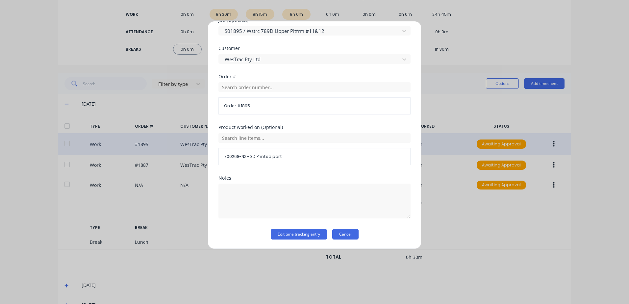
click at [344, 236] on button "Cancel" at bounding box center [345, 234] width 26 height 11
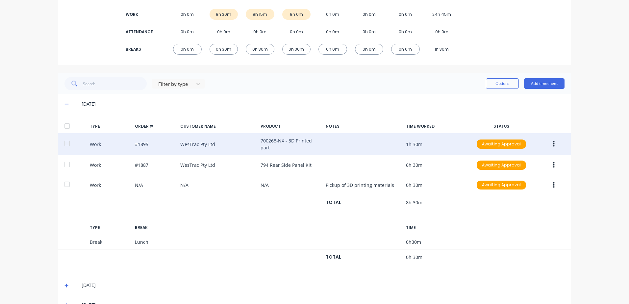
click at [65, 285] on icon at bounding box center [67, 286] width 4 height 4
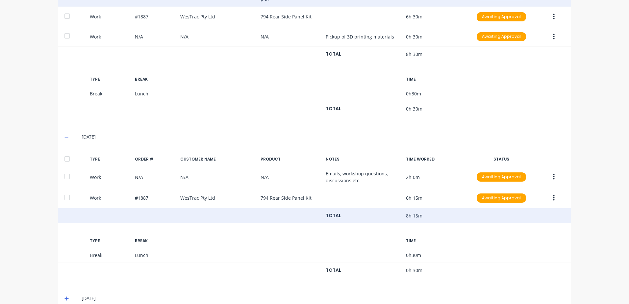
scroll to position [260, 0]
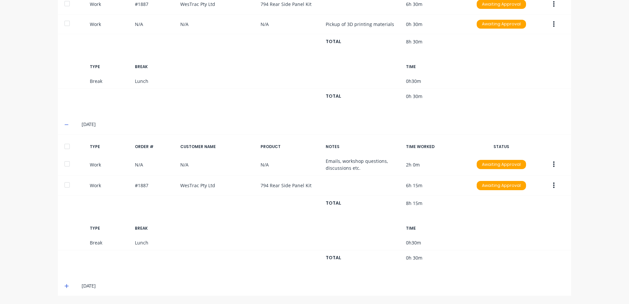
click at [65, 286] on icon at bounding box center [67, 286] width 4 height 4
